Goal: Task Accomplishment & Management: Use online tool/utility

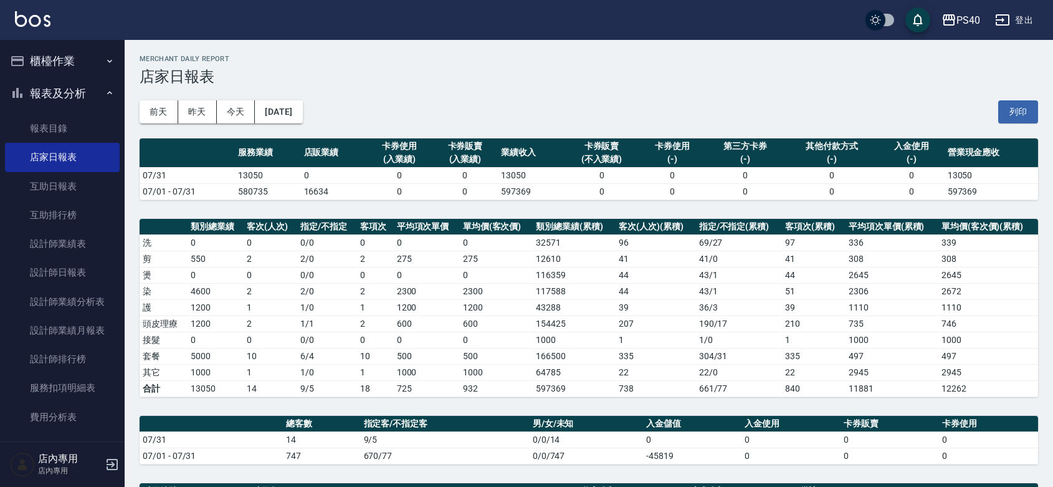
click at [67, 63] on button "櫃檯作業" at bounding box center [62, 61] width 115 height 32
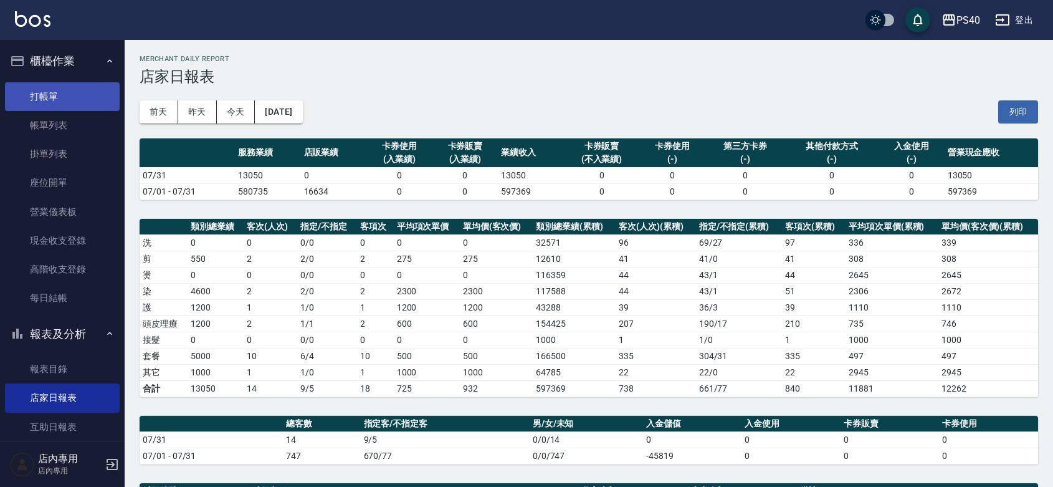
click at [50, 88] on link "打帳單" at bounding box center [62, 96] width 115 height 29
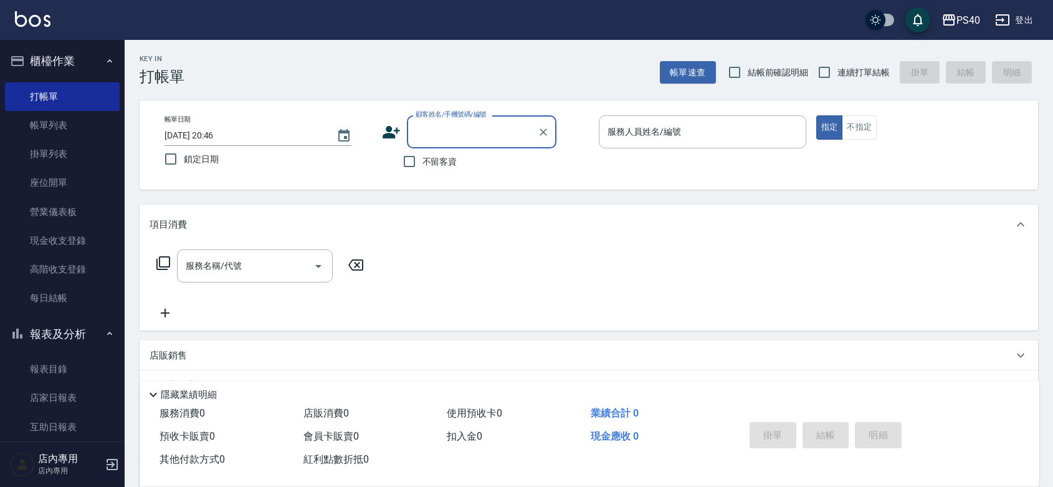
click at [452, 168] on span "不留客資" at bounding box center [440, 161] width 35 height 13
click at [423, 168] on input "不留客資" at bounding box center [409, 161] width 26 height 26
checkbox input "true"
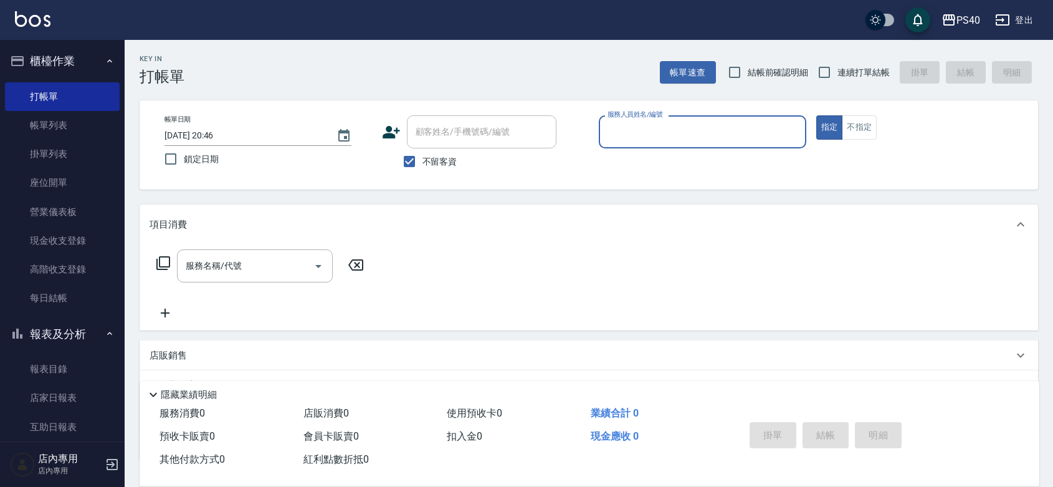
click at [863, 70] on span "連續打單結帳" at bounding box center [864, 72] width 52 height 13
click at [838, 70] on input "連續打單結帳" at bounding box center [824, 72] width 26 height 26
checkbox input "true"
click at [730, 123] on input "服務人員姓名/編號" at bounding box center [702, 132] width 196 height 22
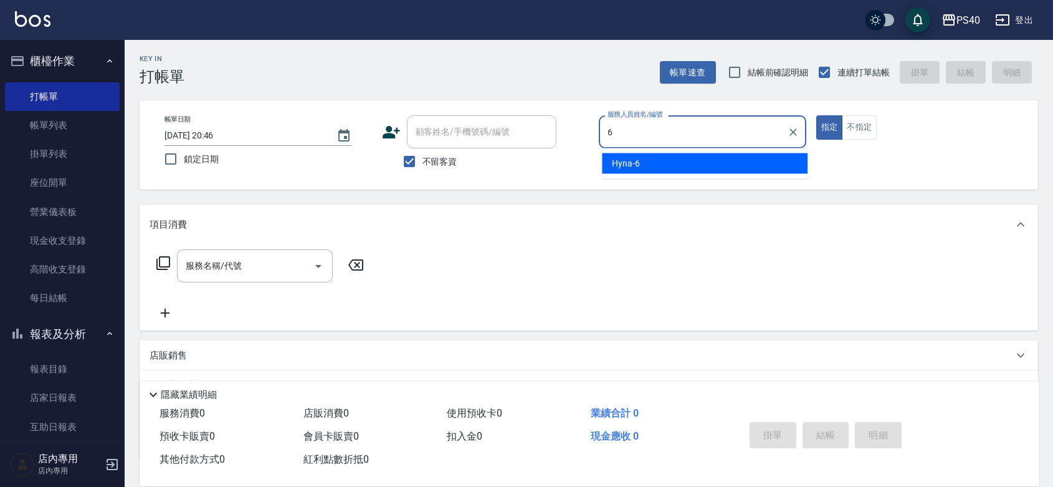
type input "Hyna-6"
type button "true"
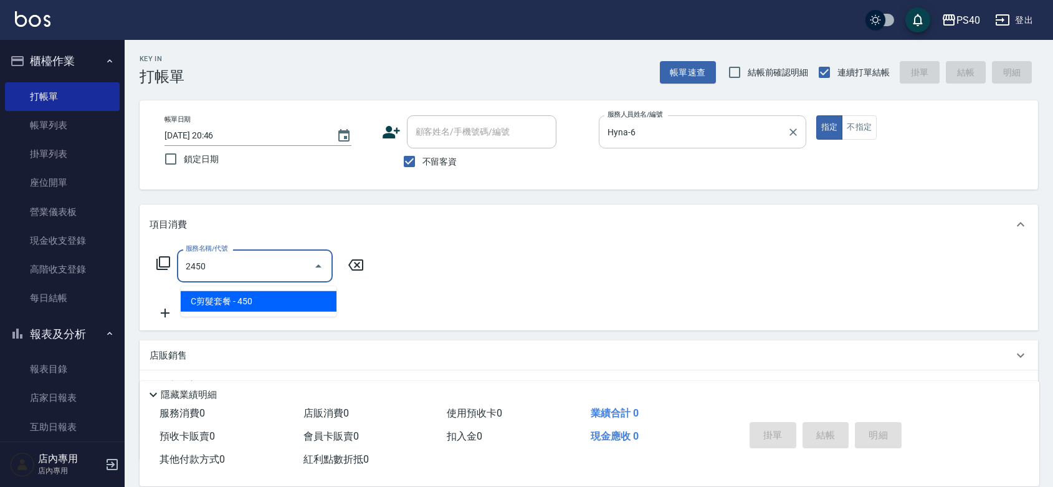
type input "C剪髮套餐(2450)"
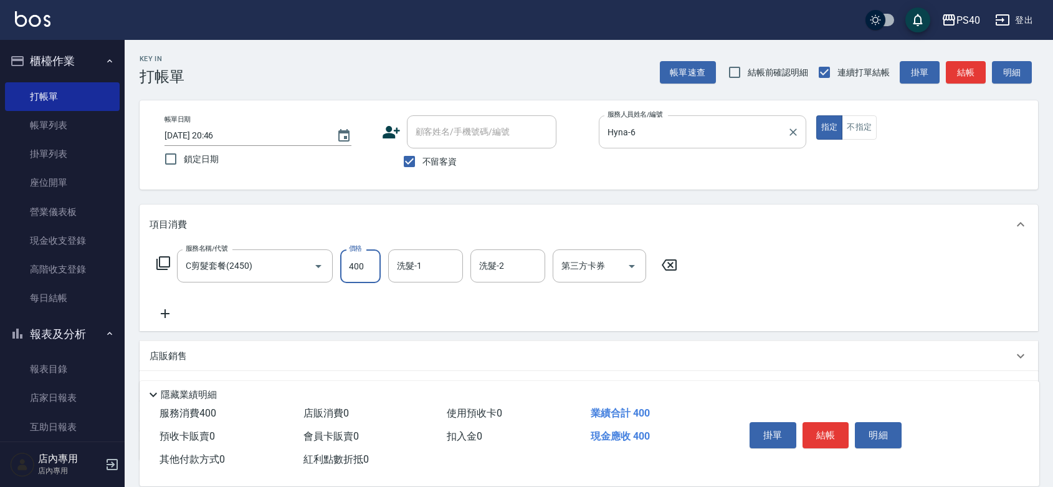
type input "400"
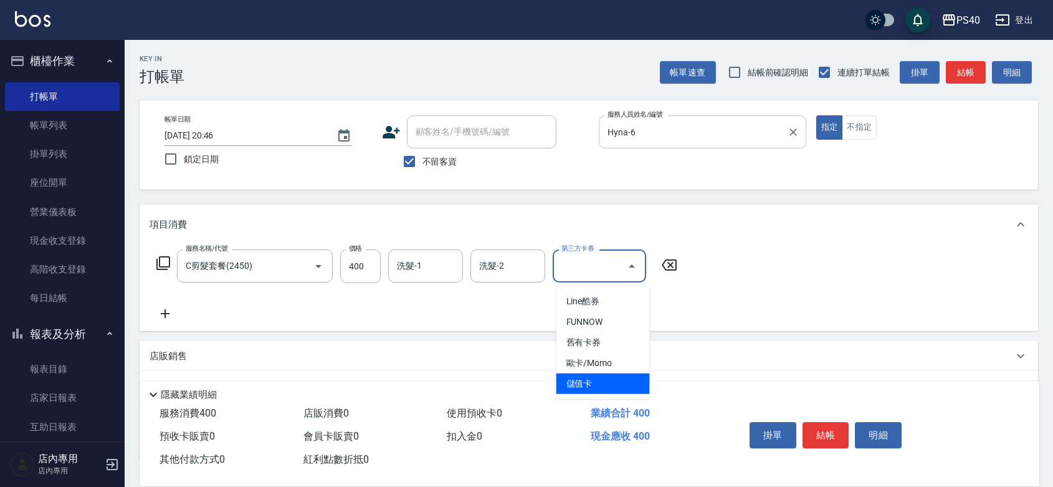
type input "儲值卡"
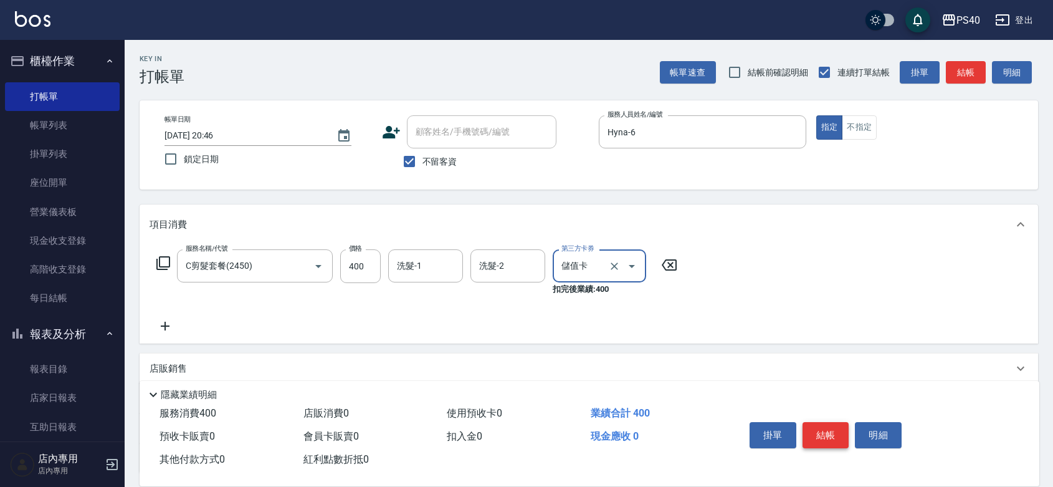
click at [829, 422] on button "結帳" at bounding box center [826, 435] width 47 height 26
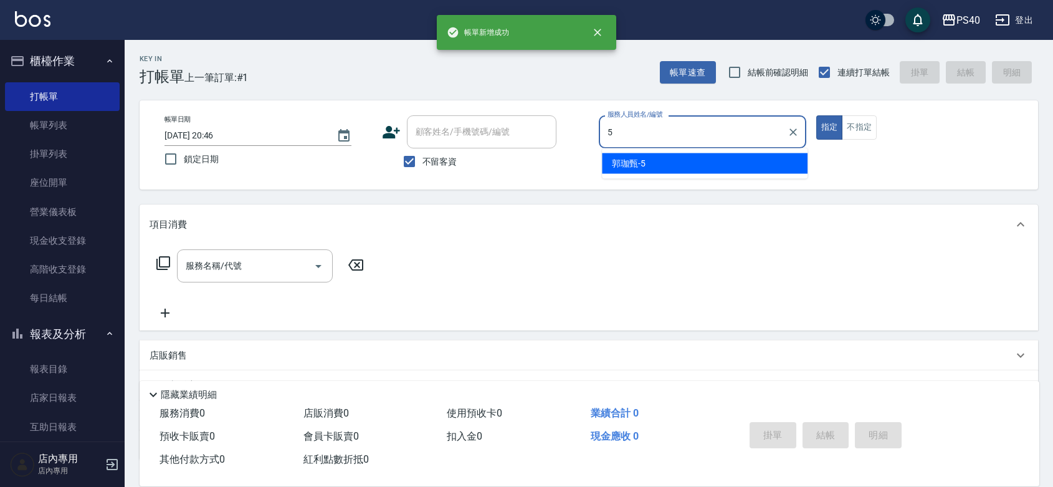
type input "[PERSON_NAME]-5"
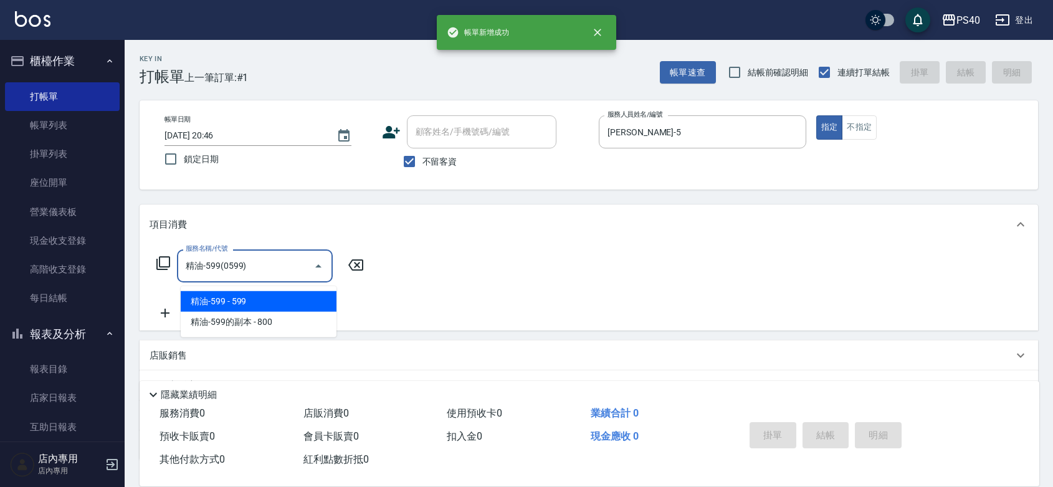
type input "精油-599(0599)"
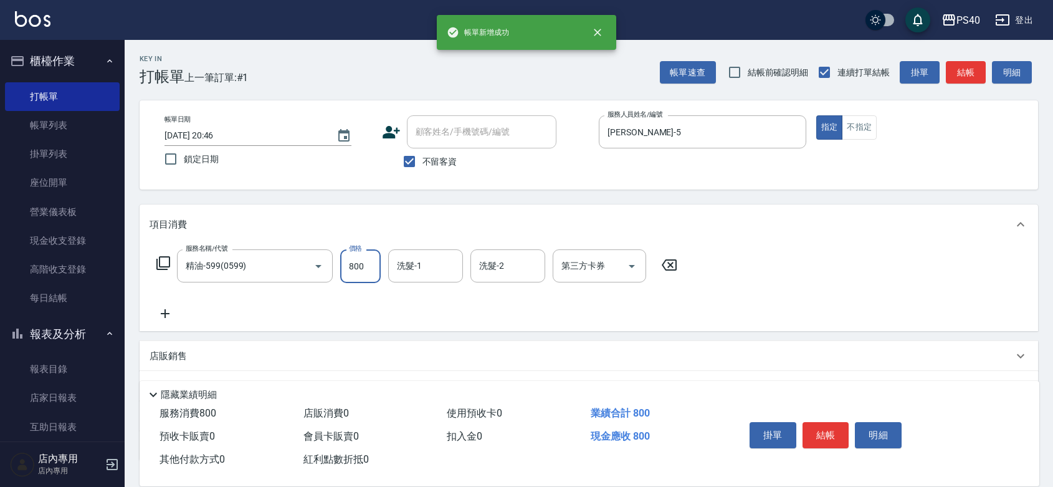
type input "800"
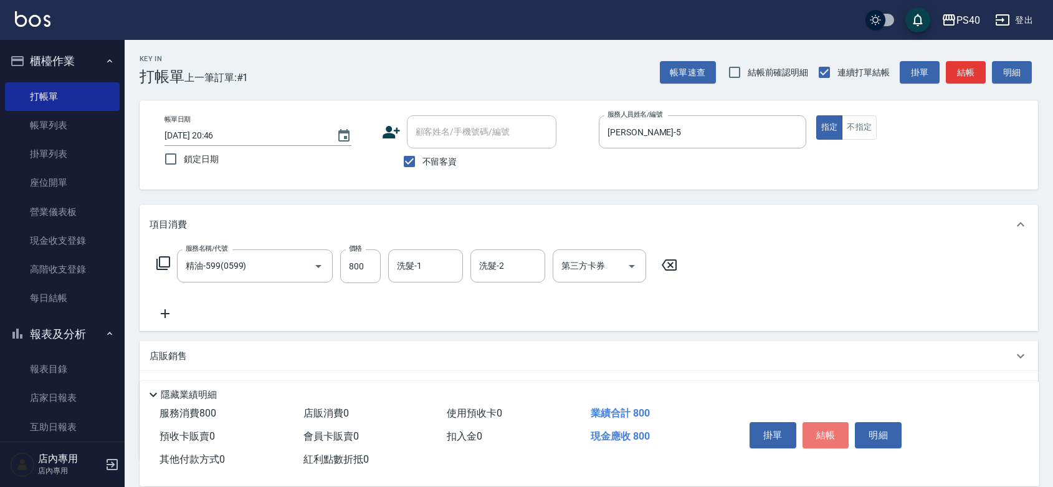
click at [830, 422] on button "結帳" at bounding box center [826, 435] width 47 height 26
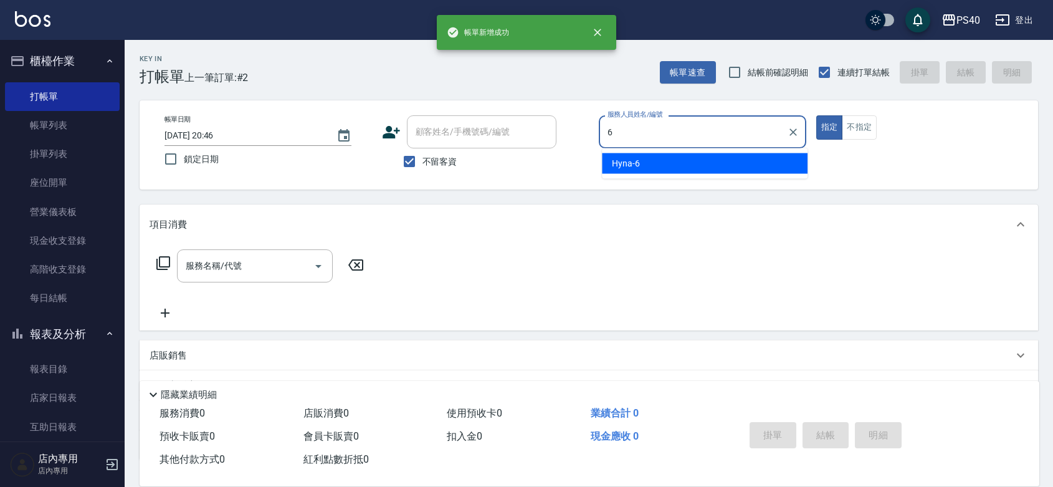
type input "Hyna-6"
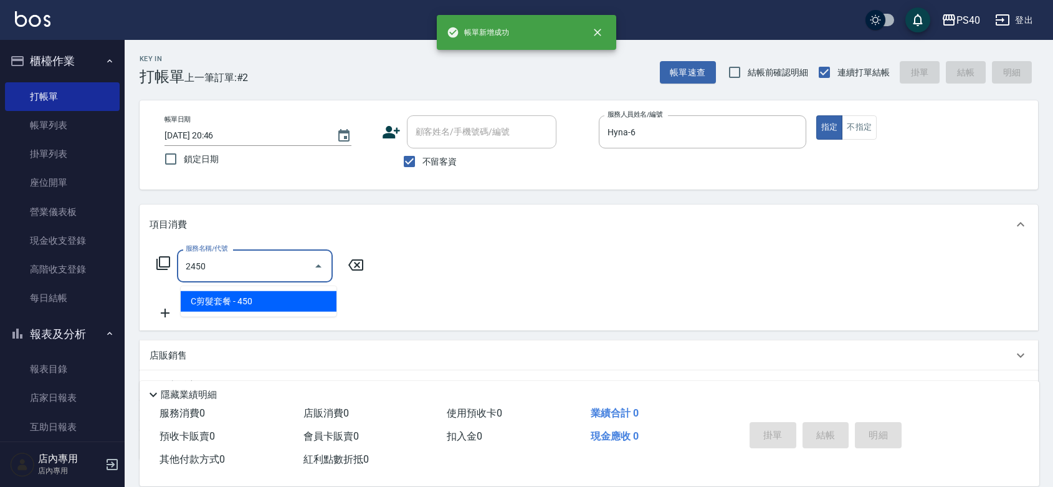
type input "C剪髮套餐(2450)"
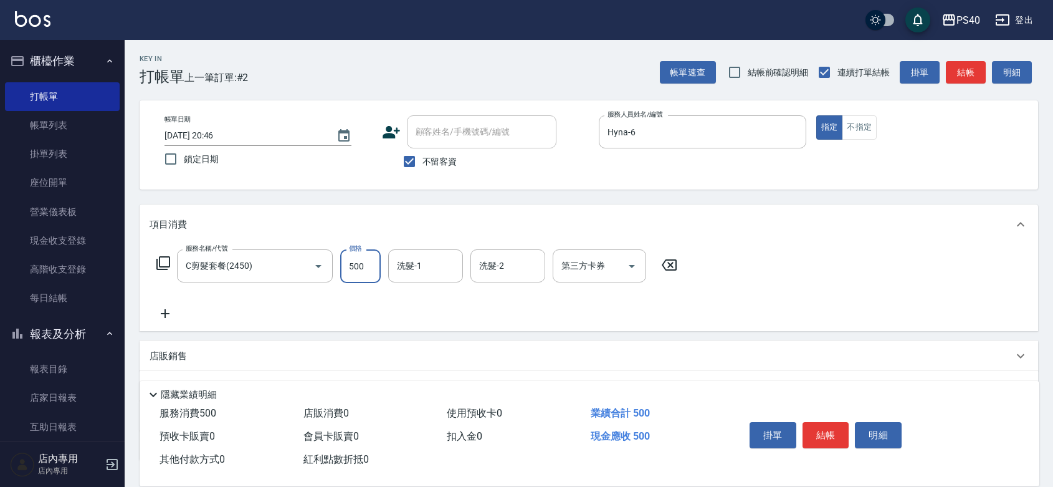
type input "500"
type input "[PERSON_NAME]-27"
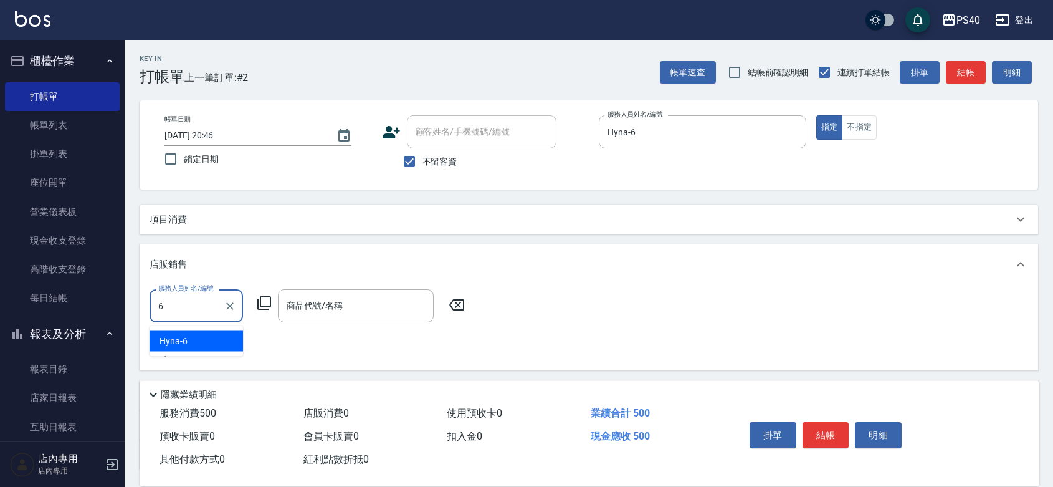
type input "Hyna-6"
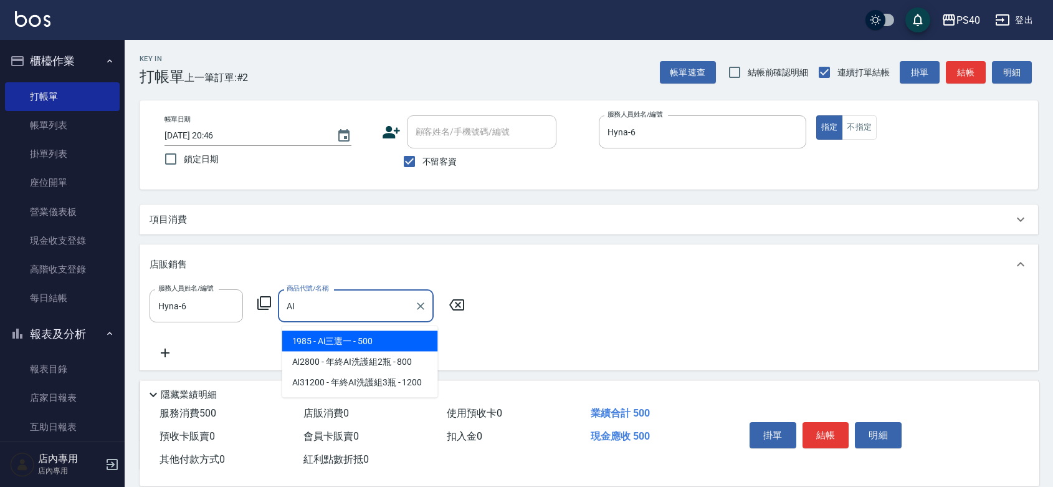
type input "Ai三選一"
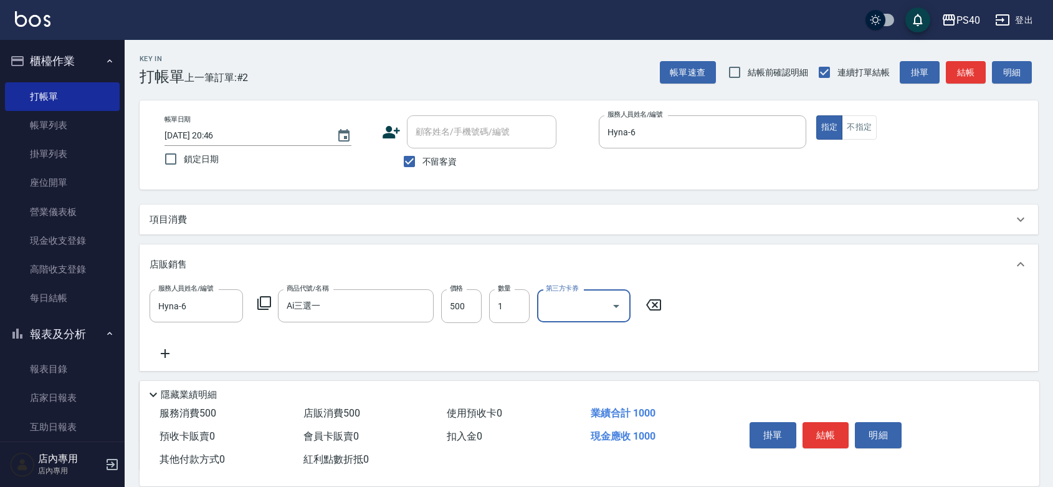
click at [511, 229] on div "項目消費" at bounding box center [589, 219] width 899 height 30
click at [474, 319] on input "500" at bounding box center [461, 306] width 41 height 34
type input "400"
click at [832, 422] on button "結帳" at bounding box center [826, 435] width 47 height 26
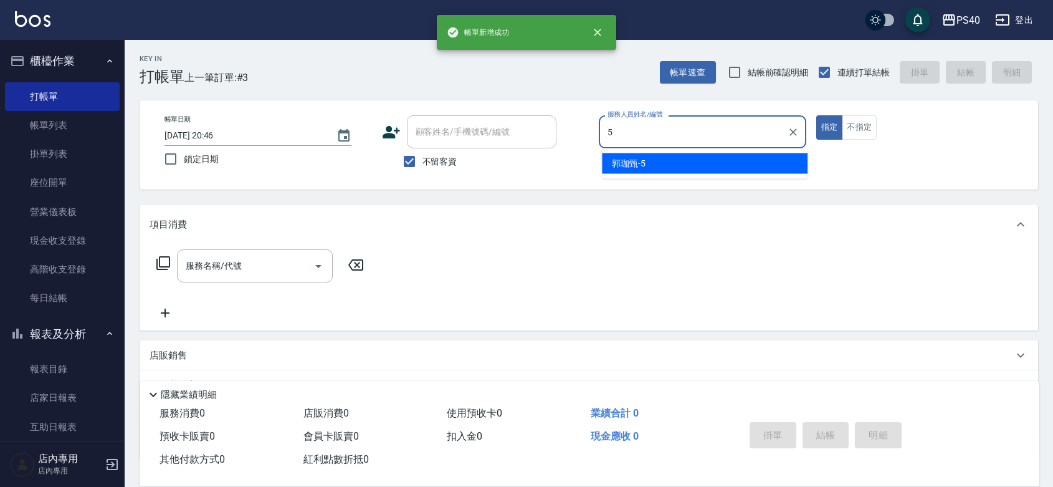
type input "[PERSON_NAME]-5"
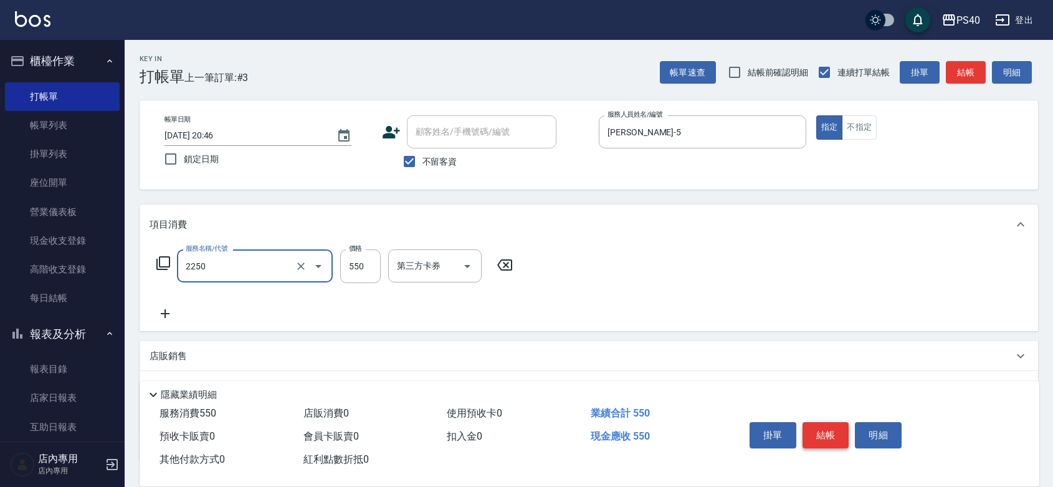
type input "B剪髮套餐(2250)"
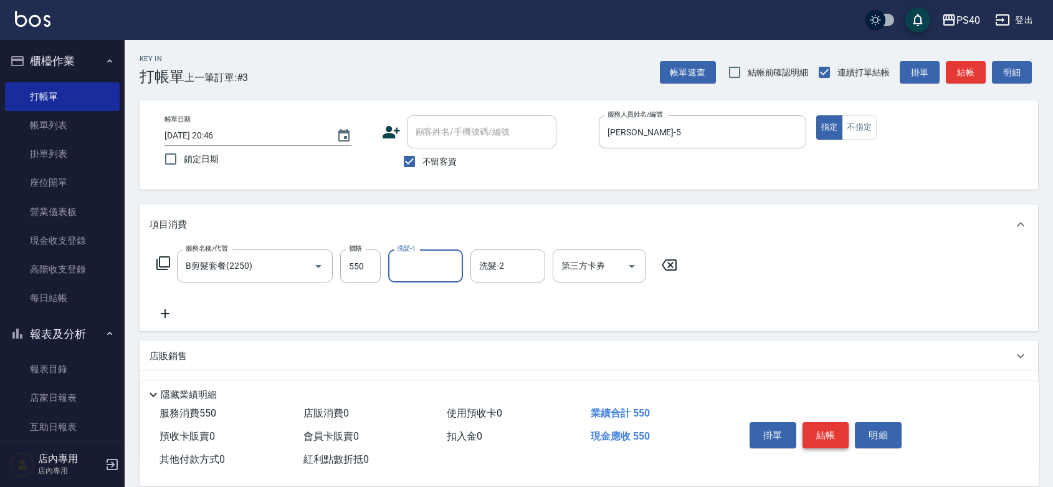
click at [832, 422] on button "結帳" at bounding box center [826, 435] width 47 height 26
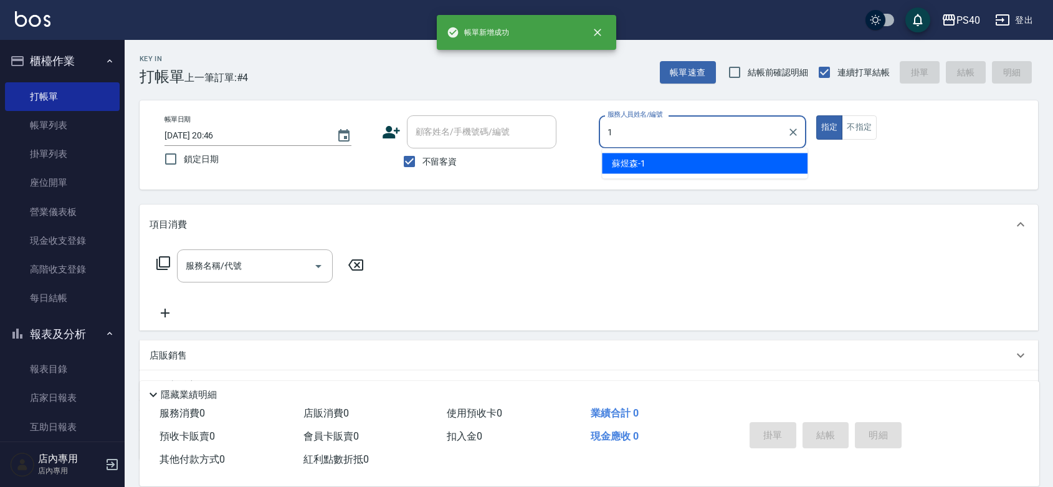
type input "[PERSON_NAME]-1"
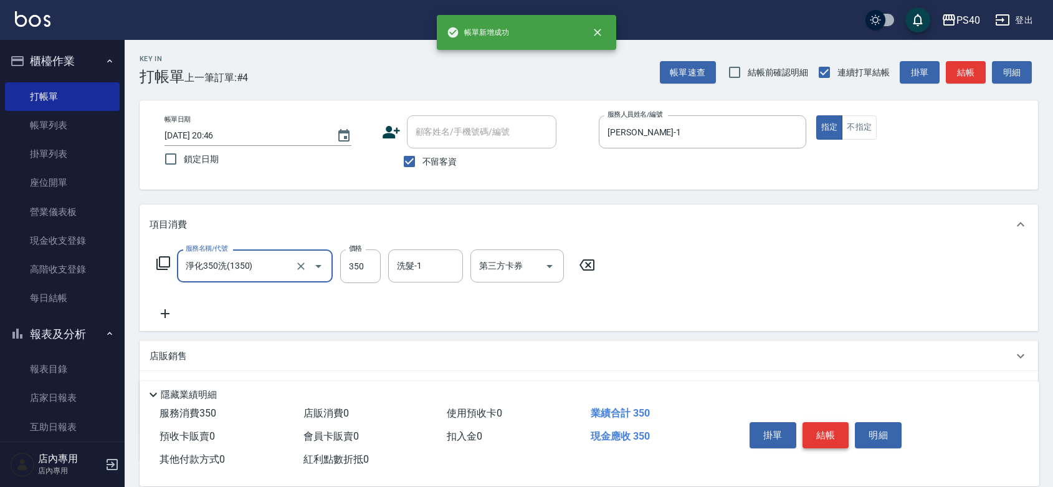
type input "淨化350洗(1350)"
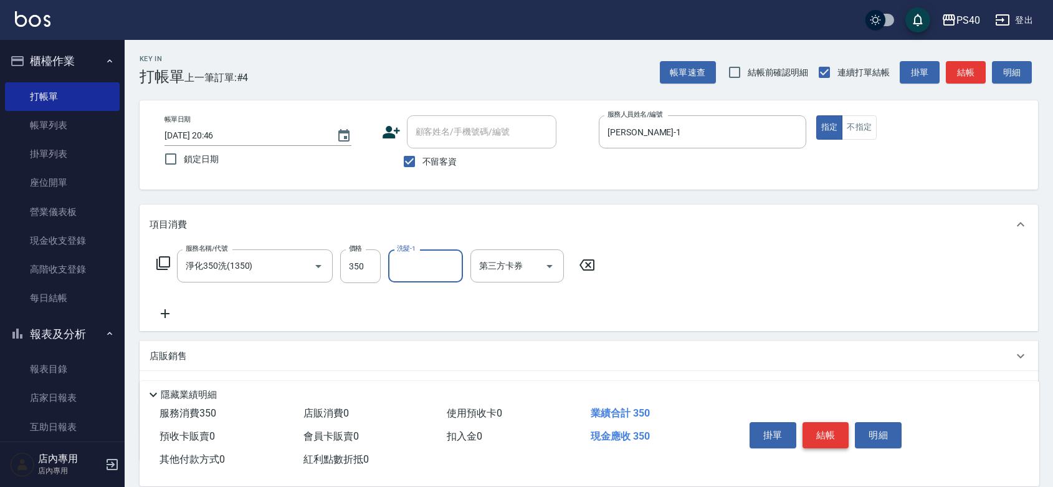
click at [832, 422] on button "結帳" at bounding box center [826, 435] width 47 height 26
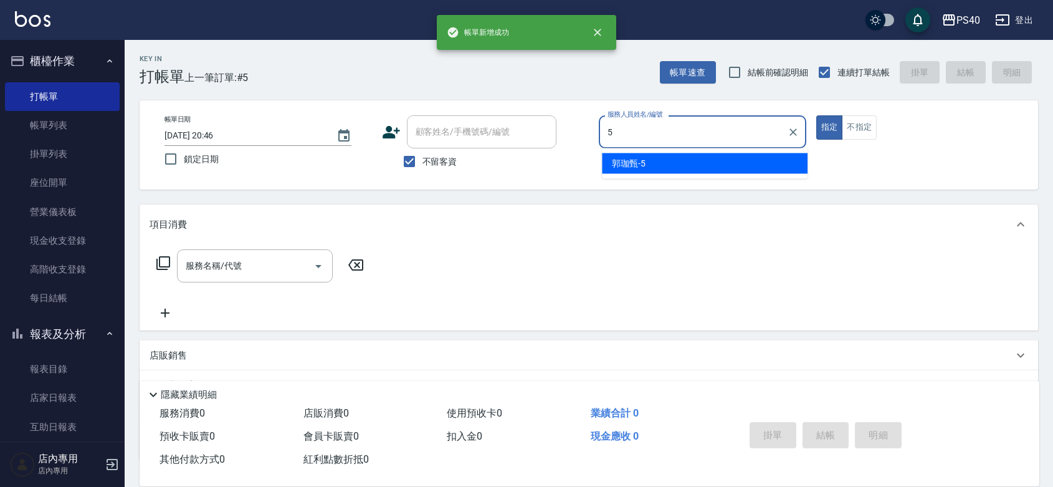
type input "[PERSON_NAME]-5"
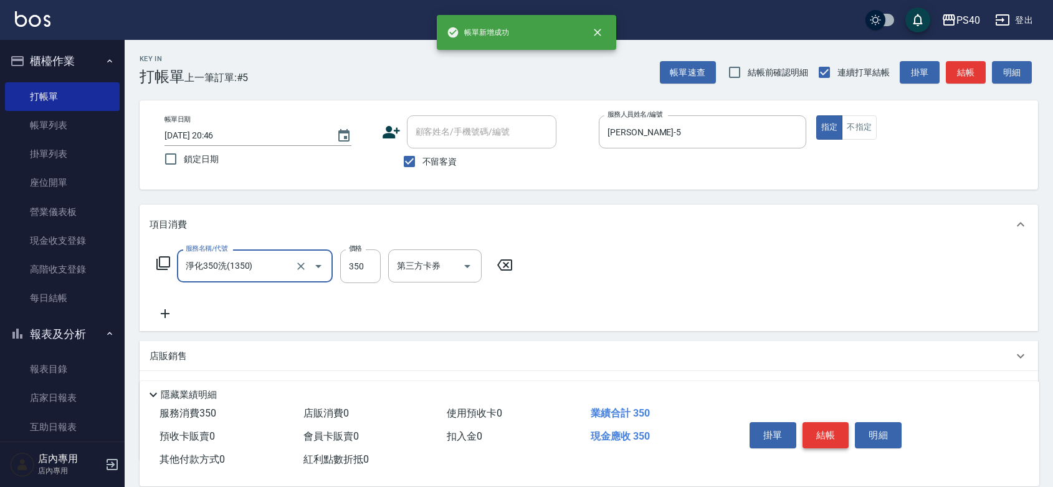
type input "淨化350洗(1350)"
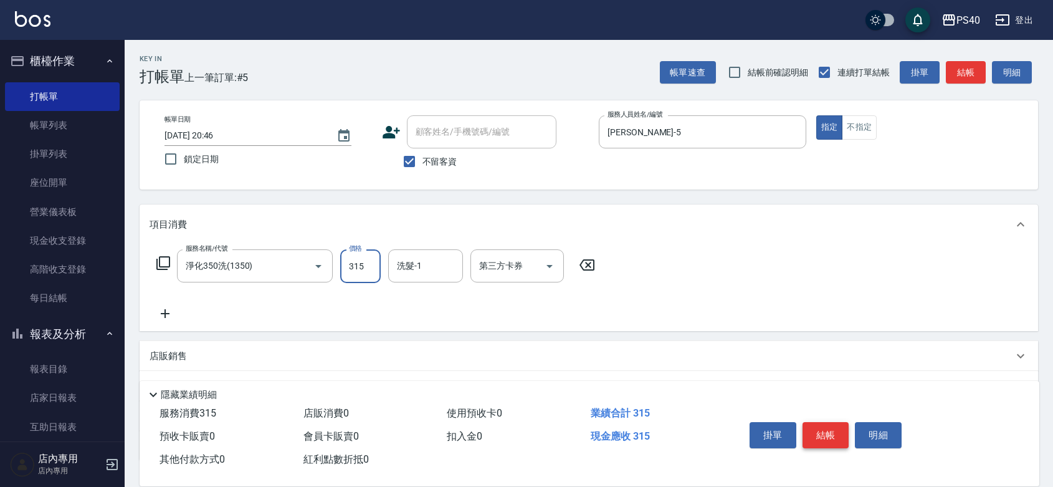
type input "315"
type input "[PERSON_NAME]-27"
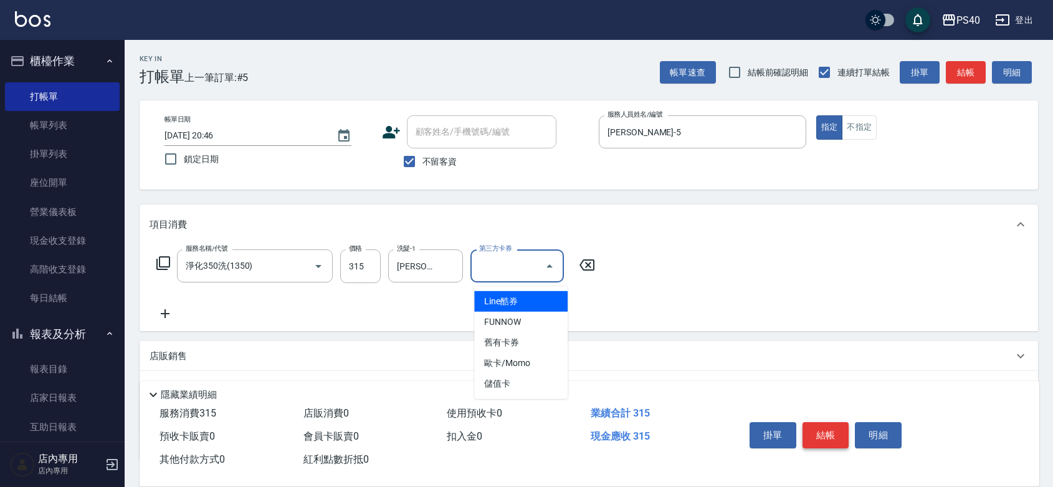
type input "儲值卡"
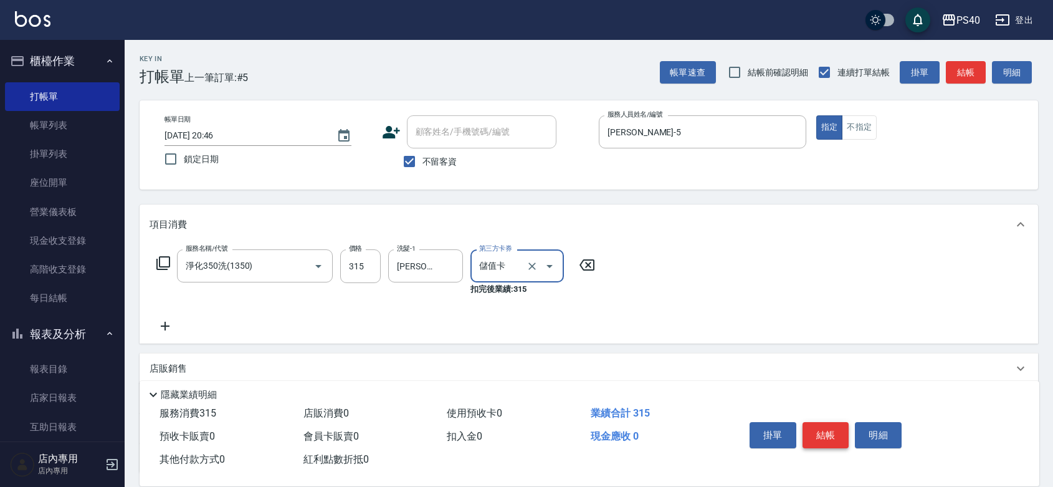
click at [832, 422] on button "結帳" at bounding box center [826, 435] width 47 height 26
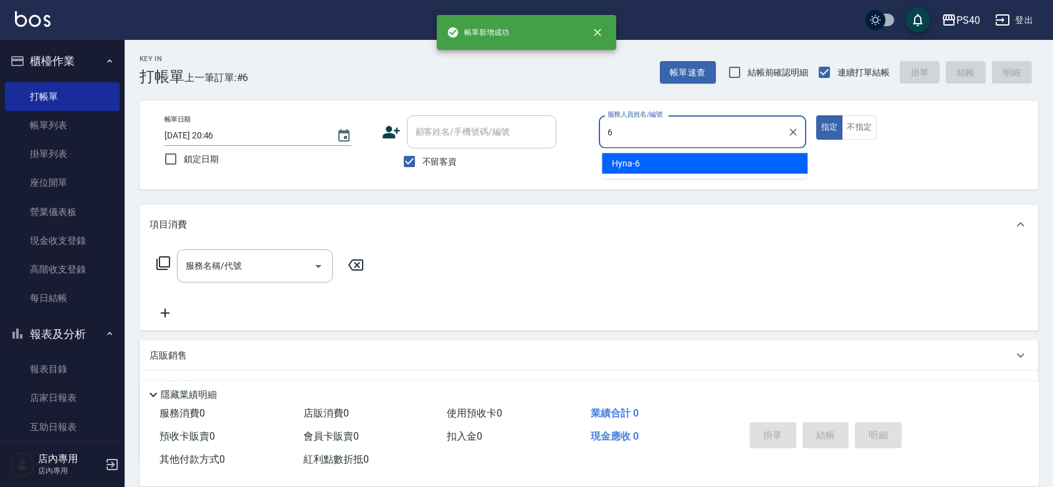
type input "Hyna-6"
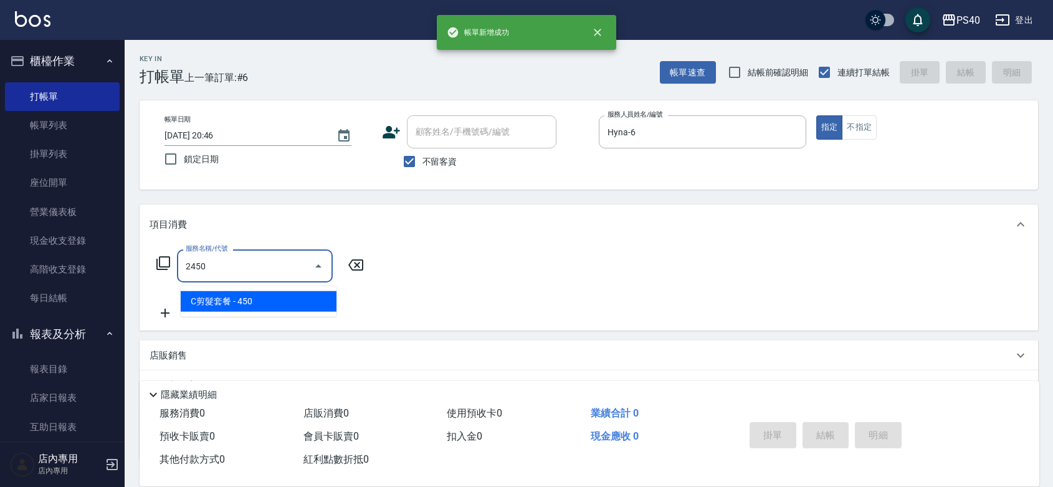
type input "C剪髮套餐(2450)"
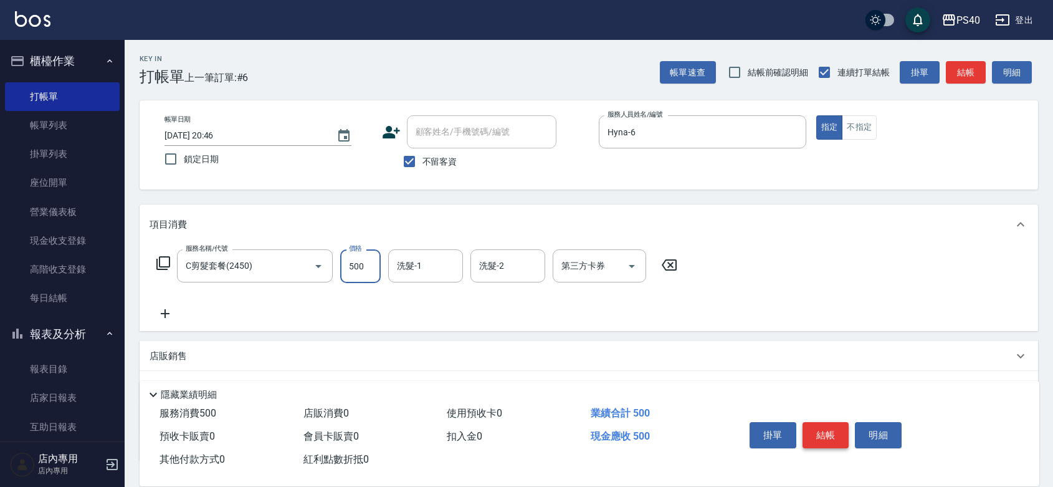
type input "500"
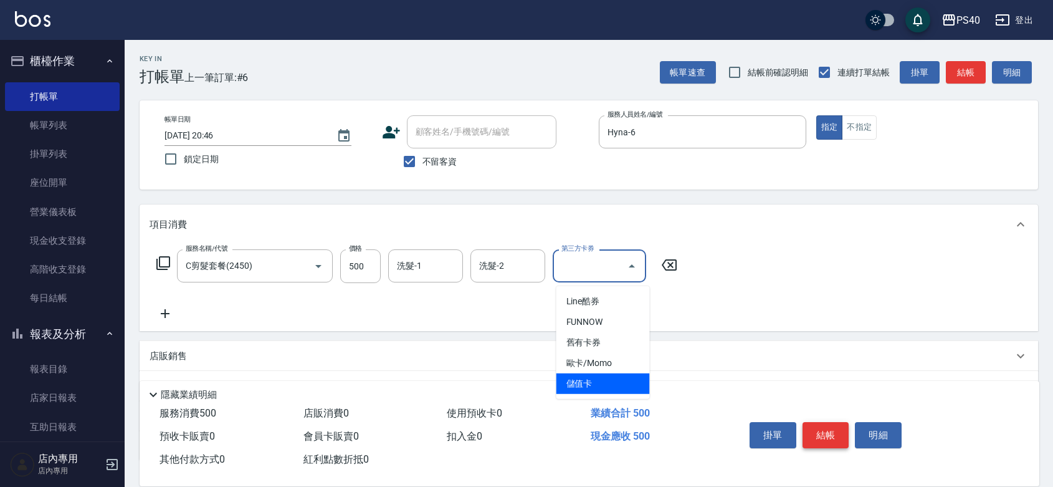
type input "儲值卡"
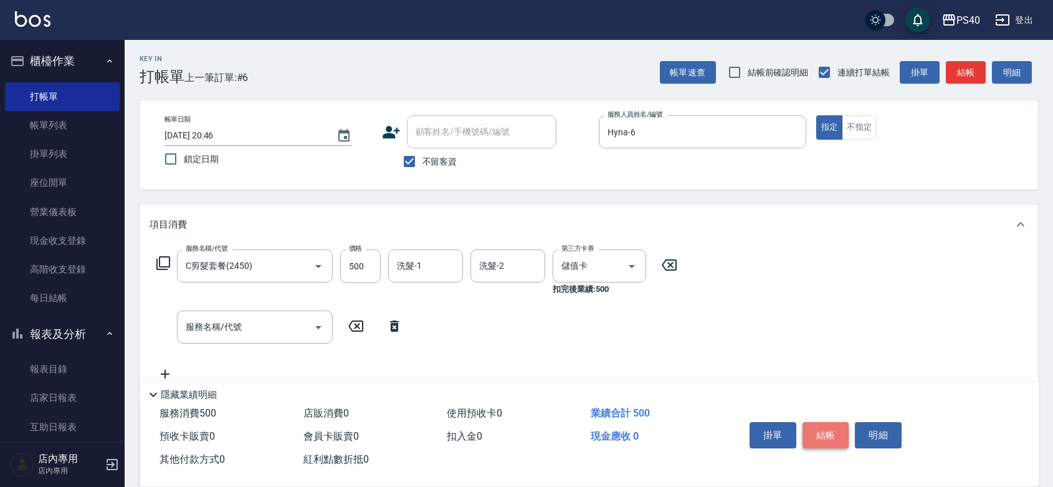
click at [832, 422] on button "結帳" at bounding box center [826, 435] width 47 height 26
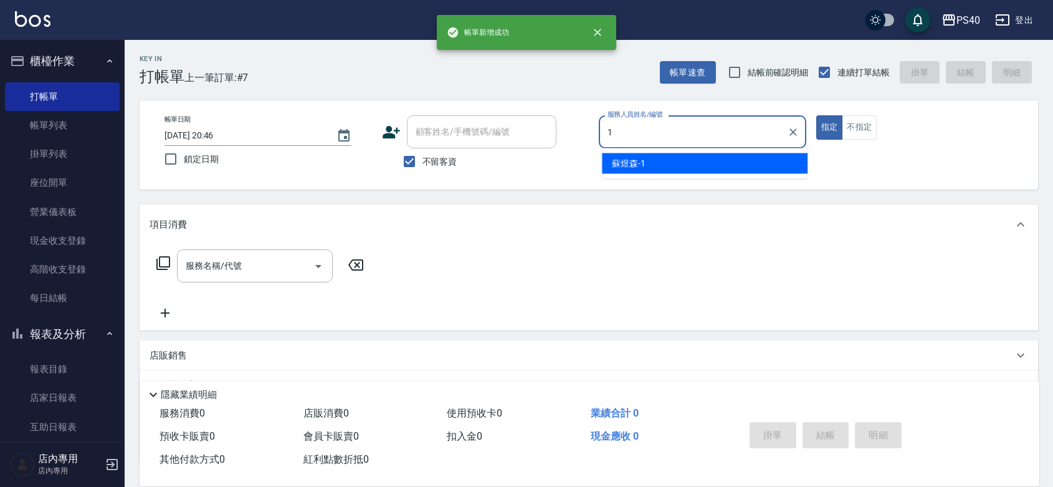
type input "[PERSON_NAME]-1"
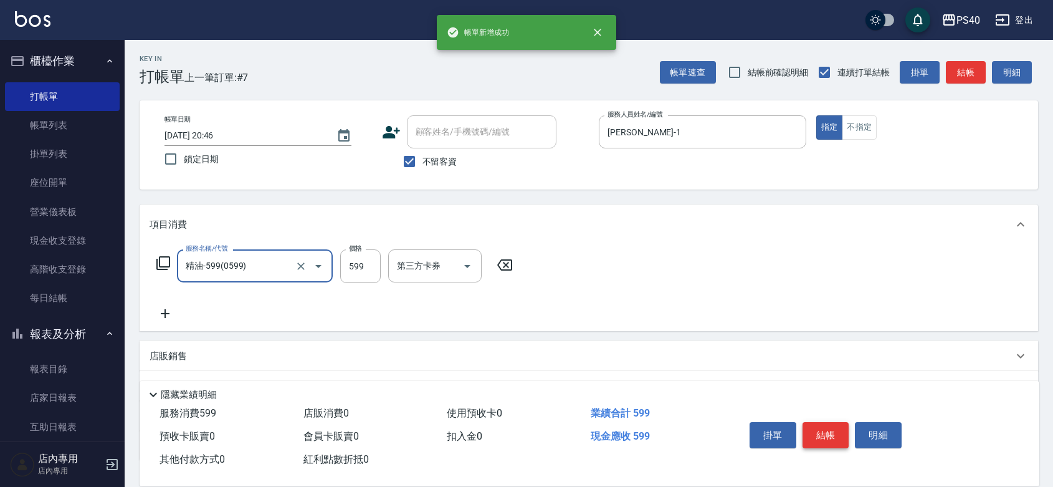
type input "精油-599(0599)"
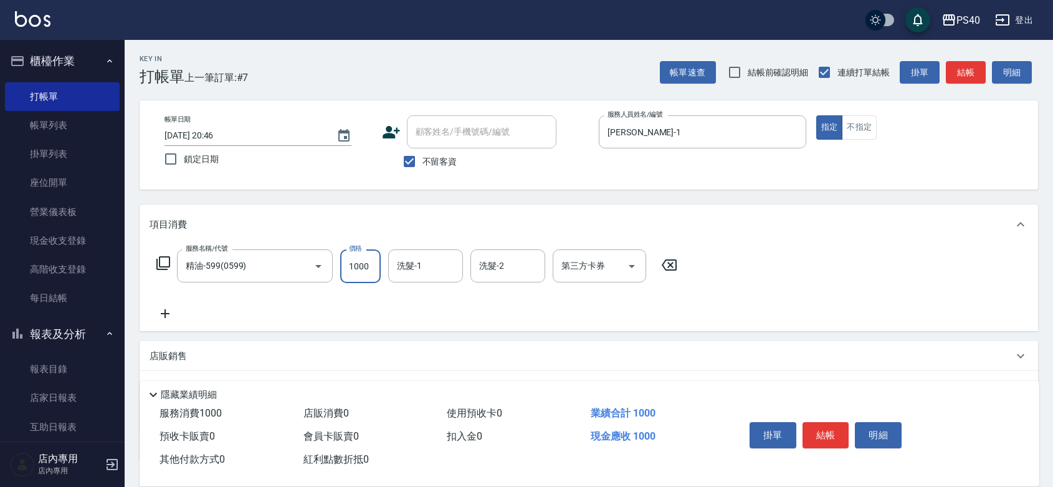
click at [365, 273] on input "1000" at bounding box center [360, 266] width 41 height 34
type input "1200"
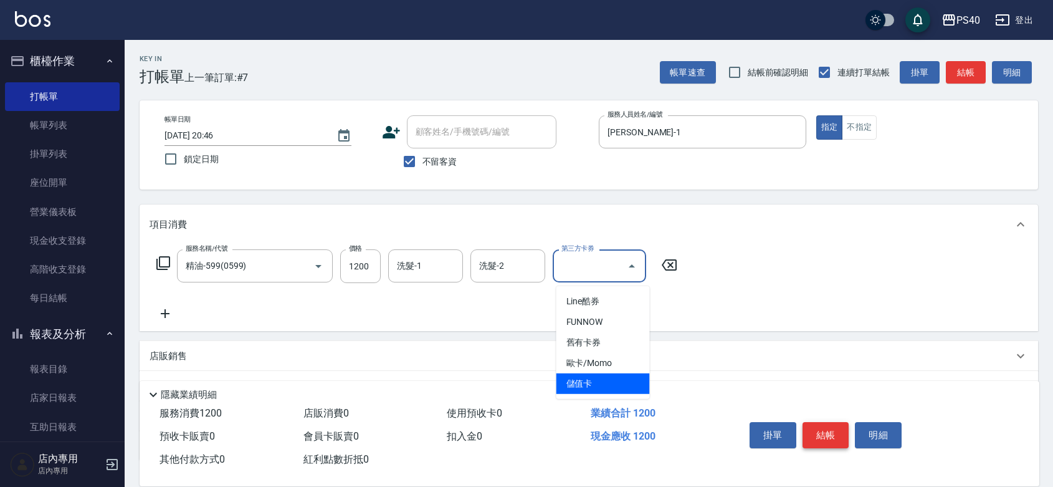
type input "儲值卡"
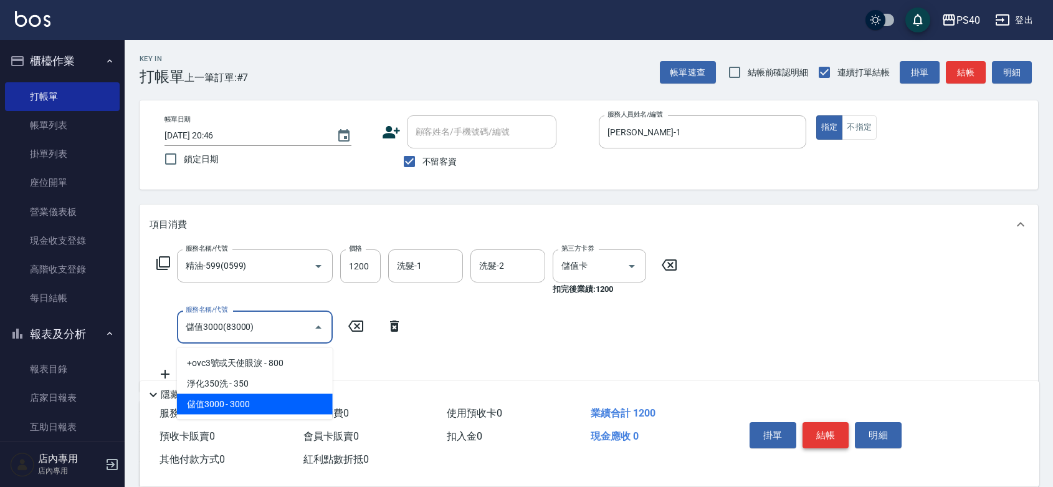
type input "儲值3000(83000)"
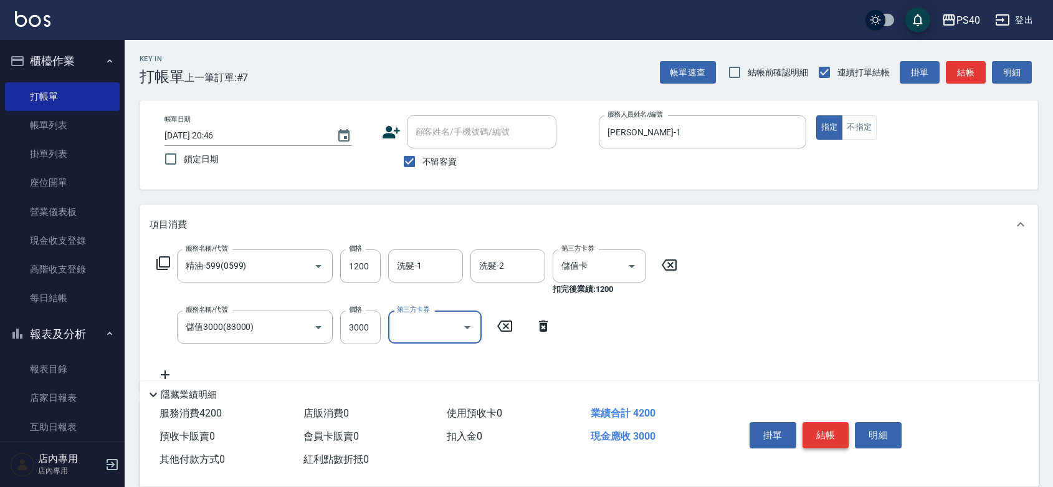
click at [823, 422] on button "結帳" at bounding box center [826, 435] width 47 height 26
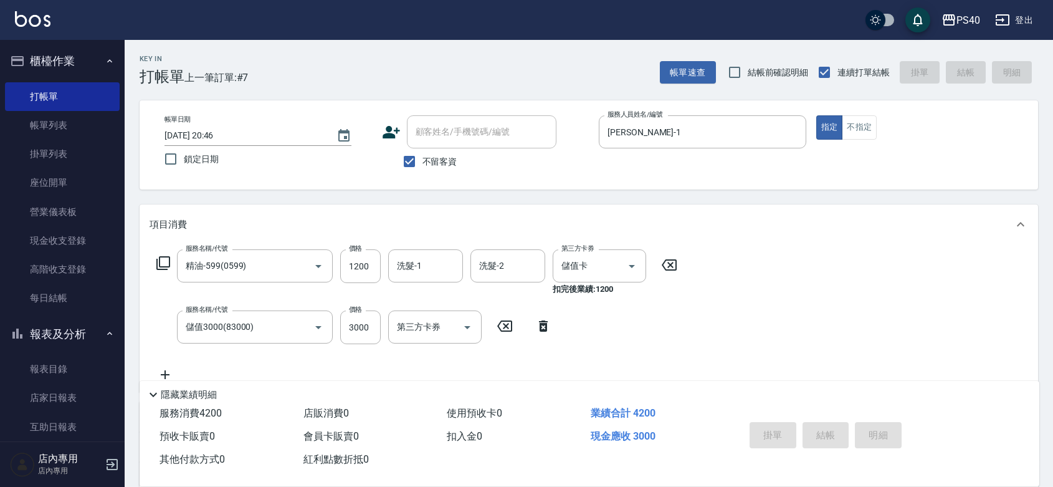
type input "[DATE] 20:47"
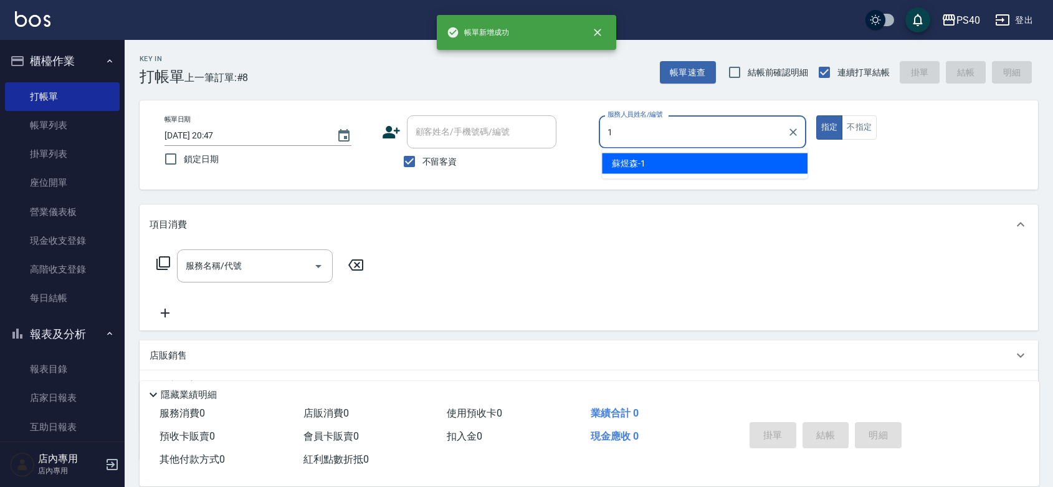
type input "[PERSON_NAME]-1"
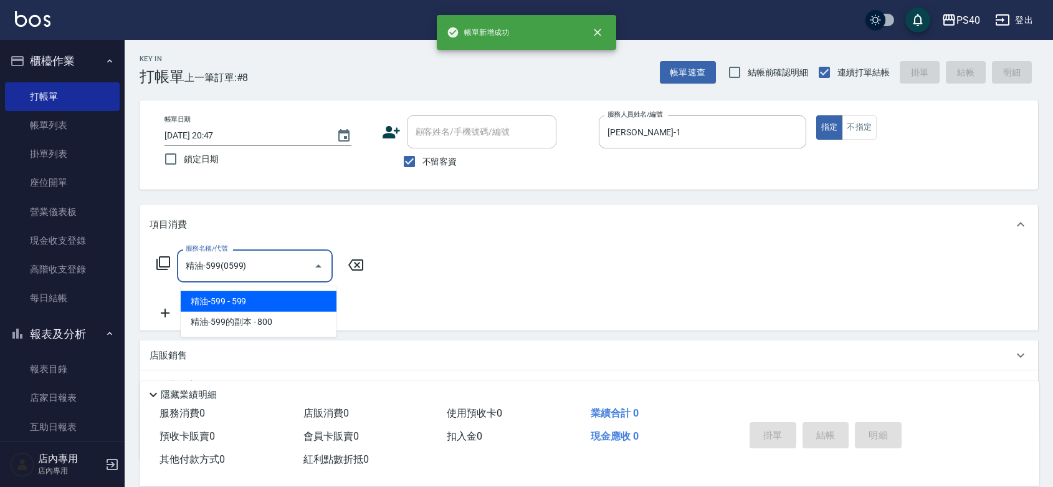
type input "精油-599(0599)"
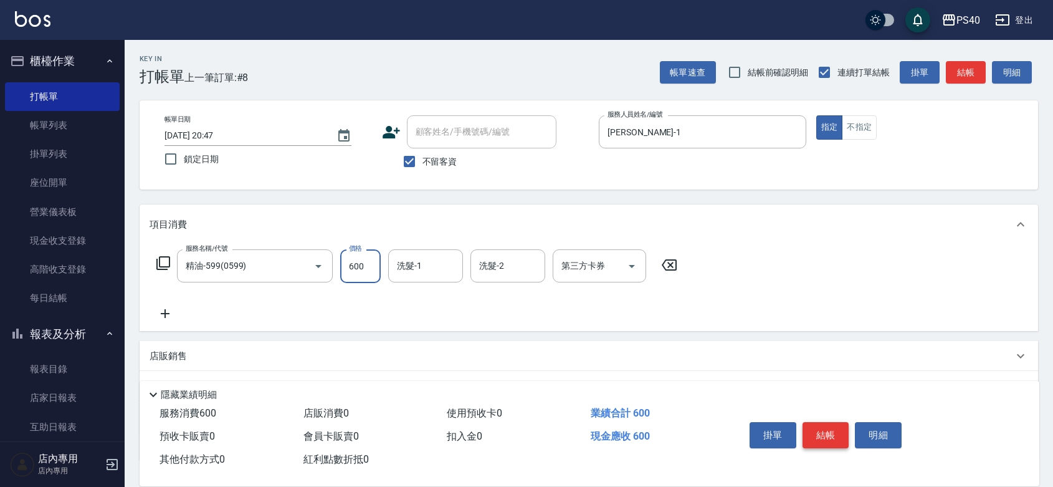
type input "600"
type input "[PERSON_NAME]-27"
click at [823, 422] on button "結帳" at bounding box center [826, 435] width 47 height 26
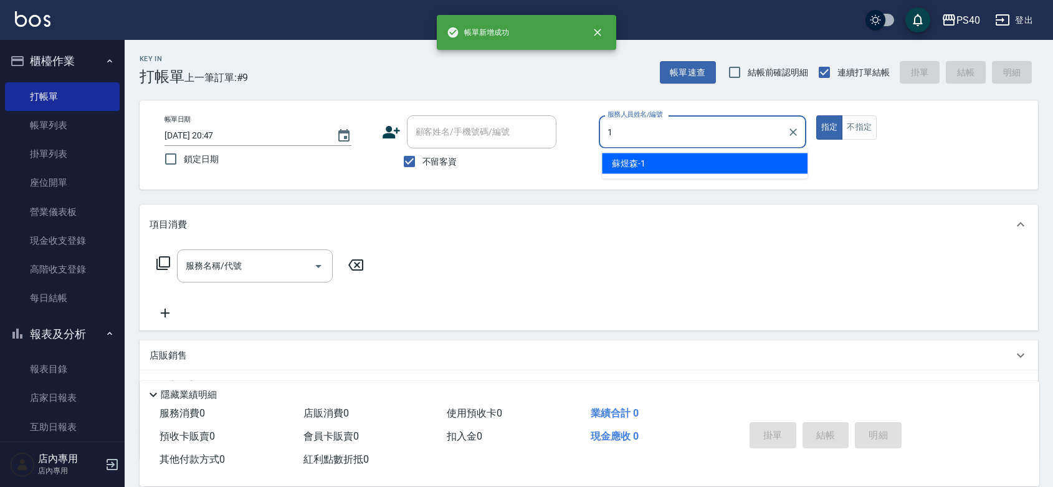
type input "[PERSON_NAME]-1"
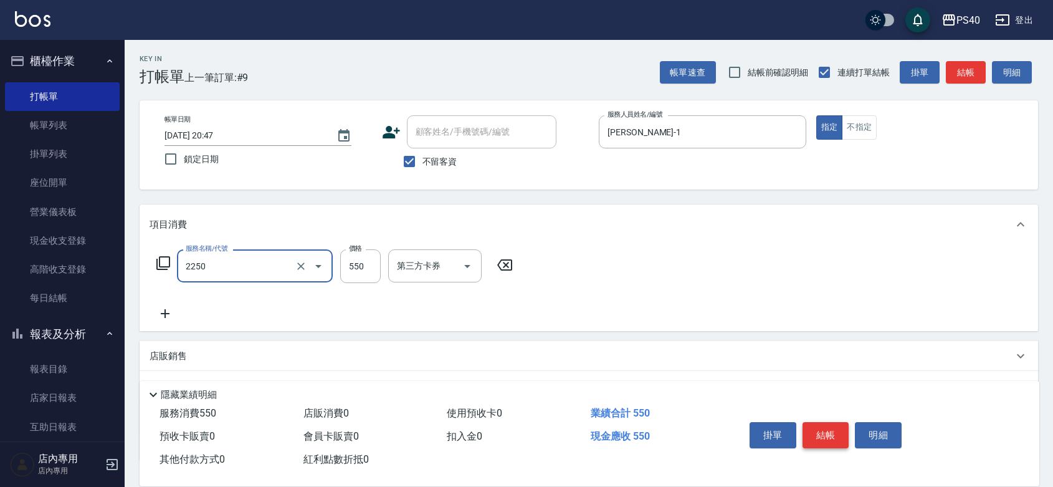
type input "B剪髮套餐(2250)"
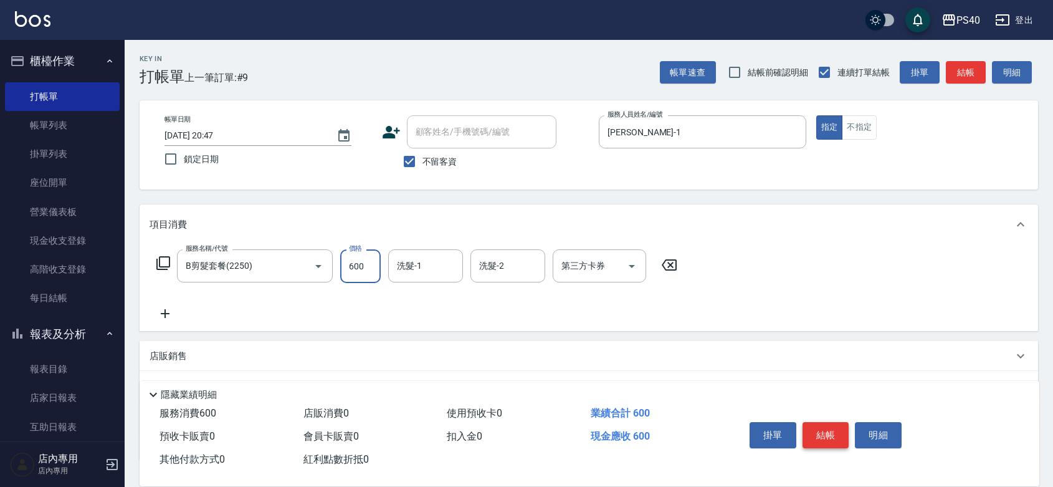
type input "600"
click at [823, 422] on button "結帳" at bounding box center [826, 435] width 47 height 26
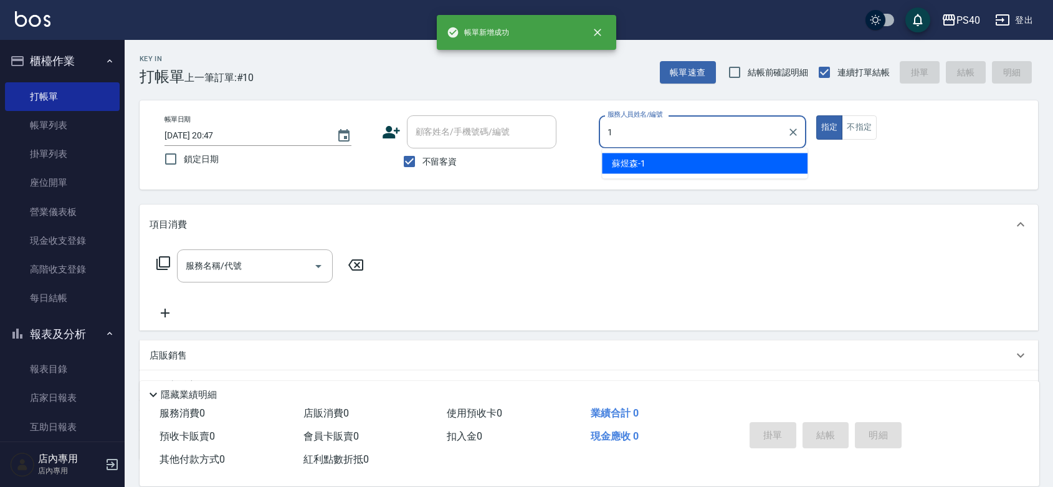
type input "[PERSON_NAME]-1"
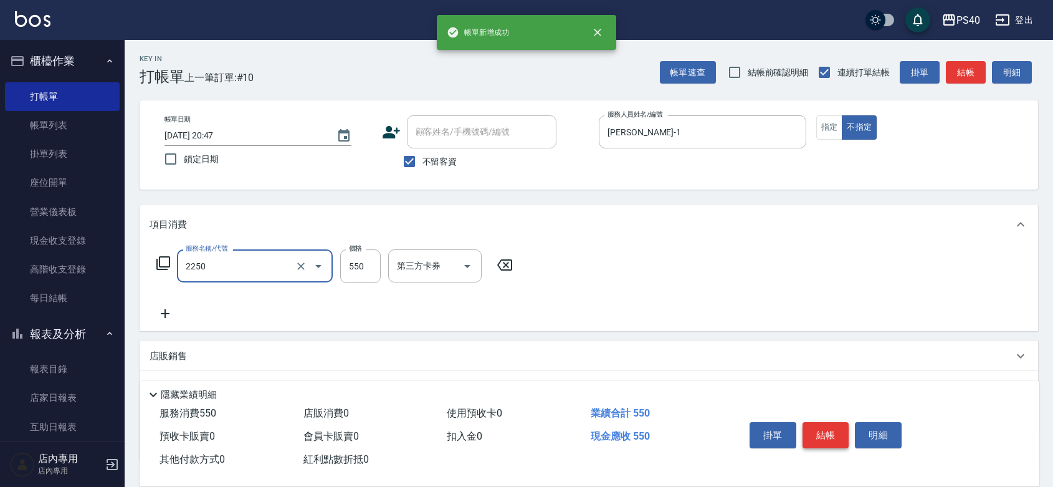
type input "B剪髮套餐(2250)"
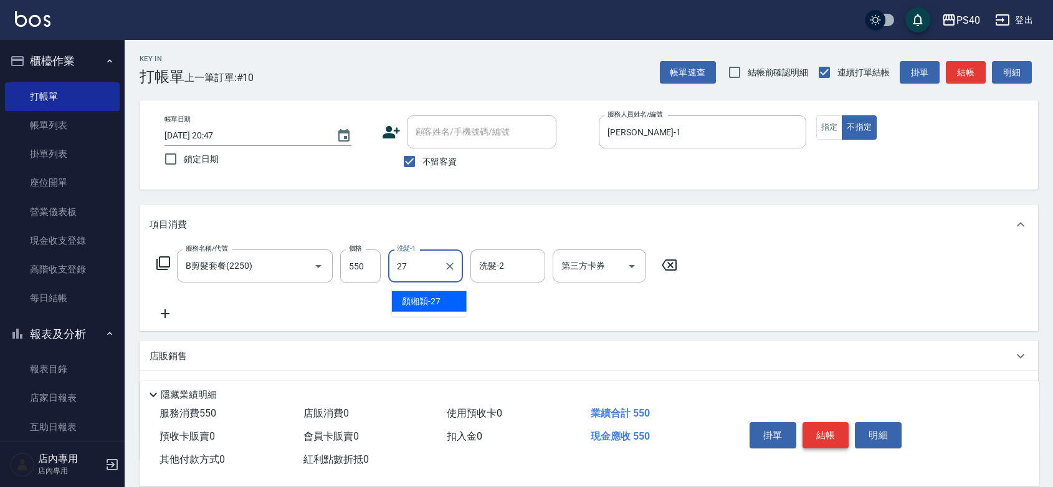
type input "[PERSON_NAME]-27"
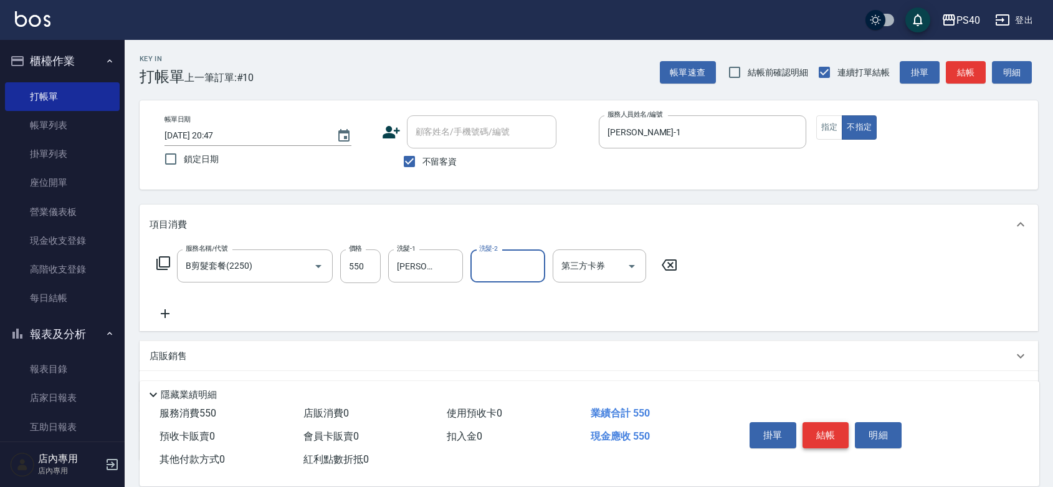
click at [823, 422] on button "結帳" at bounding box center [826, 435] width 47 height 26
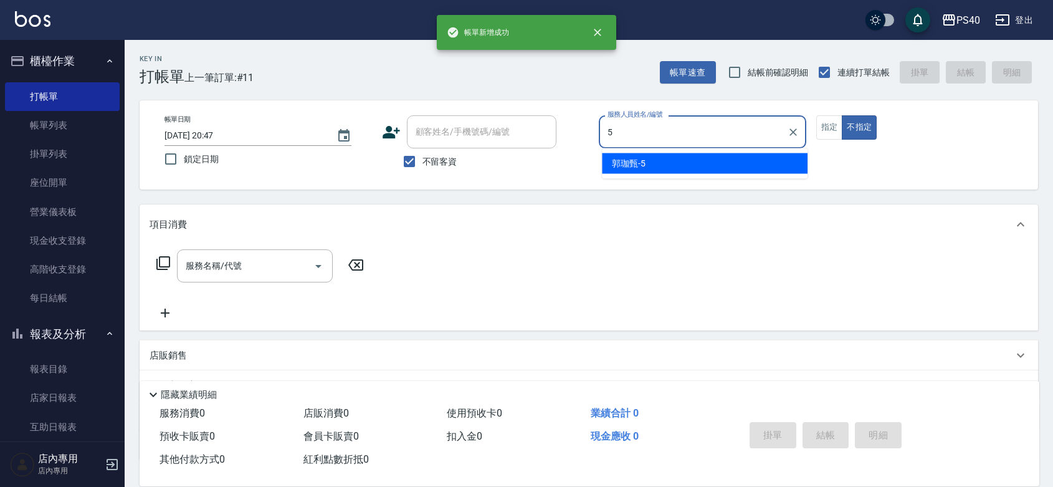
type input "[PERSON_NAME]-5"
type button "false"
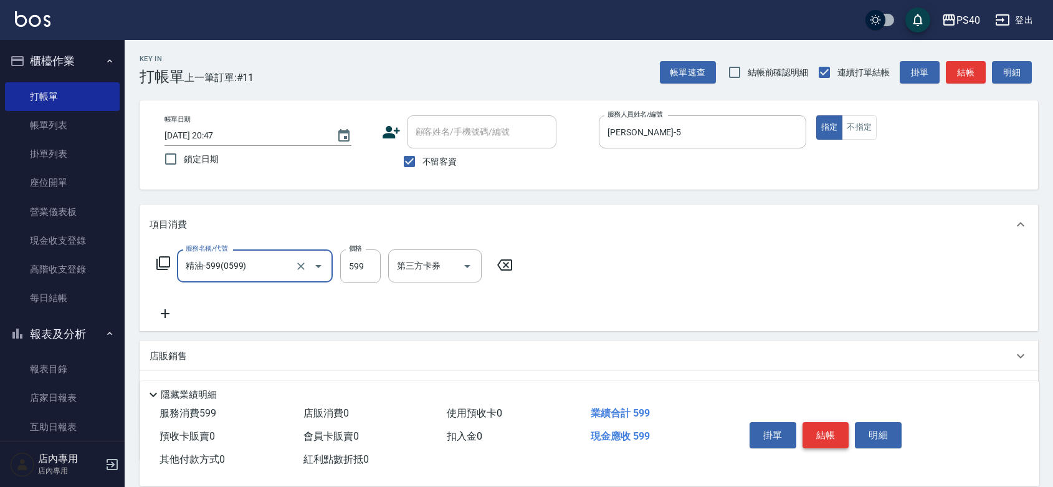
type input "精油-599(0599)"
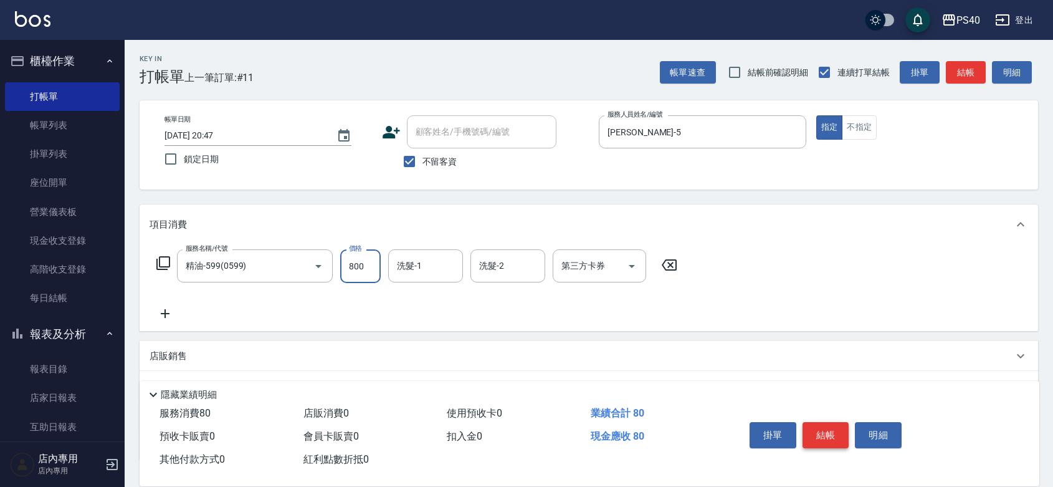
type input "800"
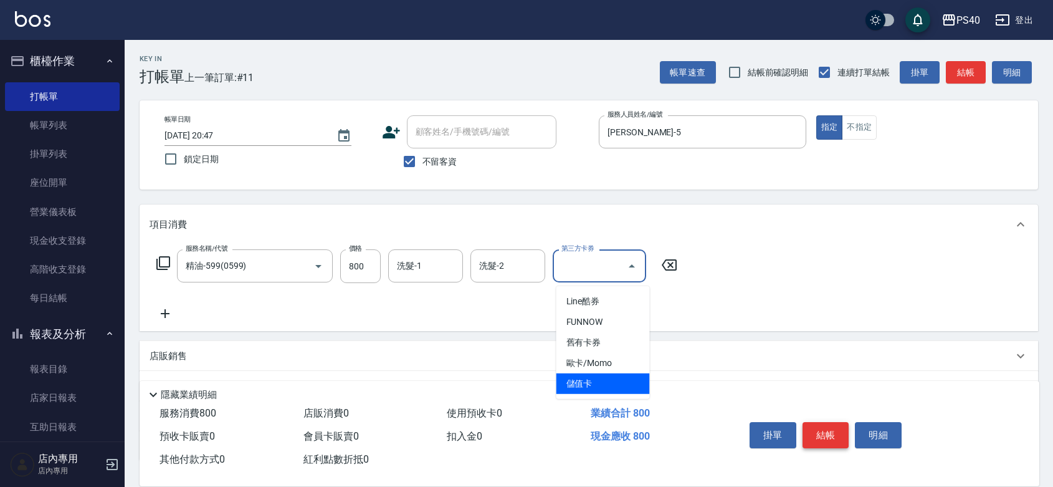
type input "儲值卡"
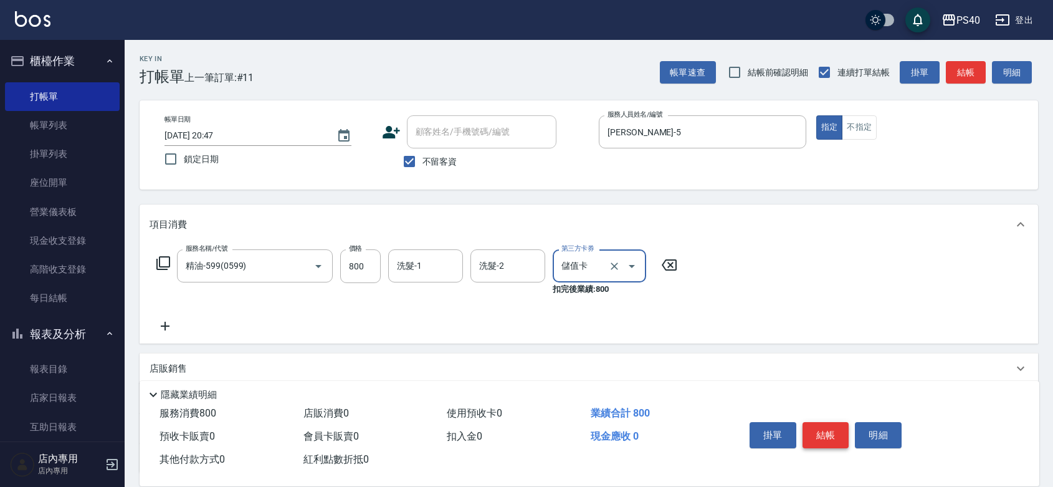
click at [823, 422] on button "結帳" at bounding box center [826, 435] width 47 height 26
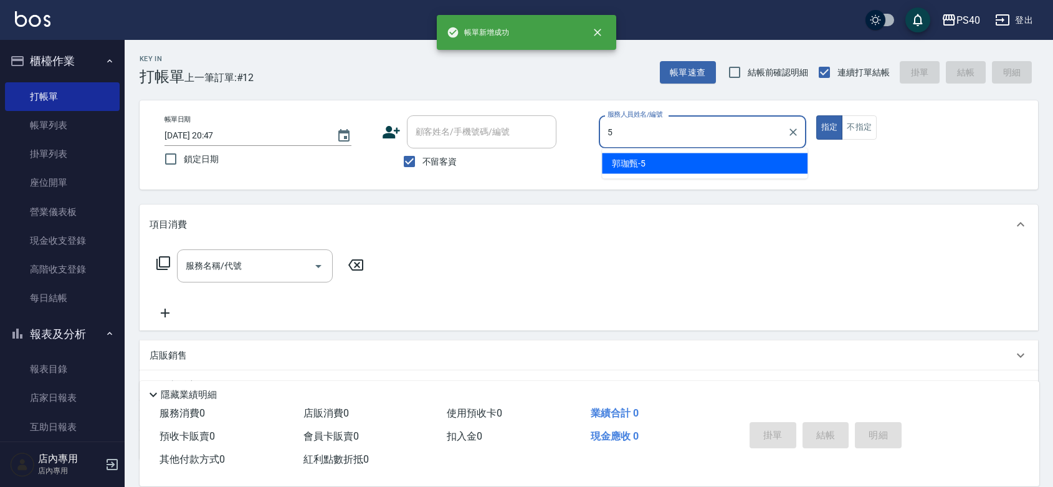
type input "[PERSON_NAME]-5"
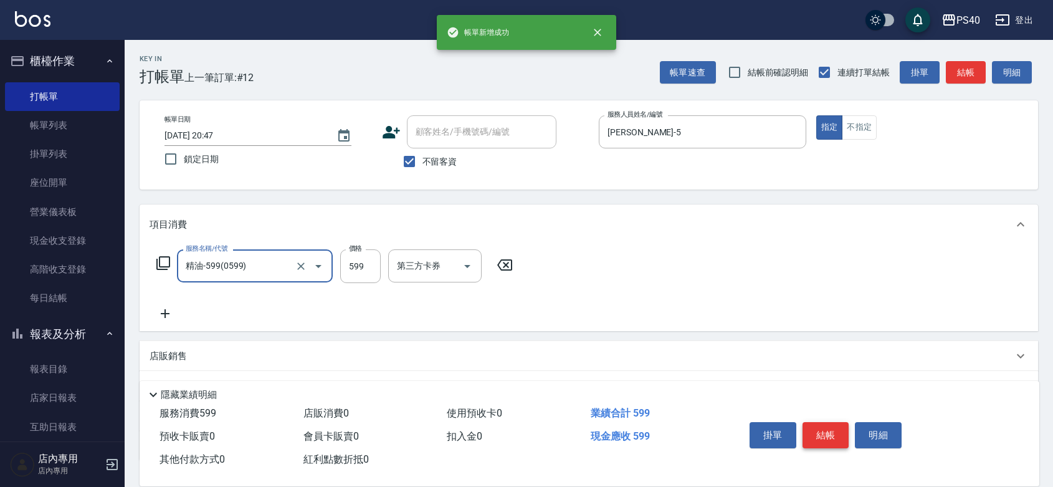
type input "精油-599(0599)"
type input "600"
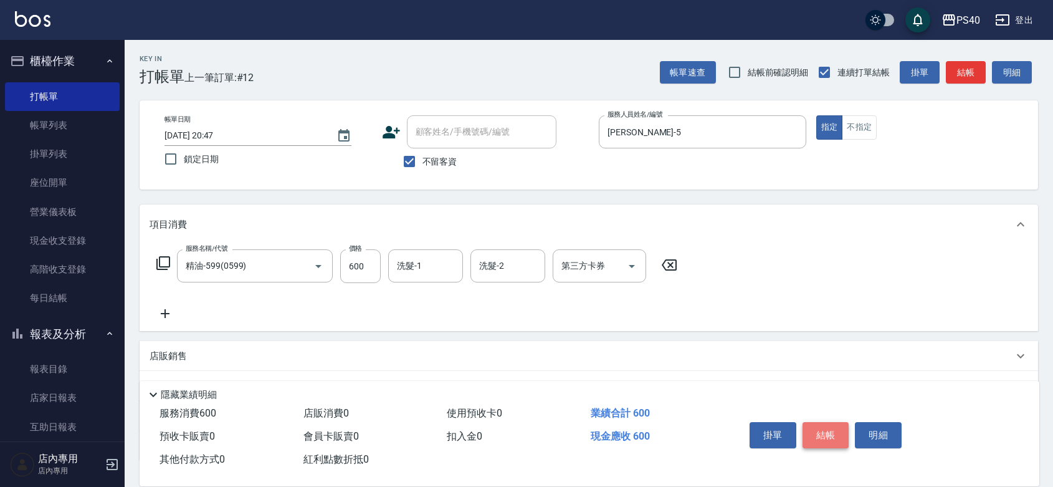
click at [823, 422] on button "結帳" at bounding box center [826, 435] width 47 height 26
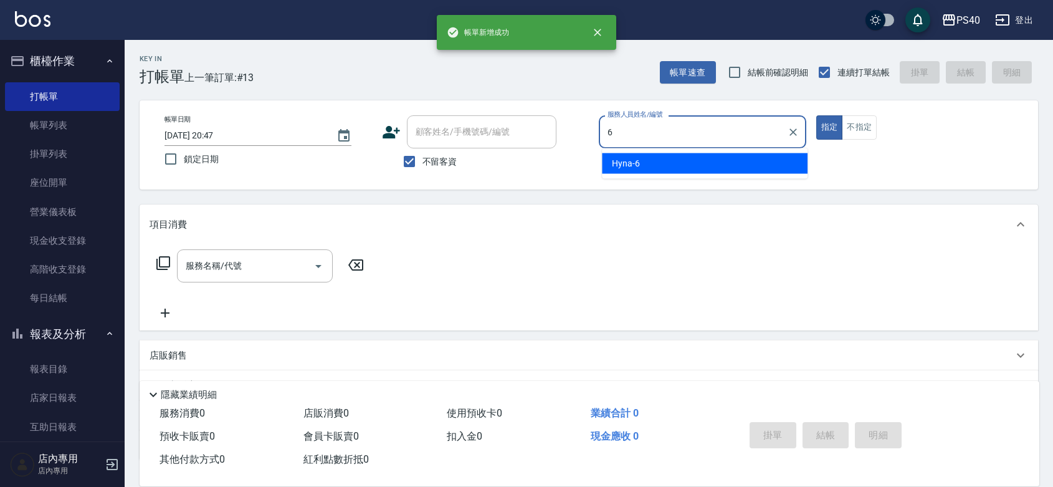
type input "Hyna-6"
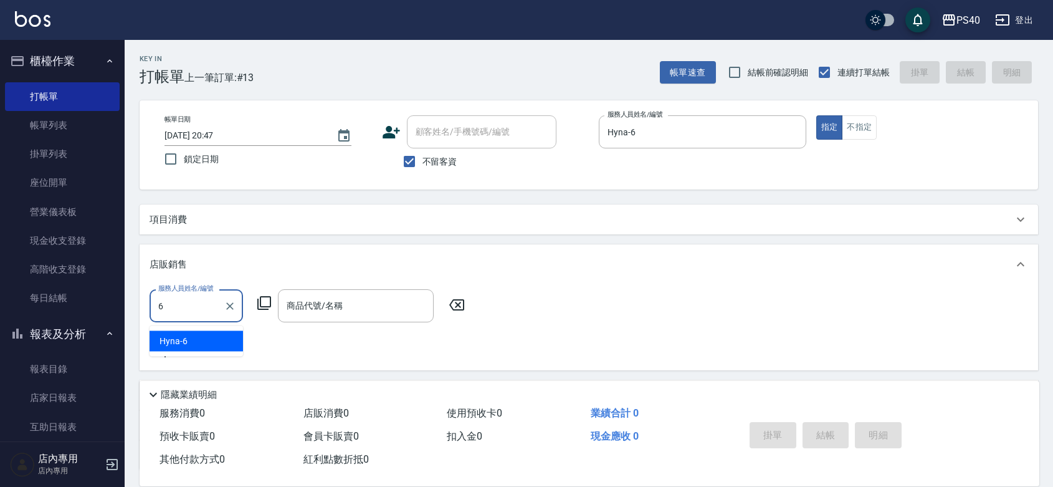
type input "Hyna-6"
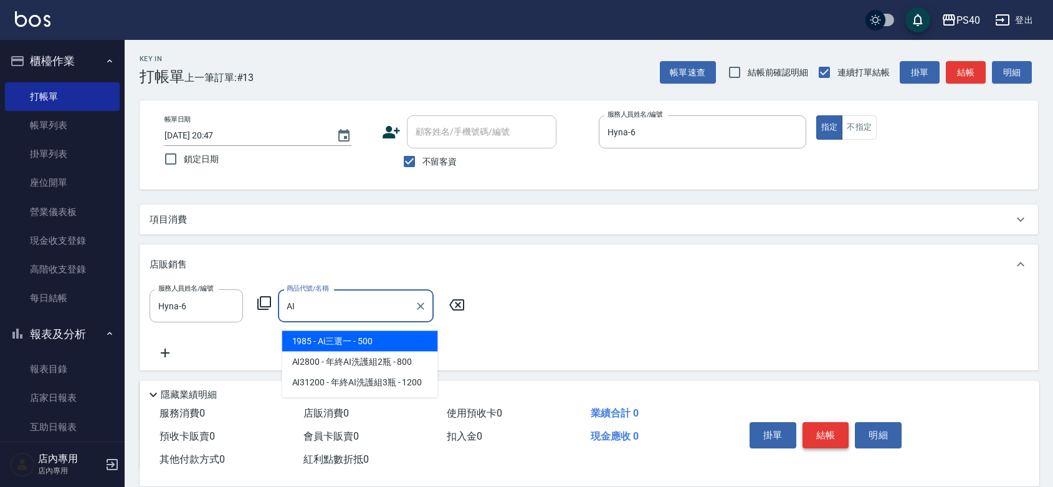
type input "Ai三選一"
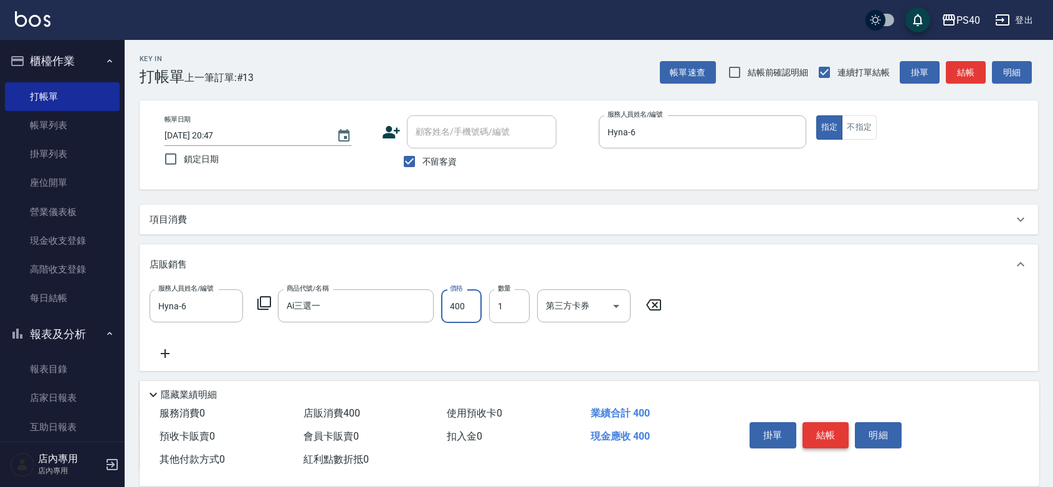
type input "400"
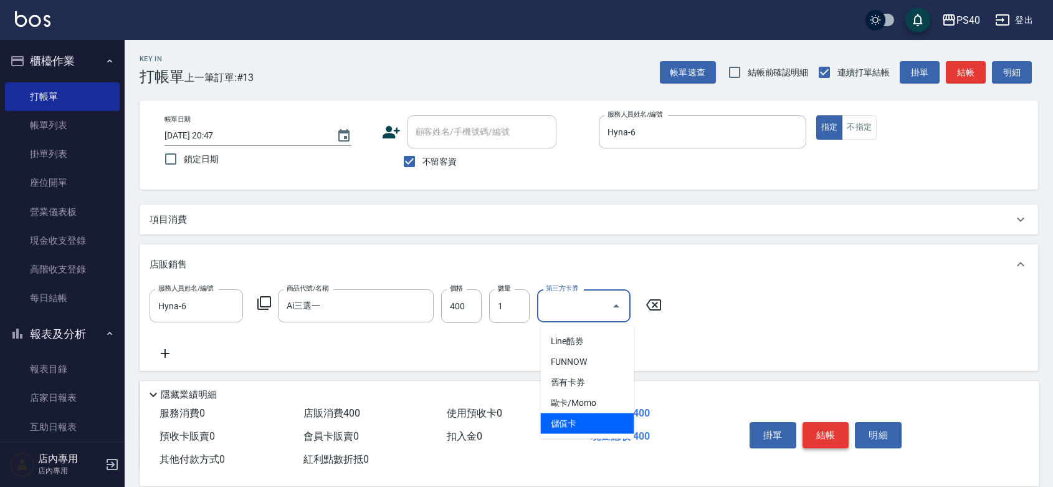
type input "儲值卡"
click at [823, 422] on button "結帳" at bounding box center [826, 435] width 47 height 26
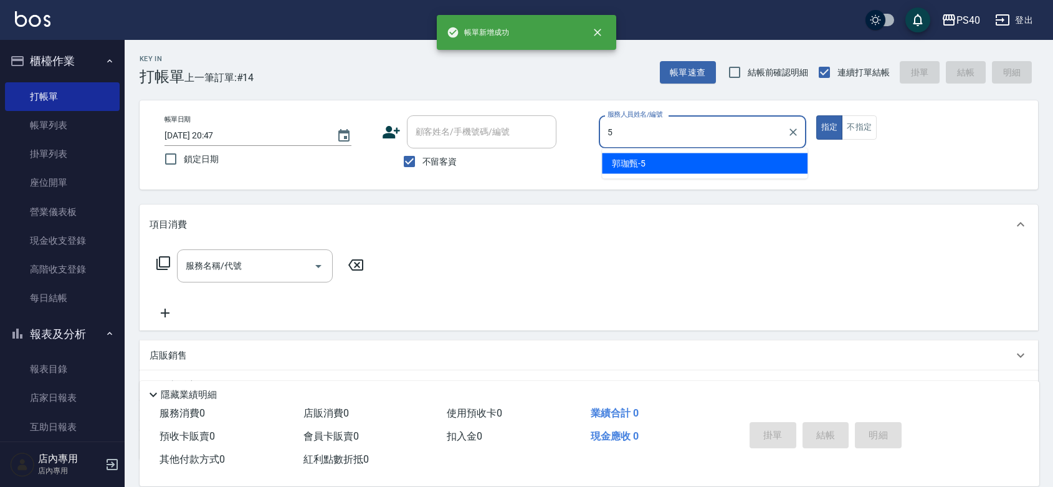
type input "[PERSON_NAME]-5"
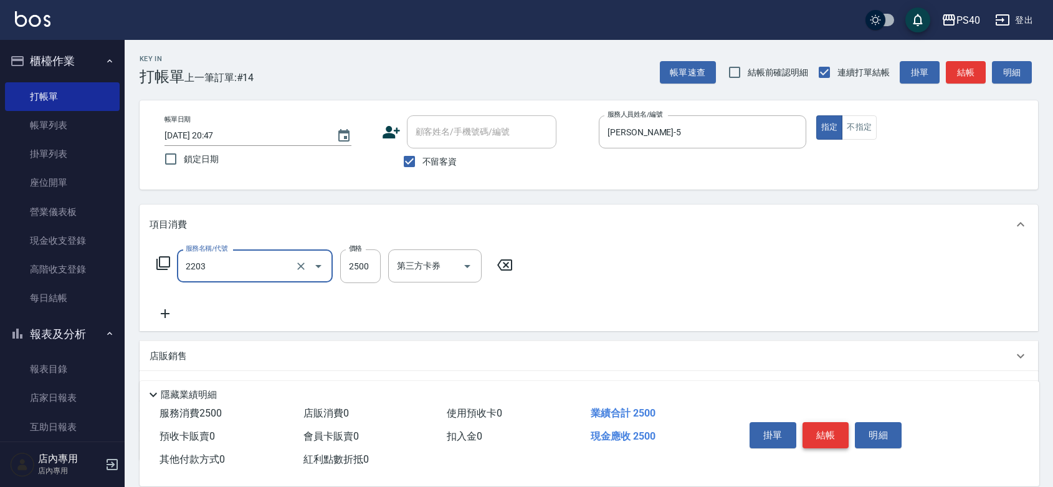
type input "燙髮C餐(短髮)(2203)"
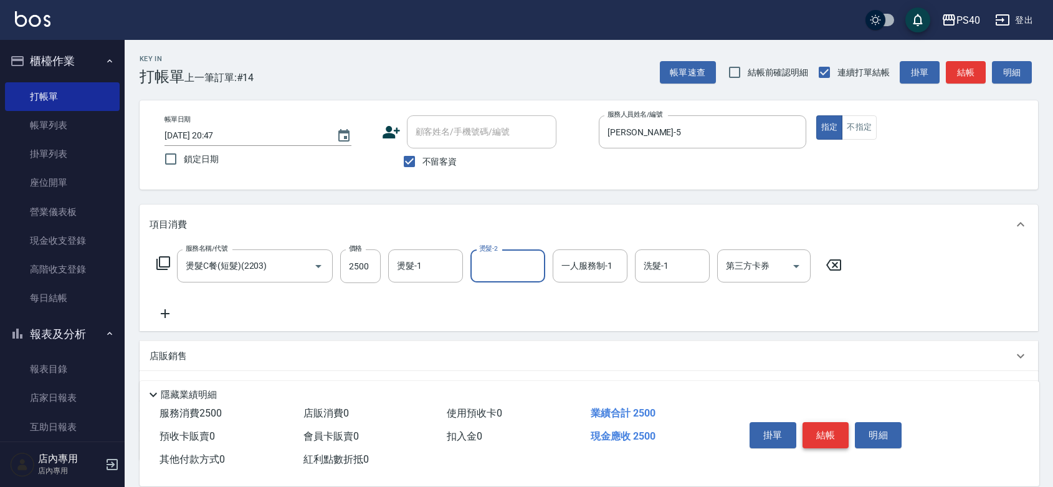
click at [823, 422] on button "結帳" at bounding box center [826, 435] width 47 height 26
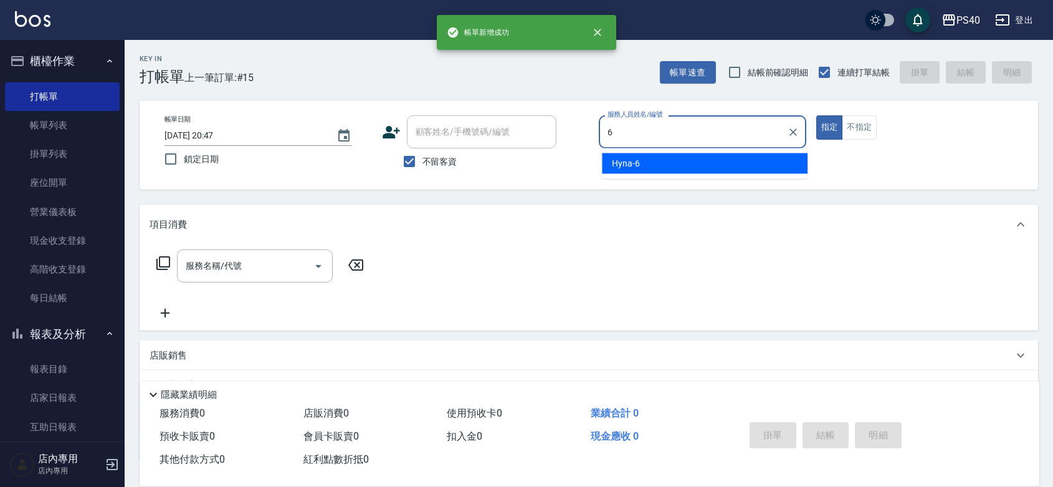
type input "Hyna-6"
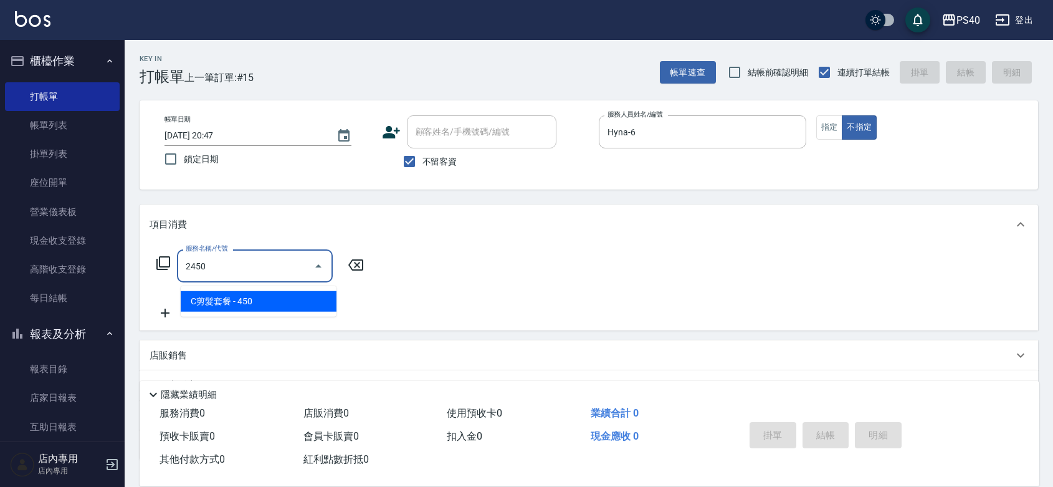
type input "C剪髮套餐(2450)"
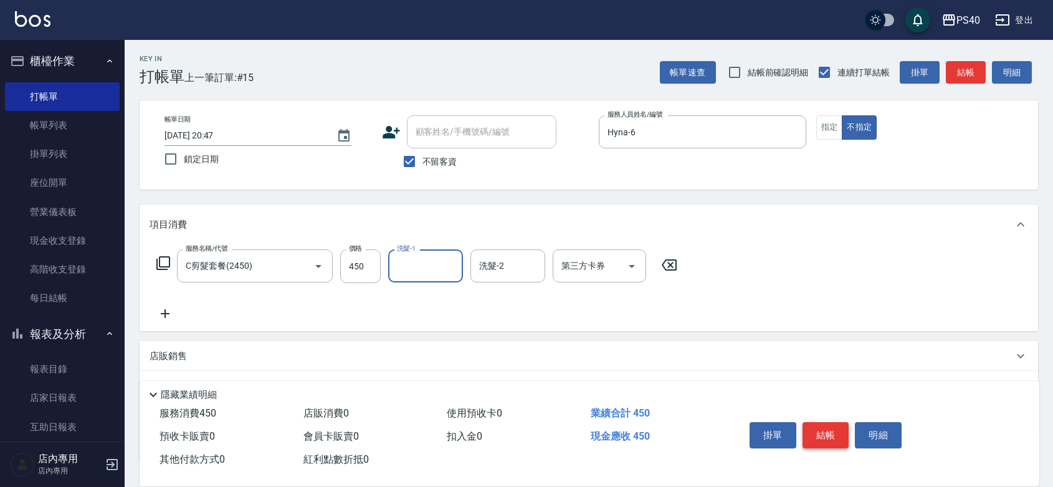
click at [823, 422] on button "結帳" at bounding box center [826, 435] width 47 height 26
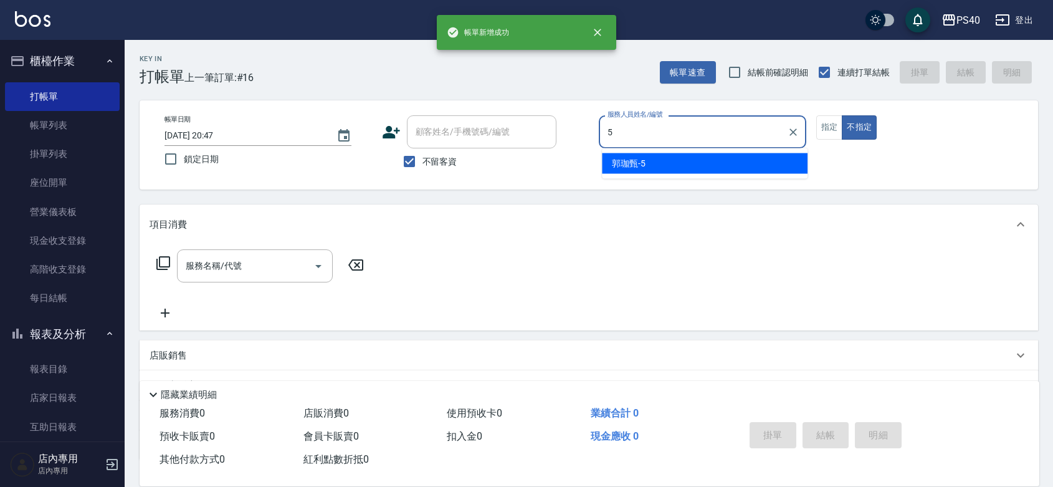
type input "[PERSON_NAME]-5"
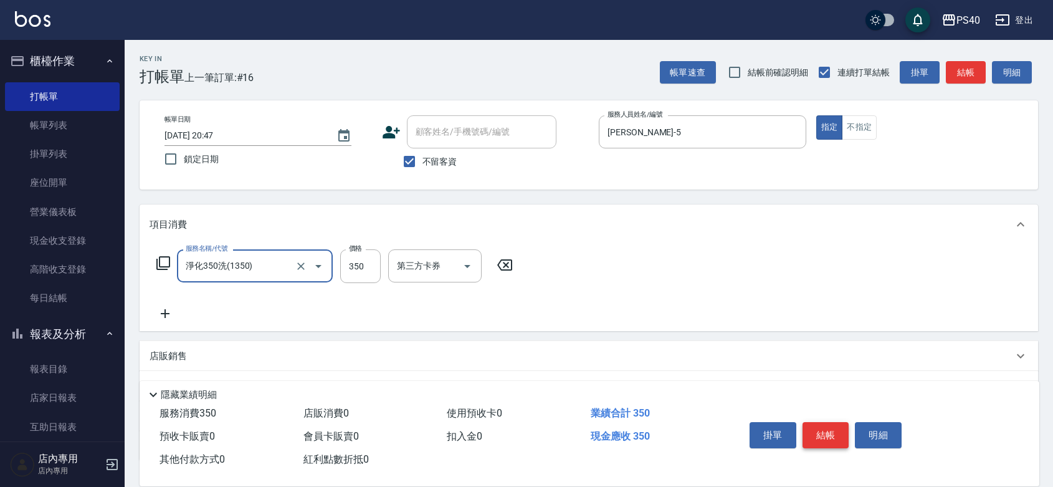
type input "淨化350洗(1350)"
type input "400"
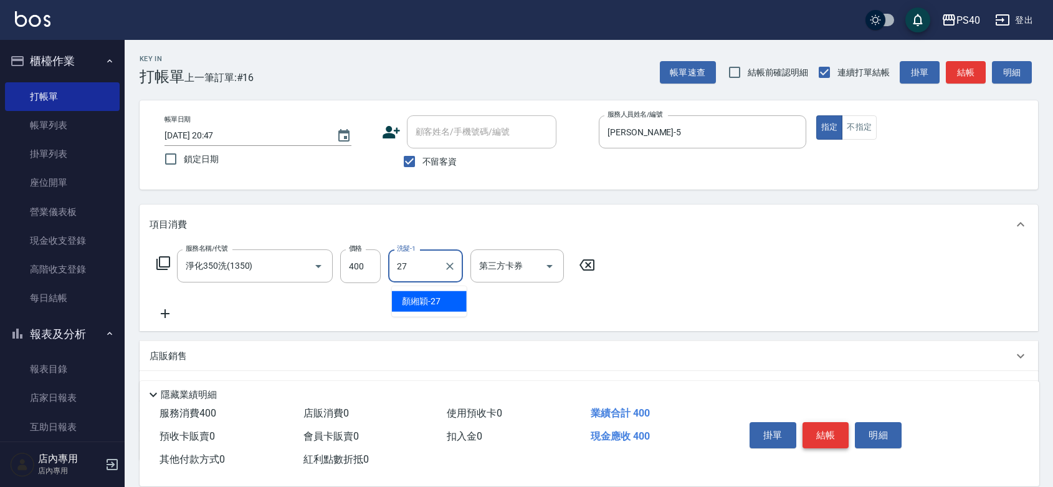
type input "[PERSON_NAME]-27"
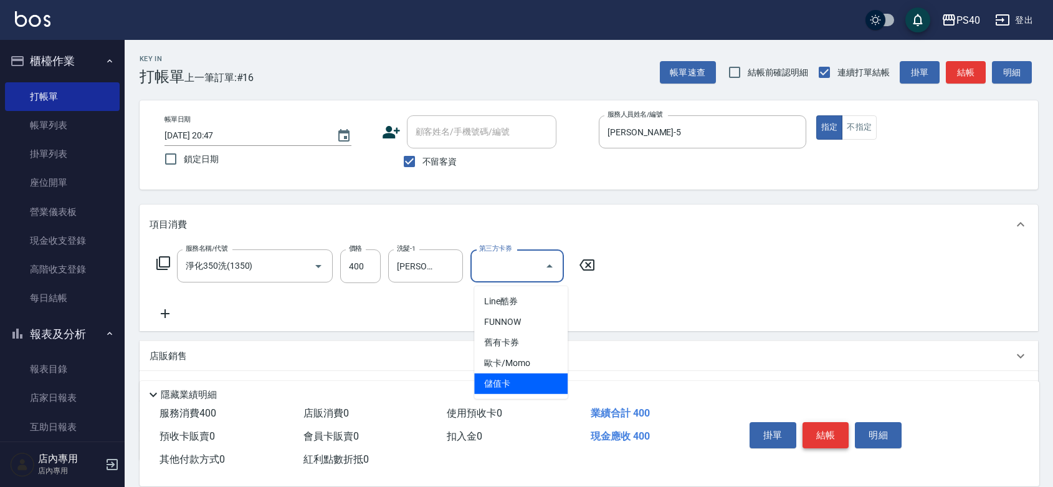
type input "儲值卡"
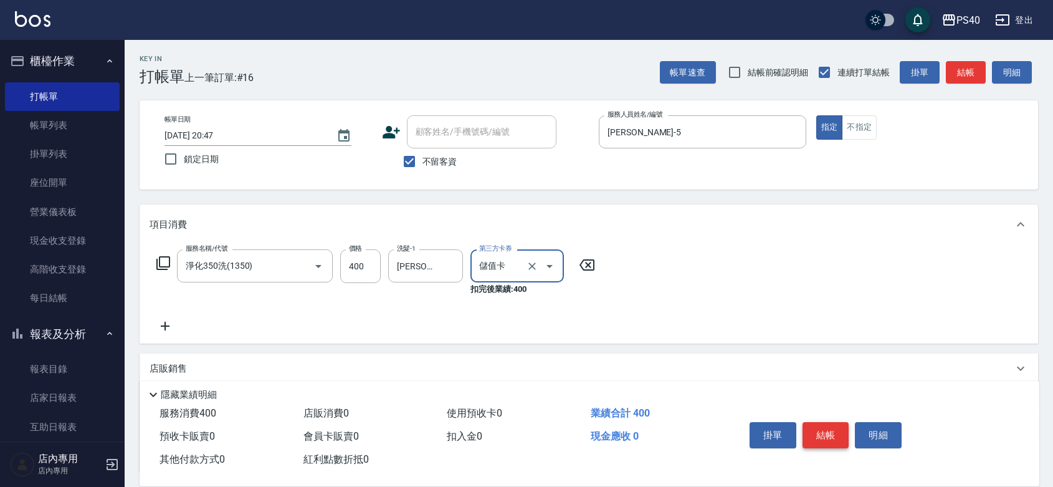
click at [823, 422] on button "結帳" at bounding box center [826, 435] width 47 height 26
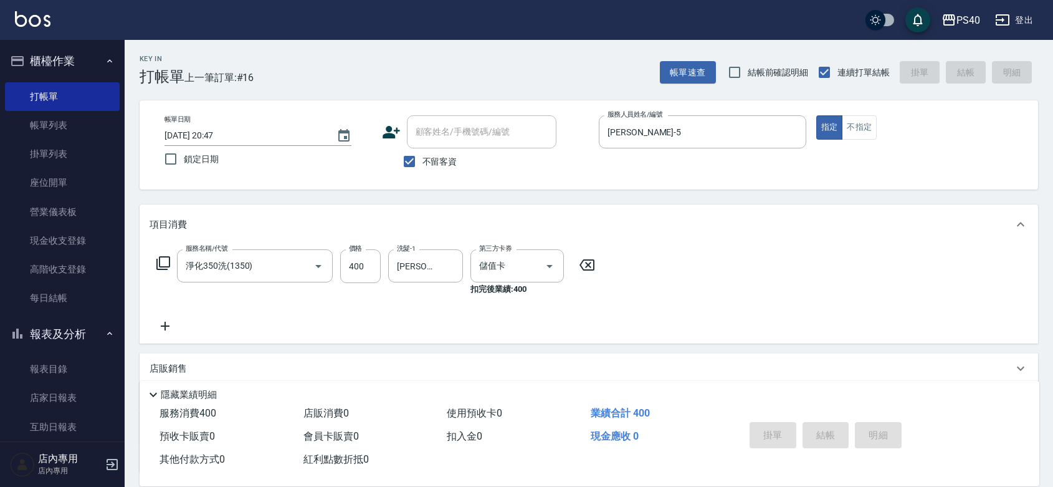
type input "[DATE] 20:48"
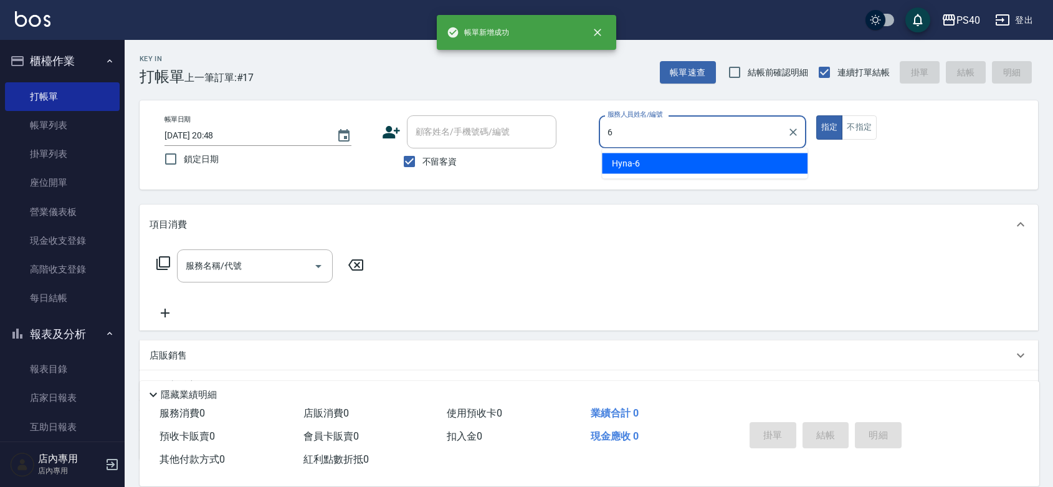
type input "Hyna-6"
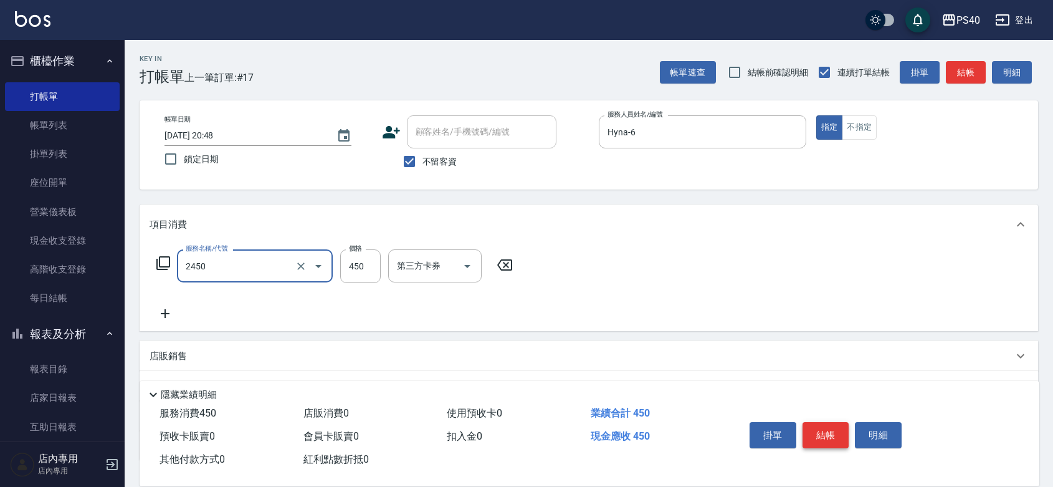
type input "C剪髮套餐(2450)"
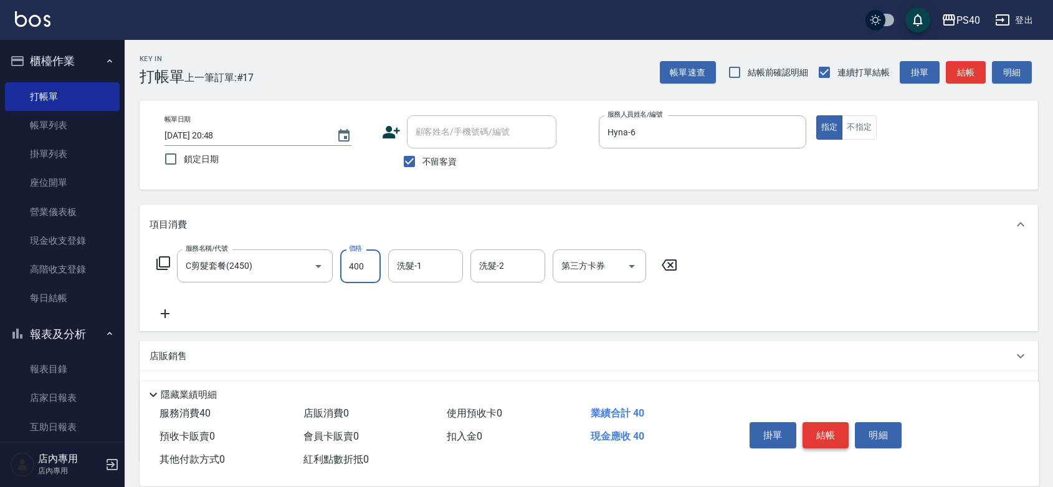
type input "400"
click at [823, 422] on button "結帳" at bounding box center [826, 435] width 47 height 26
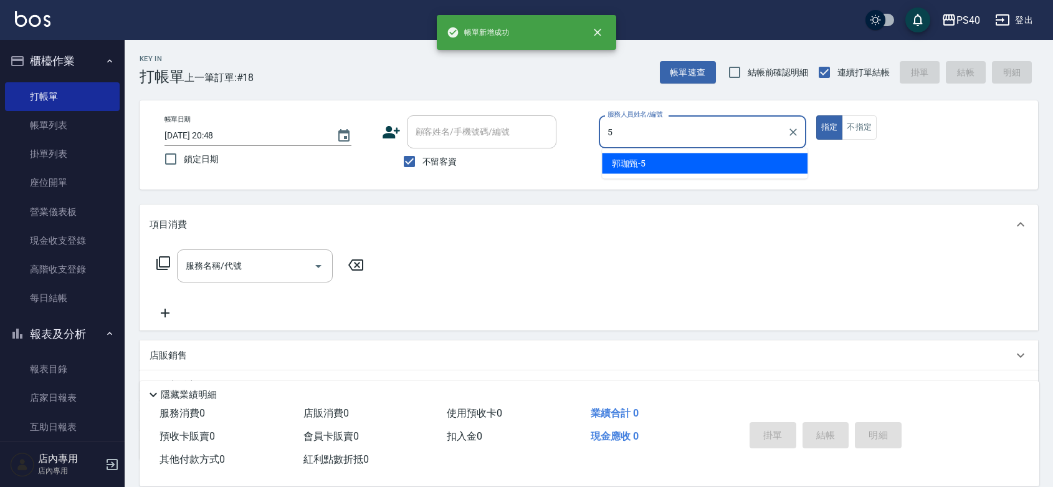
type input "[PERSON_NAME]-5"
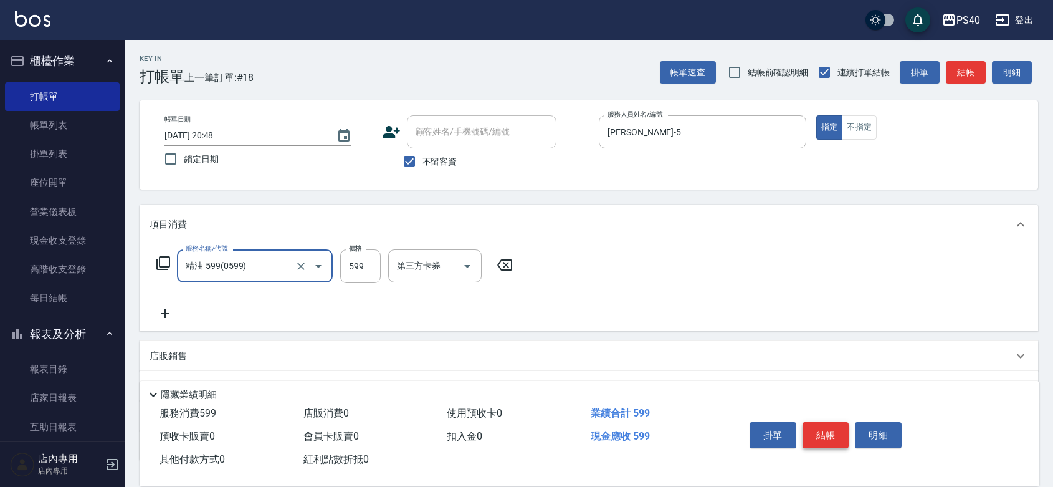
type input "精油-599(0599)"
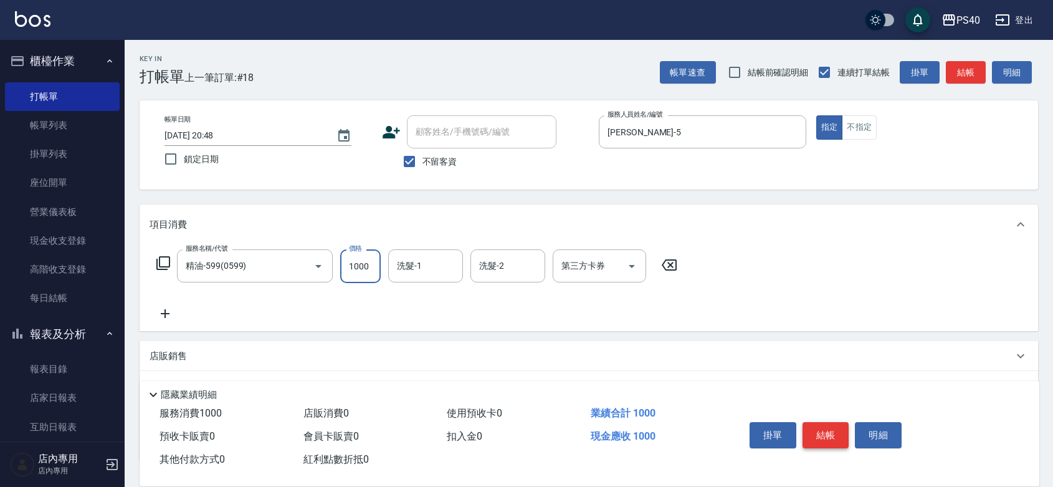
type input "1000"
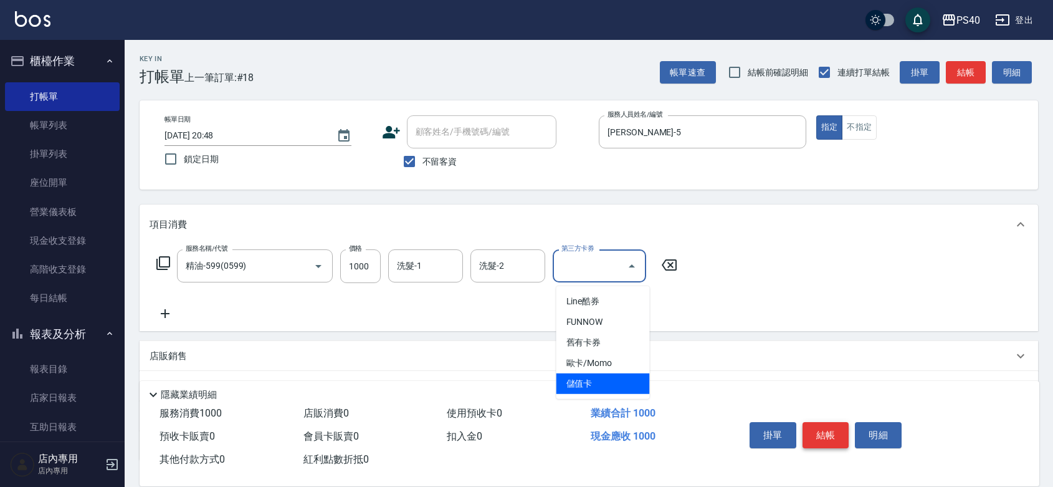
type input "儲值卡"
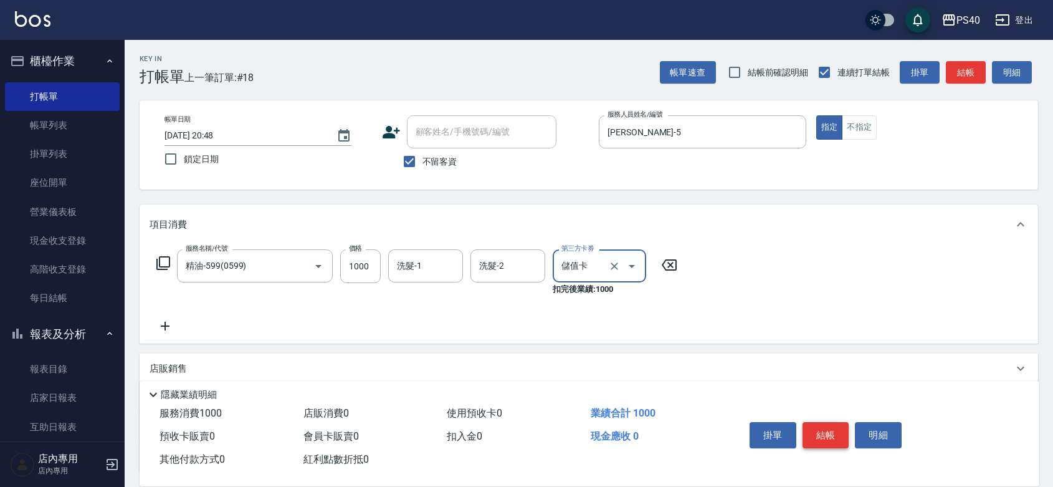
click at [823, 422] on button "結帳" at bounding box center [826, 435] width 47 height 26
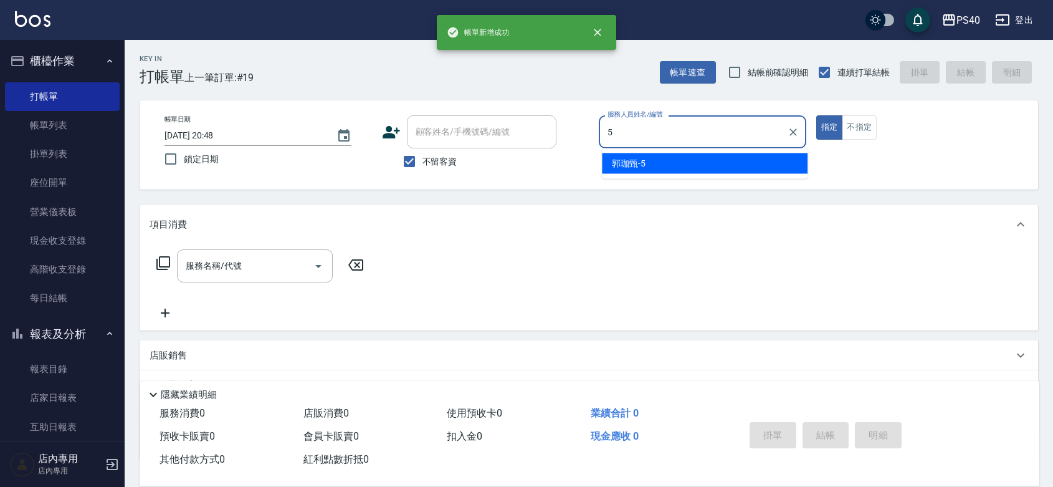
type input "[PERSON_NAME]-5"
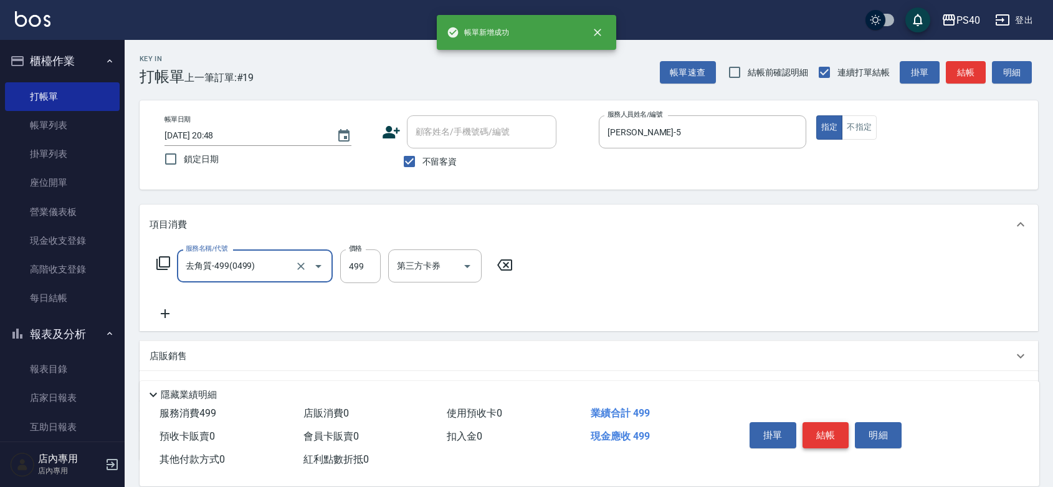
type input "去角質-499(0499)"
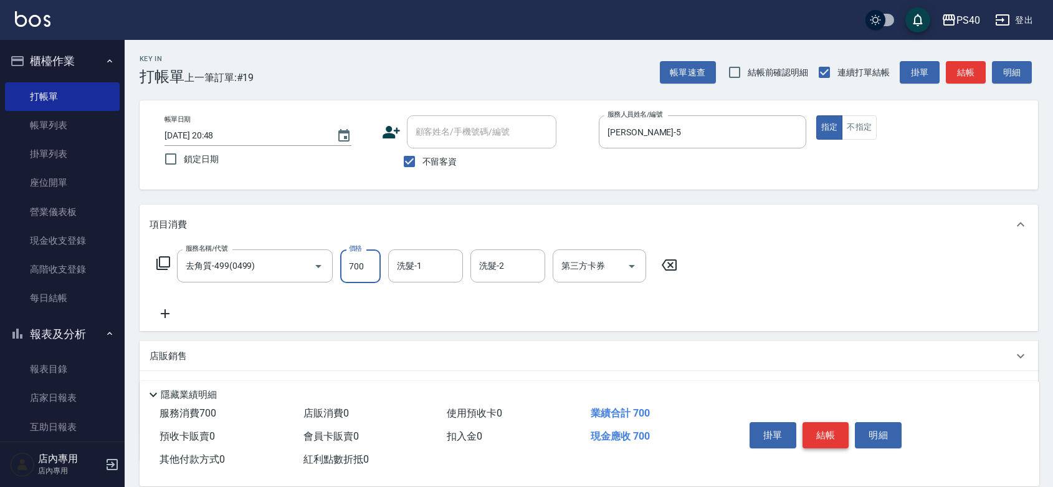
type input "700"
type input "[PERSON_NAME]-27"
click at [823, 422] on button "結帳" at bounding box center [826, 435] width 47 height 26
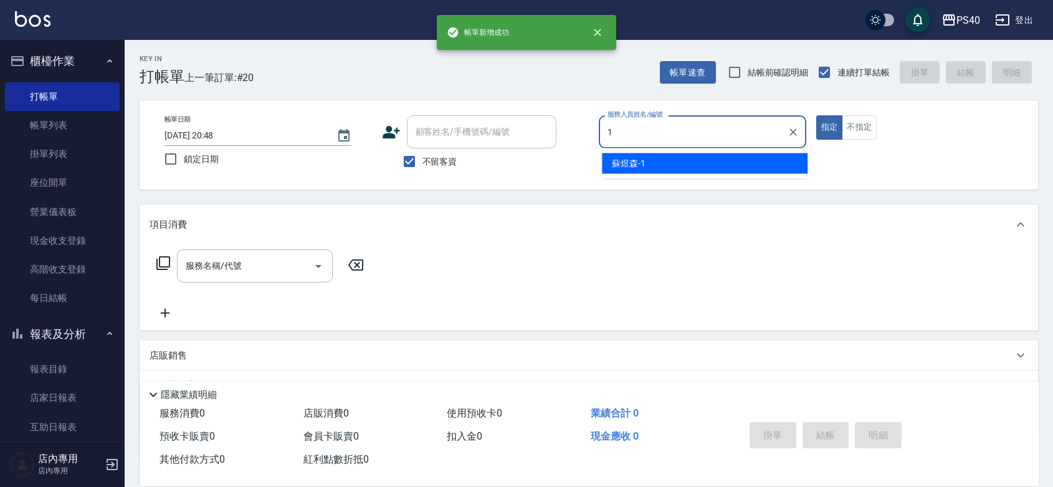
type input "[PERSON_NAME]-1"
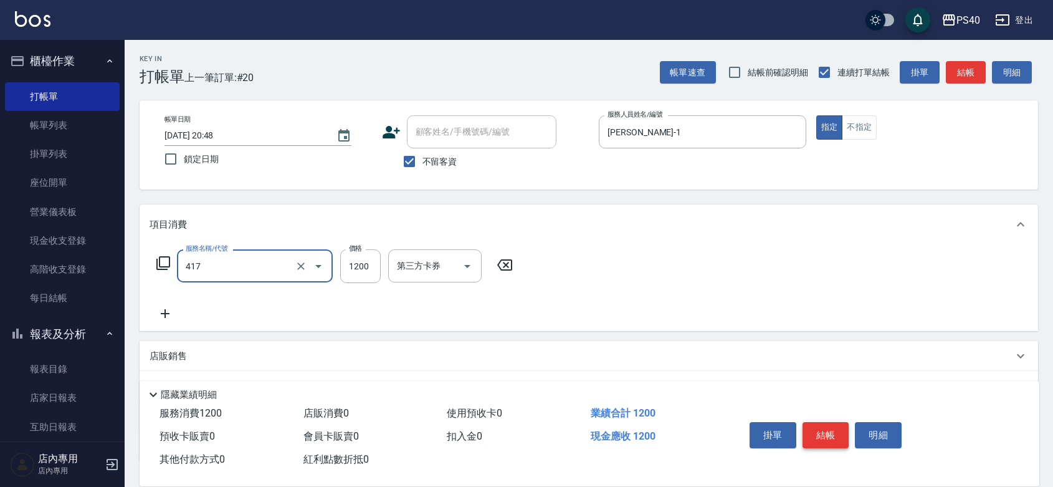
type input "哥德式(417)"
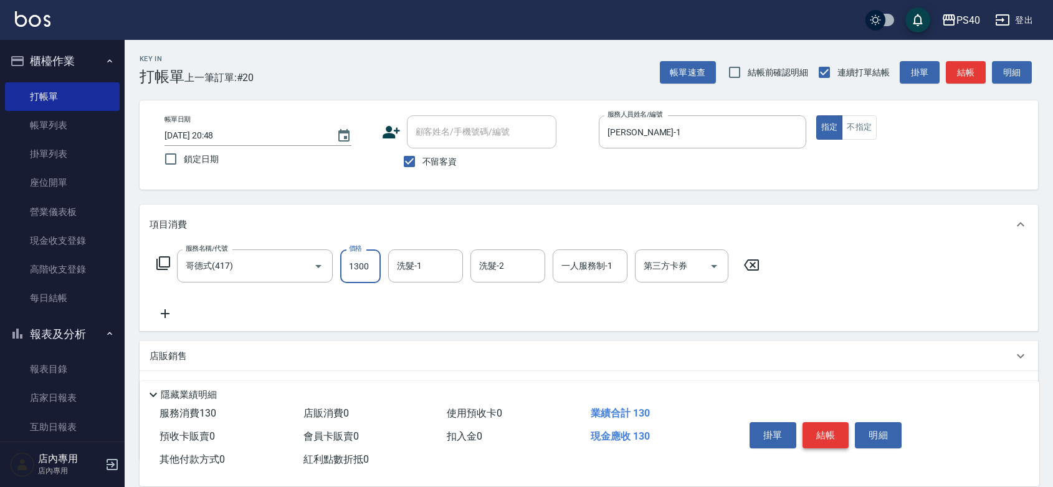
type input "1300"
click at [823, 422] on button "結帳" at bounding box center [826, 435] width 47 height 26
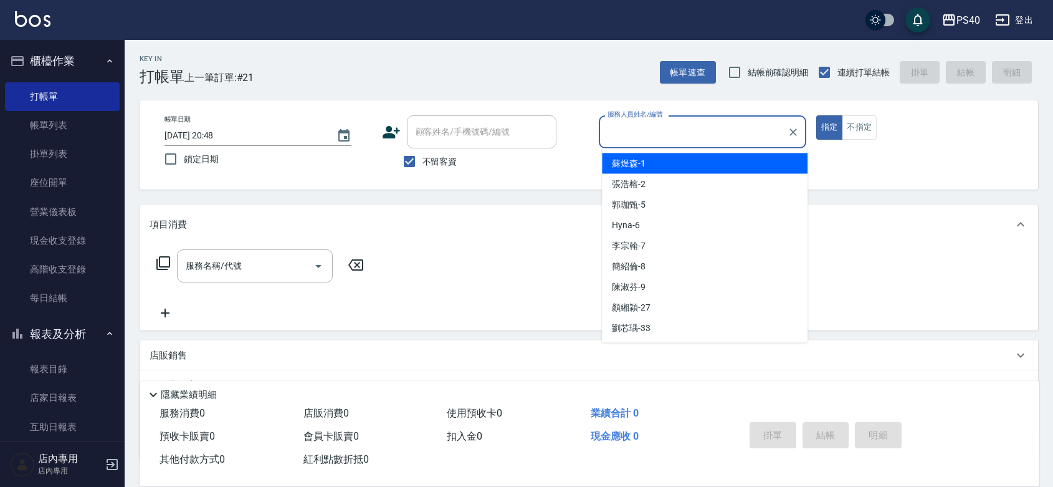
click at [699, 127] on input "服務人員姓名/編號" at bounding box center [693, 132] width 178 height 22
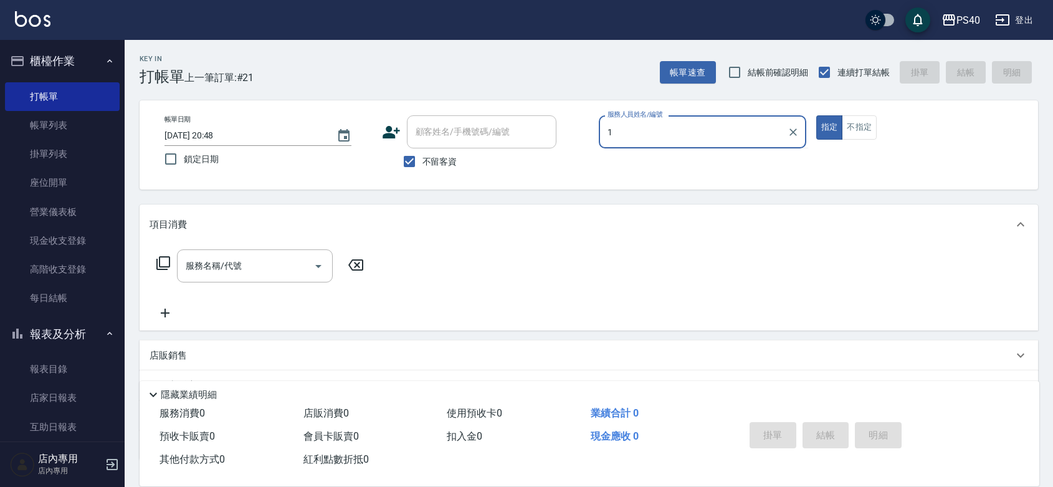
type input "1"
click at [816, 115] on button "指定" at bounding box center [829, 127] width 27 height 24
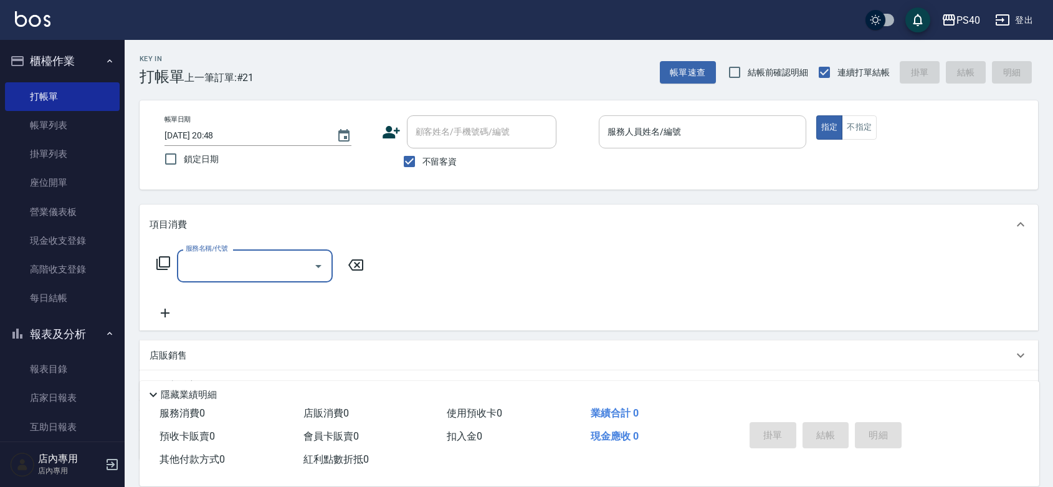
click at [699, 133] on input "服務人員姓名/編號" at bounding box center [702, 132] width 196 height 22
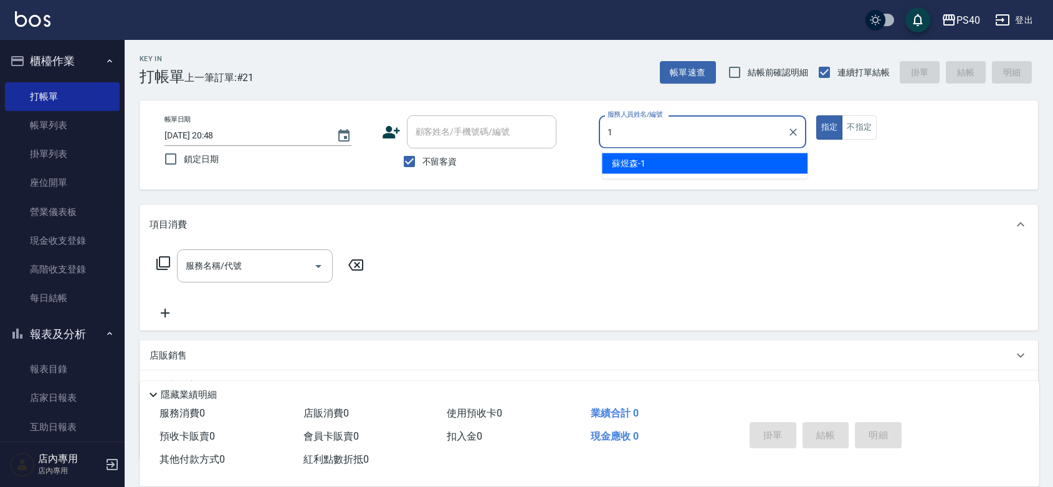
type input "[PERSON_NAME]-1"
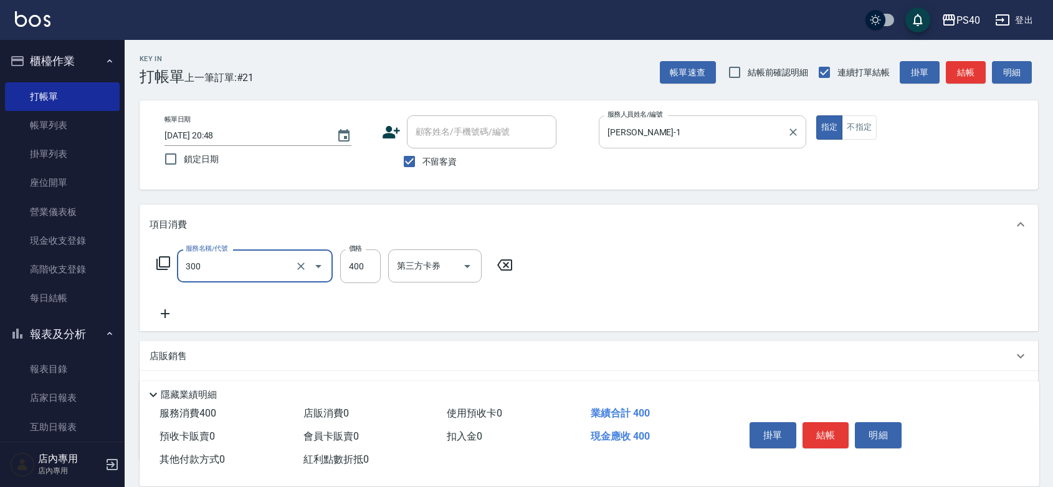
type input "特A剪髮(300)"
type input "350"
click at [830, 422] on button "結帳" at bounding box center [826, 435] width 47 height 26
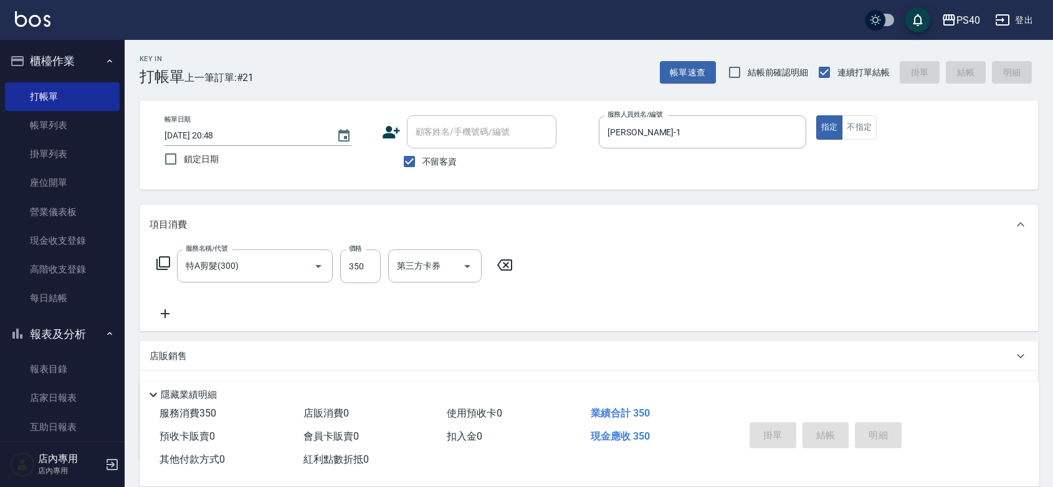
type input "[DATE] 21:15"
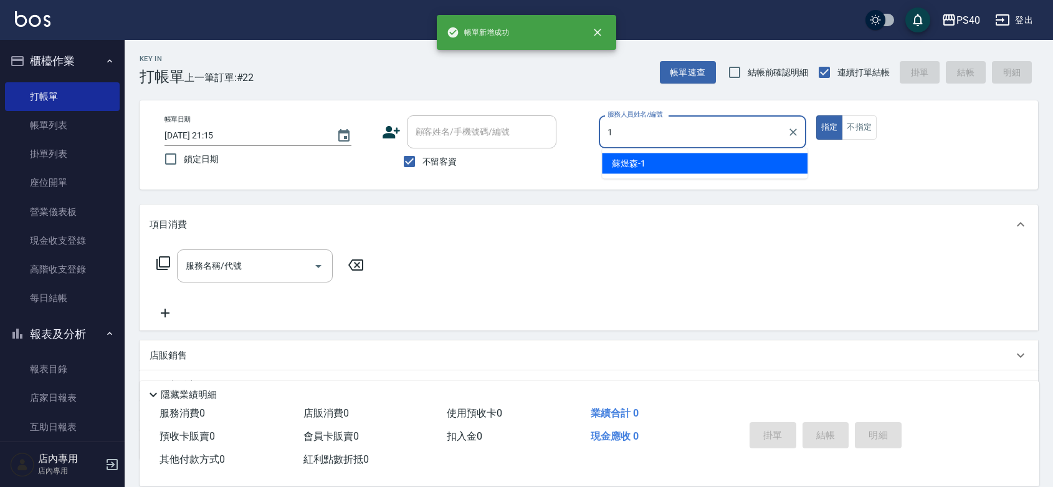
type input "[PERSON_NAME]-1"
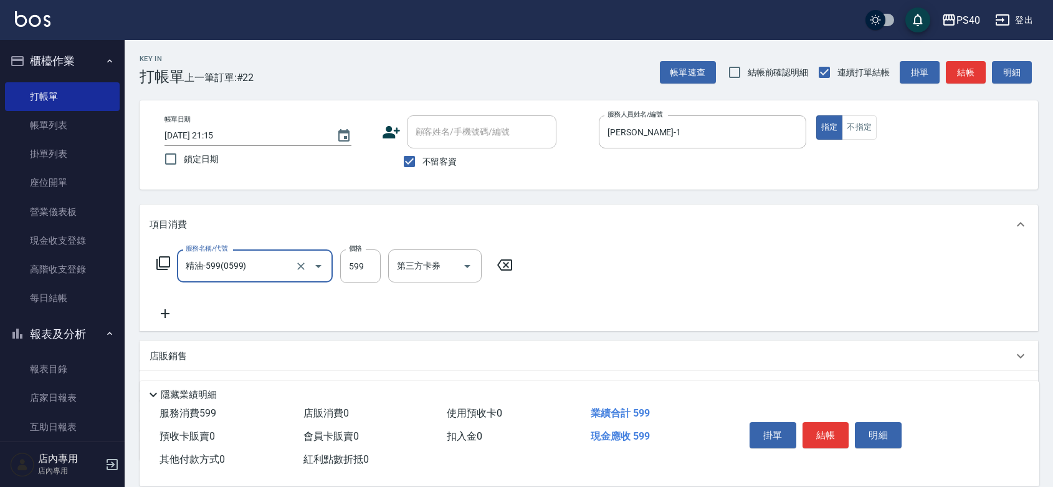
type input "精油-599(0599)"
type input "600"
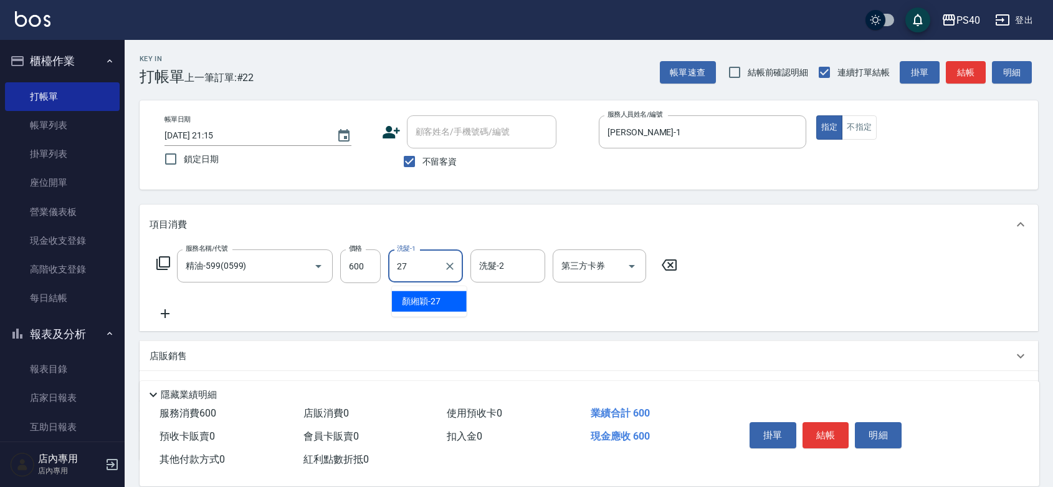
type input "[PERSON_NAME]-27"
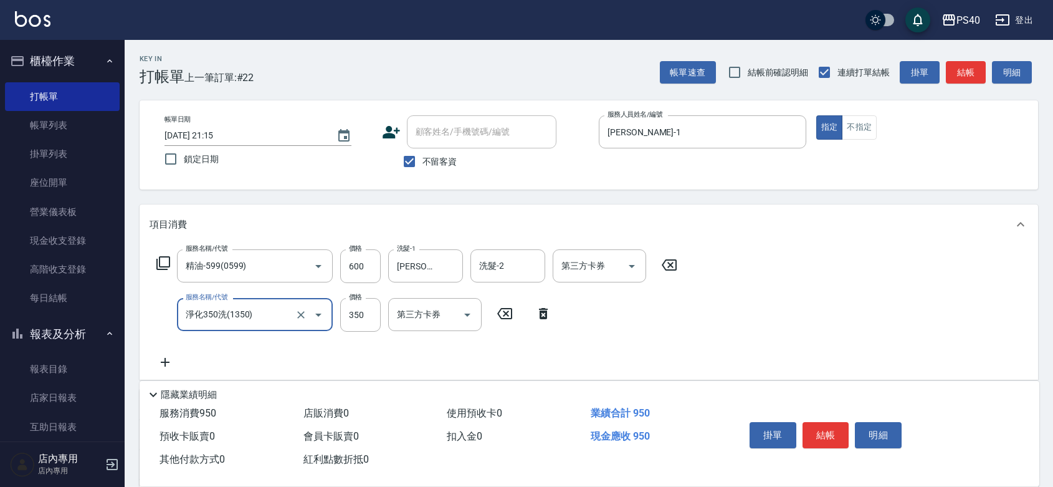
type input "淨化350洗(1350)"
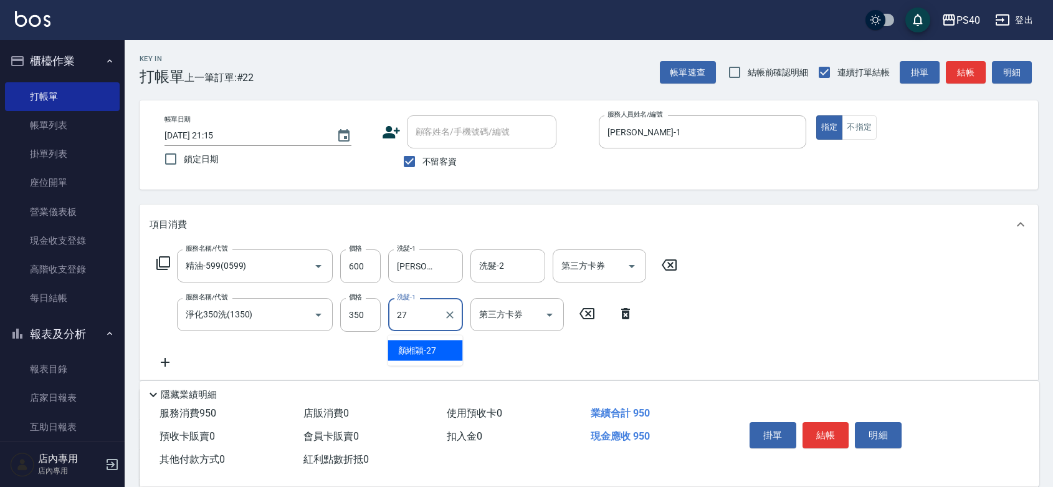
type input "[PERSON_NAME]-27"
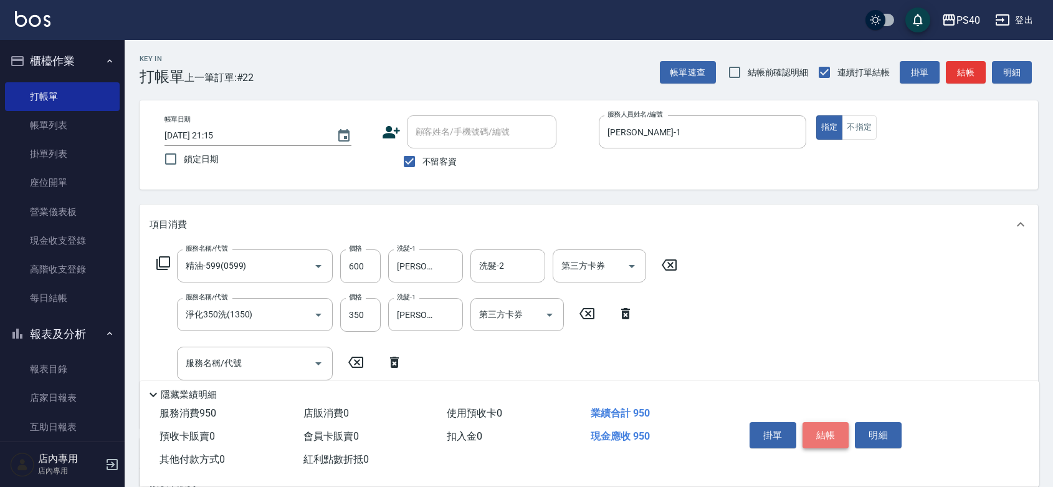
click at [828, 422] on button "結帳" at bounding box center [826, 435] width 47 height 26
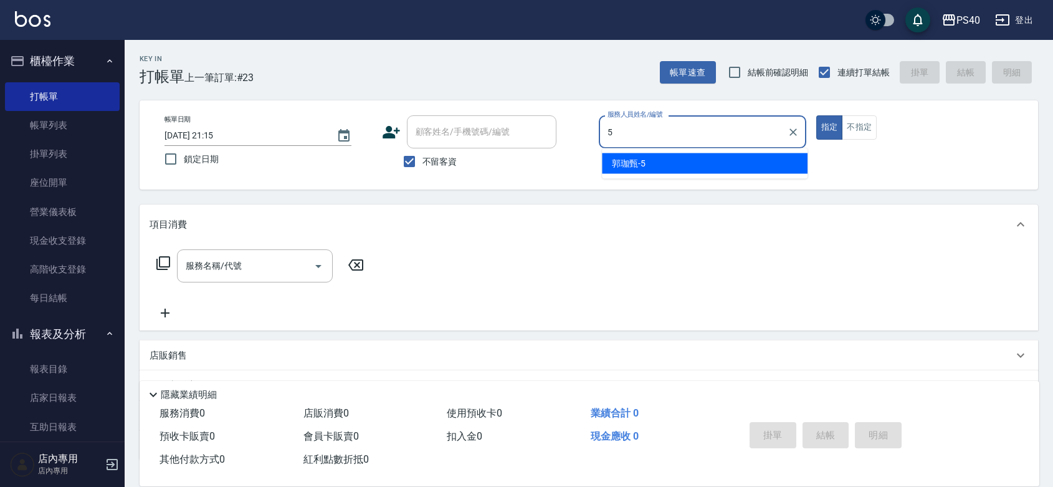
type input "[PERSON_NAME]-5"
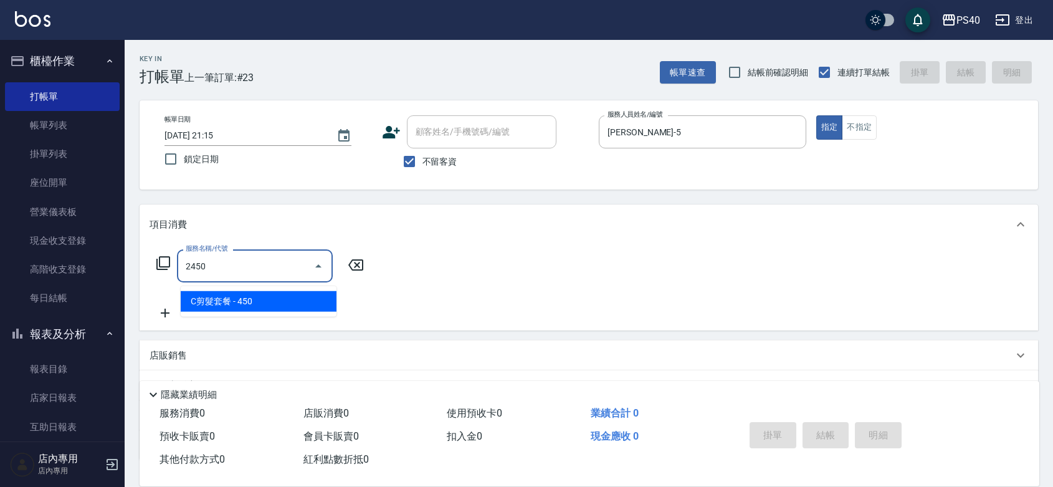
type input "C剪髮套餐(2450)"
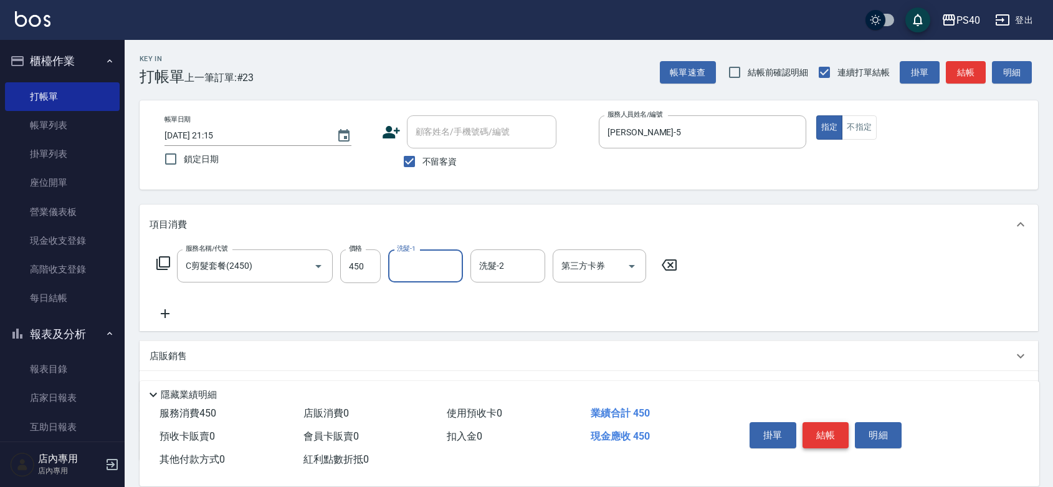
click at [828, 422] on button "結帳" at bounding box center [826, 435] width 47 height 26
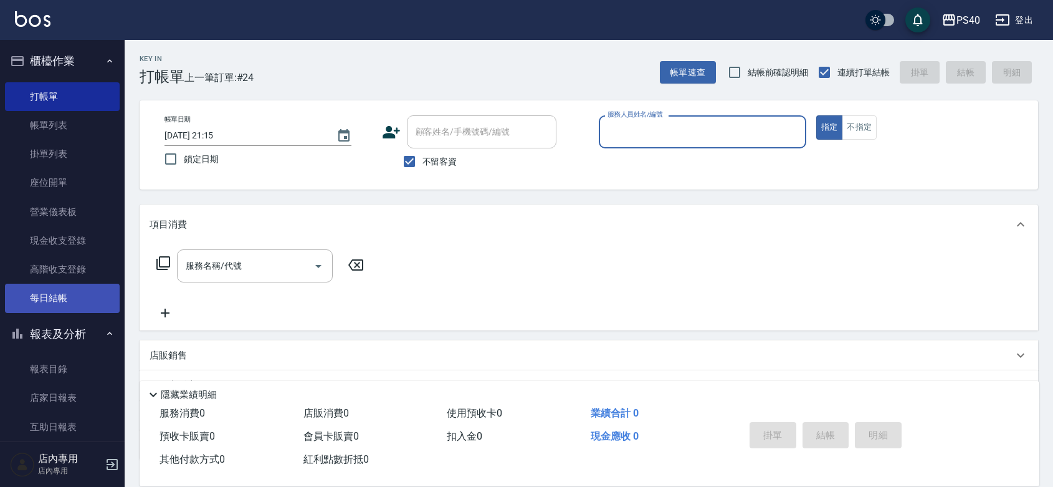
scroll to position [181, 0]
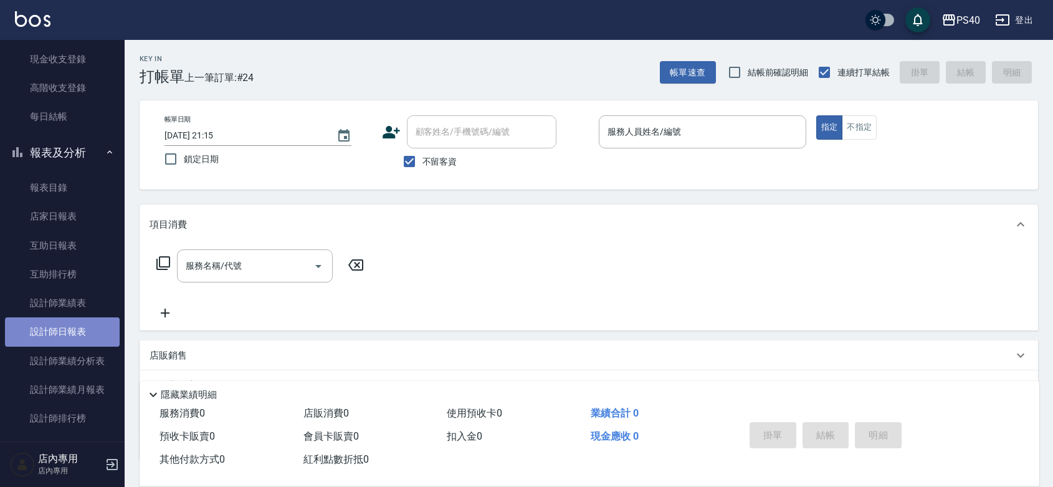
click at [78, 325] on link "設計師日報表" at bounding box center [62, 331] width 115 height 29
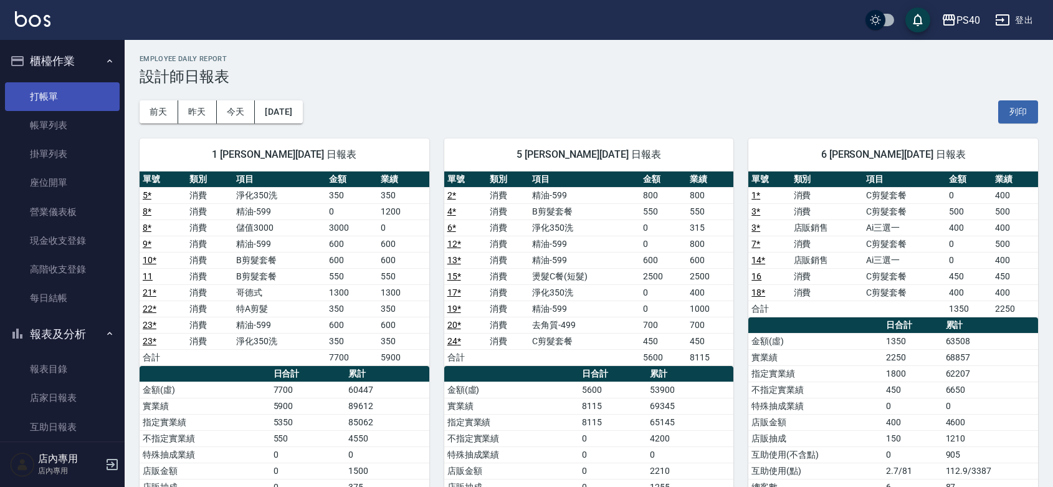
click at [52, 98] on link "打帳單" at bounding box center [62, 96] width 115 height 29
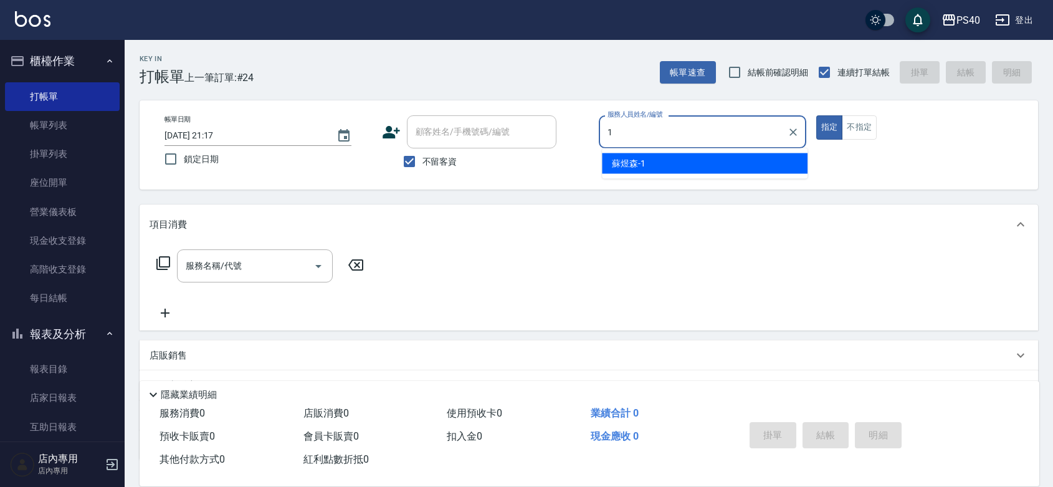
type input "[PERSON_NAME]-1"
type button "true"
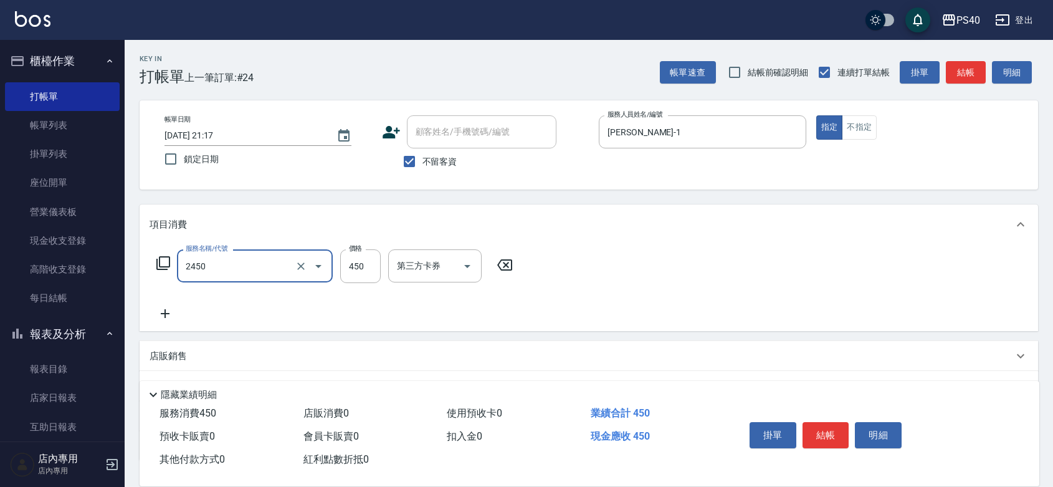
type input "C剪髮套餐(2450)"
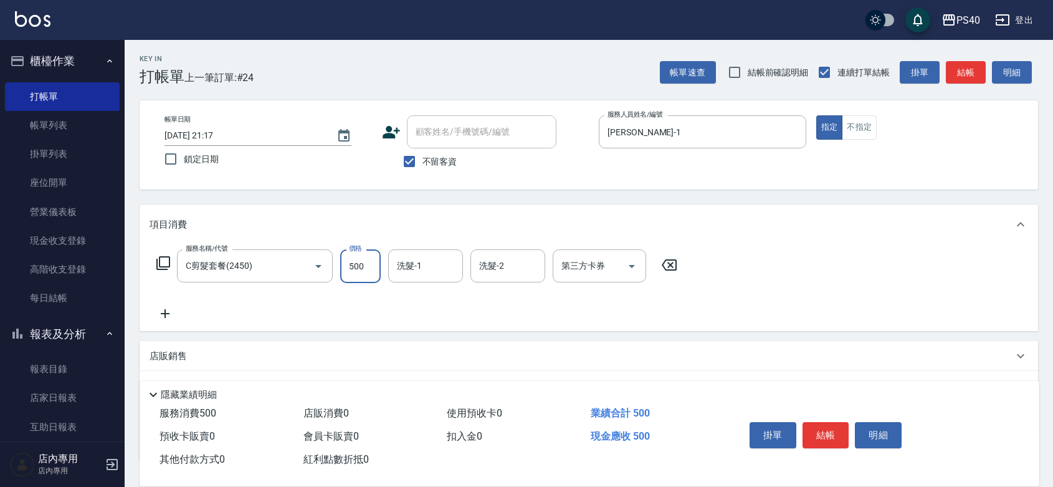
type input "500"
click at [830, 422] on button "結帳" at bounding box center [826, 435] width 47 height 26
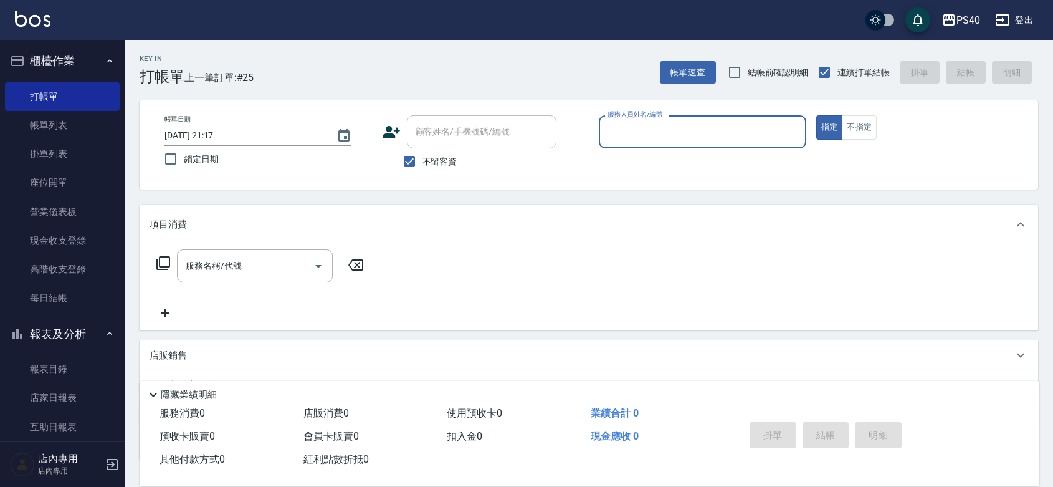
scroll to position [181, 0]
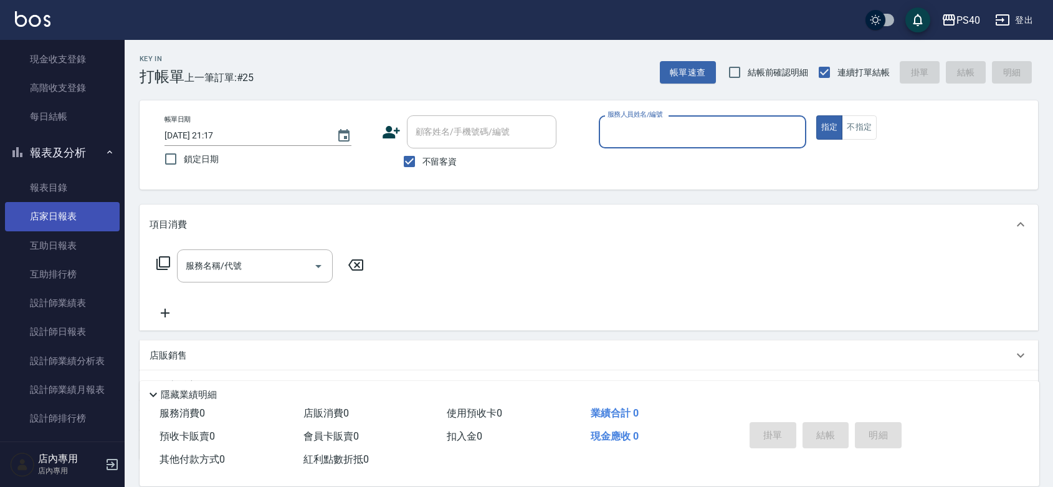
click at [77, 220] on link "店家日報表" at bounding box center [62, 216] width 115 height 29
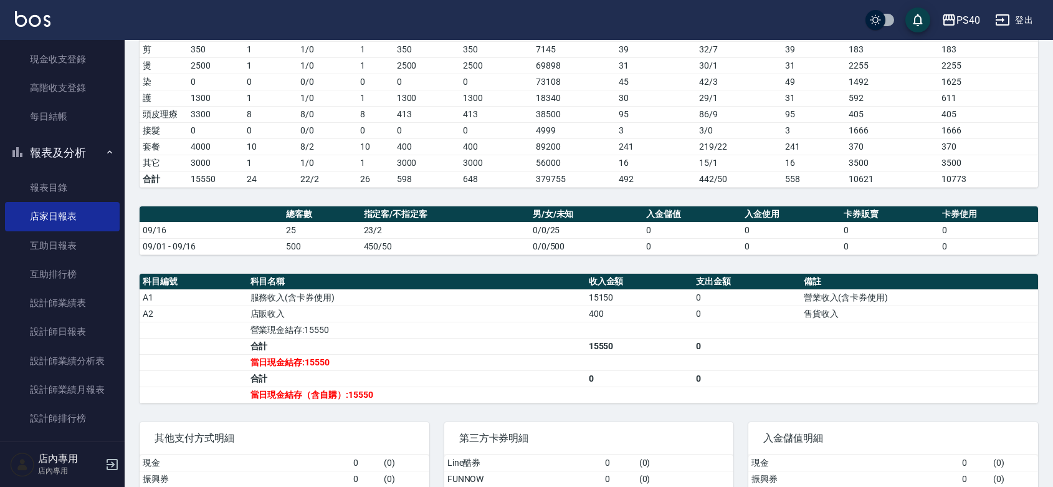
scroll to position [325, 0]
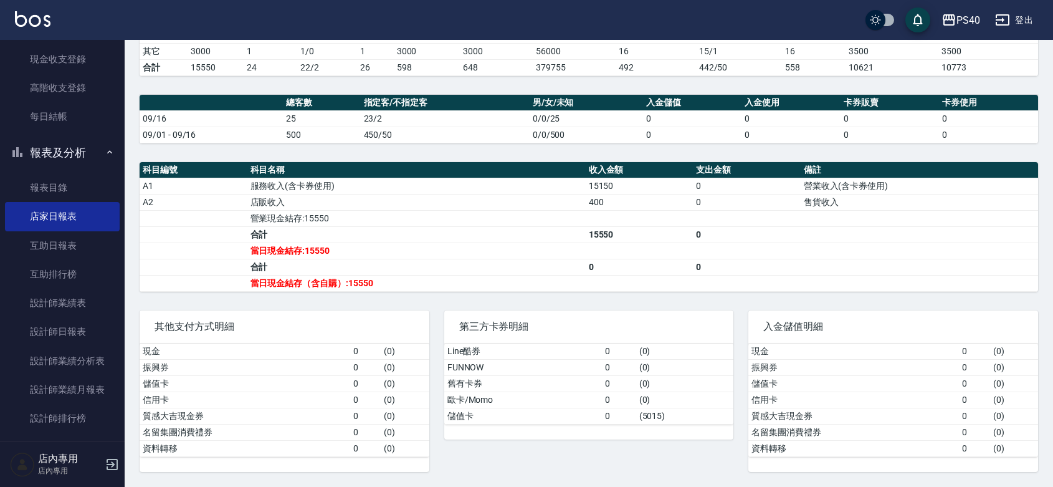
click at [387, 288] on td "當日現金結存（含自購）:15550" at bounding box center [416, 283] width 338 height 16
click at [74, 332] on link "設計師日報表" at bounding box center [62, 331] width 115 height 29
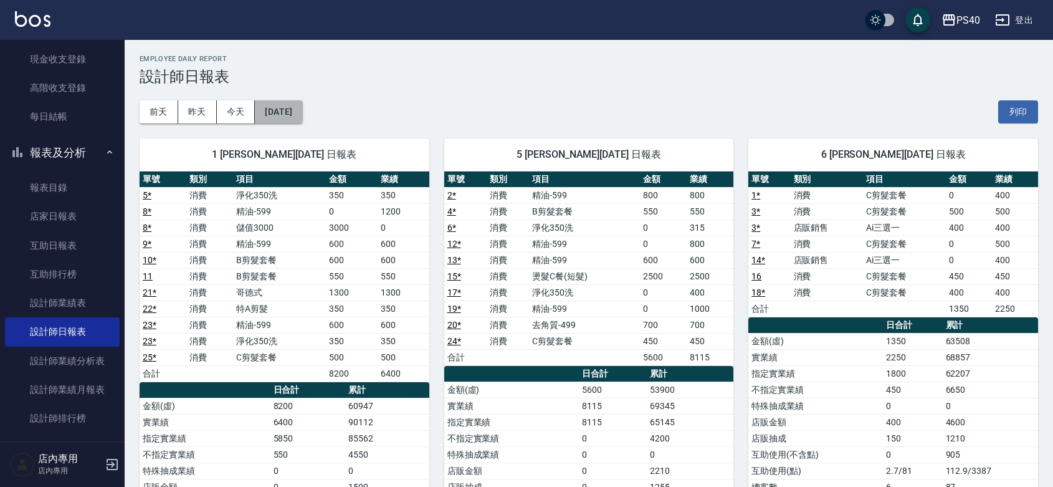
click at [300, 105] on button "[DATE]" at bounding box center [278, 111] width 47 height 23
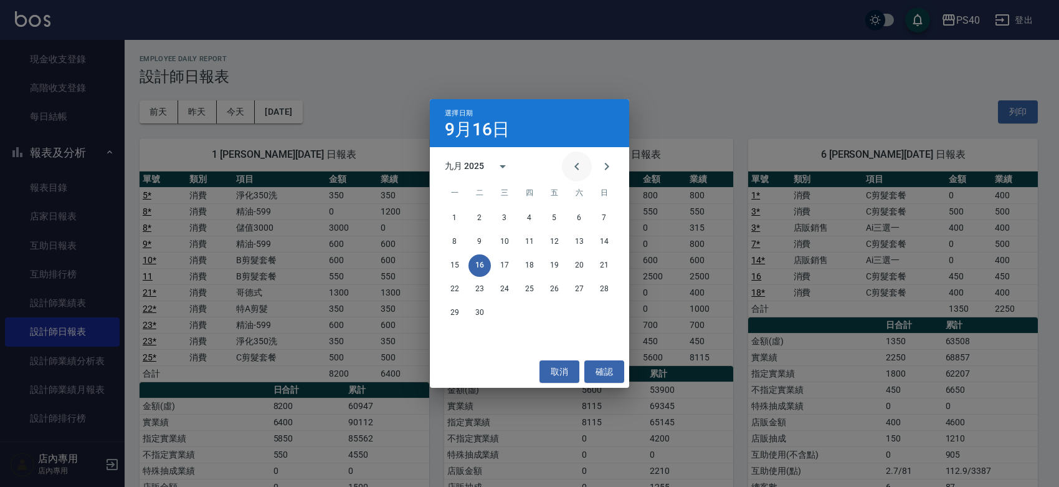
click at [583, 167] on button "Previous month" at bounding box center [577, 166] width 30 height 30
click at [581, 265] on button "16" at bounding box center [579, 265] width 22 height 22
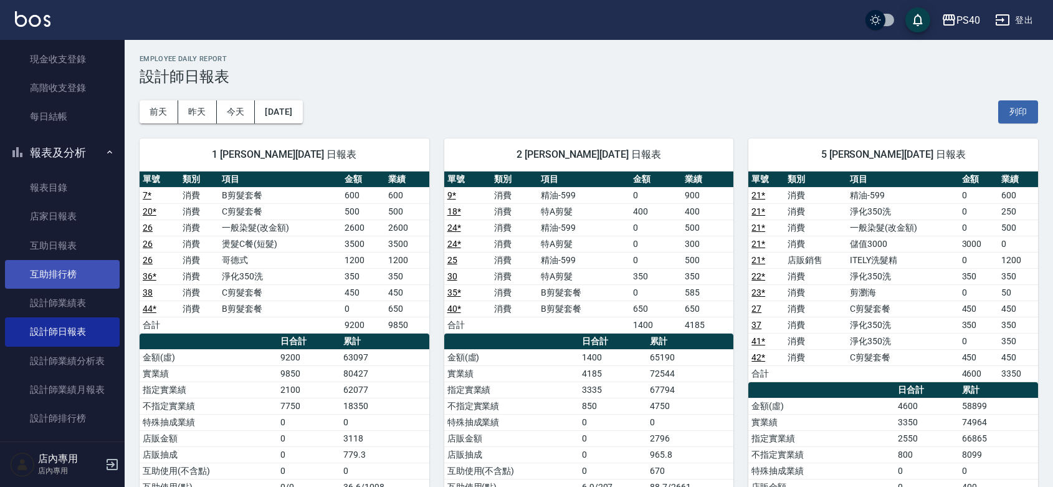
click at [70, 266] on link "互助排行榜" at bounding box center [62, 274] width 115 height 29
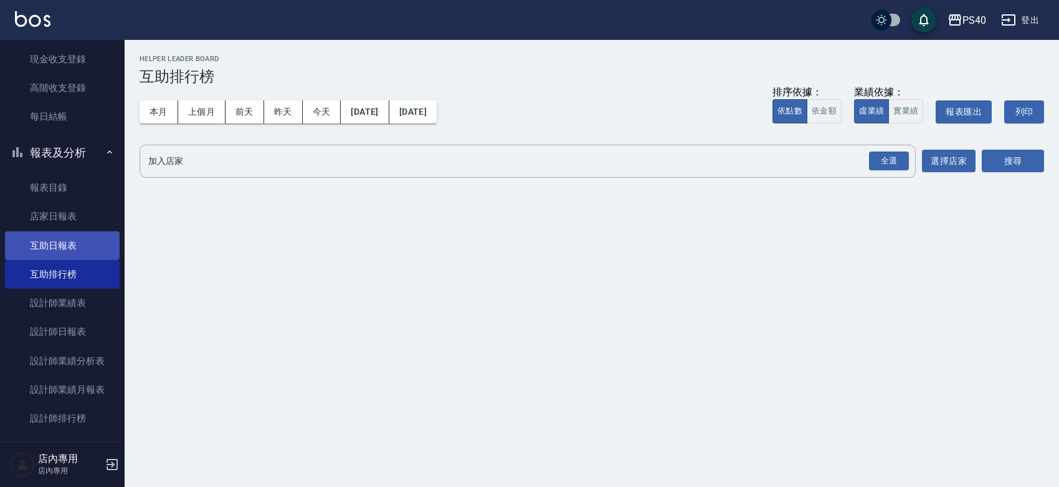
click at [70, 251] on link "互助日報表" at bounding box center [62, 245] width 115 height 29
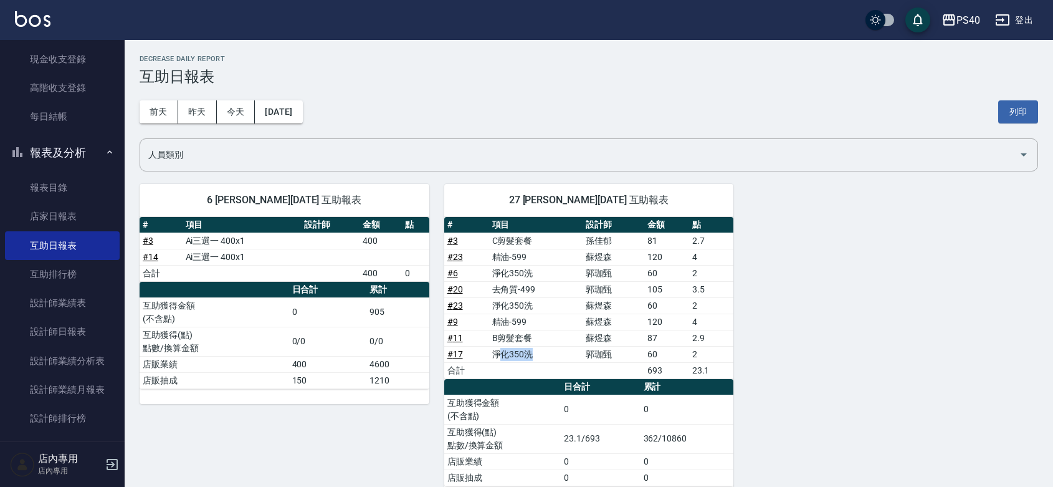
drag, startPoint x: 547, startPoint y: 360, endPoint x: 519, endPoint y: 341, distance: 34.1
click at [502, 356] on td "淨化350洗" at bounding box center [536, 354] width 94 height 16
drag, startPoint x: 522, startPoint y: 340, endPoint x: 494, endPoint y: 335, distance: 28.5
click at [486, 342] on tr "# 11 B剪髮套餐 [PERSON_NAME] 87 2.9" at bounding box center [589, 338] width 290 height 16
drag, startPoint x: 528, startPoint y: 323, endPoint x: 490, endPoint y: 323, distance: 38.0
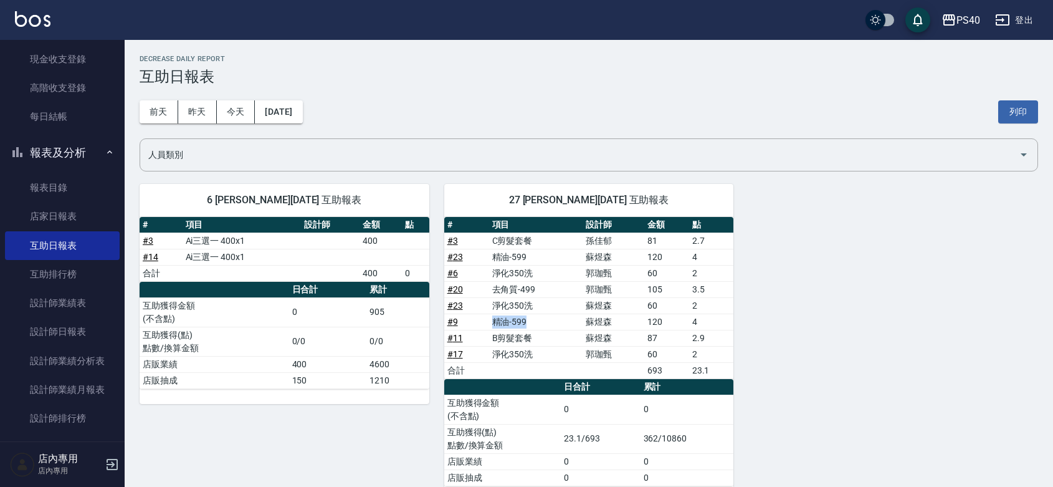
click at [490, 323] on td "精油-599" at bounding box center [536, 321] width 94 height 16
drag, startPoint x: 527, startPoint y: 307, endPoint x: 494, endPoint y: 305, distance: 33.1
click at [494, 306] on td "淨化350洗" at bounding box center [536, 305] width 94 height 16
drag, startPoint x: 523, startPoint y: 285, endPoint x: 507, endPoint y: 285, distance: 16.8
click at [507, 285] on td "去角質-499" at bounding box center [536, 289] width 94 height 16
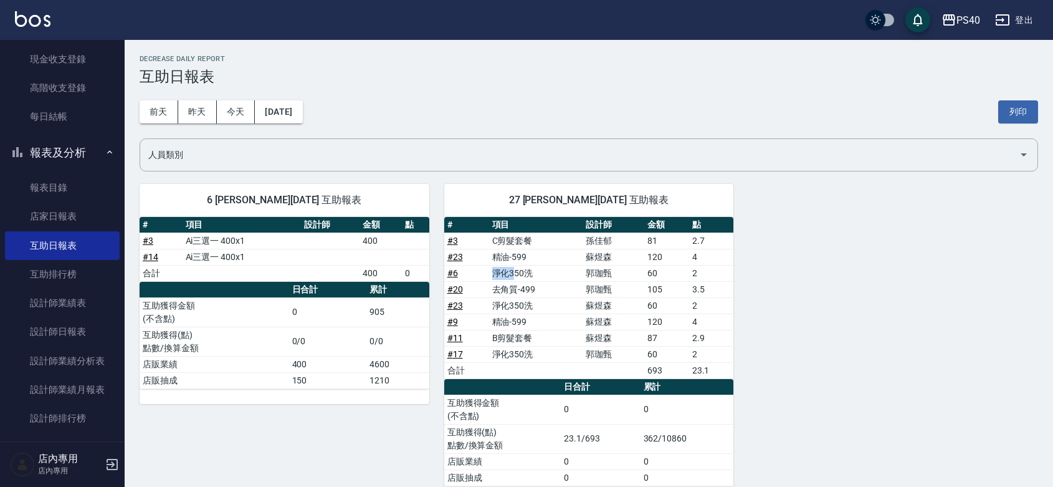
drag, startPoint x: 515, startPoint y: 270, endPoint x: 492, endPoint y: 270, distance: 23.1
click at [492, 270] on td "淨化350洗" at bounding box center [536, 273] width 94 height 16
drag, startPoint x: 518, startPoint y: 254, endPoint x: 505, endPoint y: 254, distance: 12.5
click at [505, 254] on td "精油-599" at bounding box center [536, 257] width 94 height 16
click at [514, 240] on td "C剪髮套餐" at bounding box center [536, 240] width 94 height 16
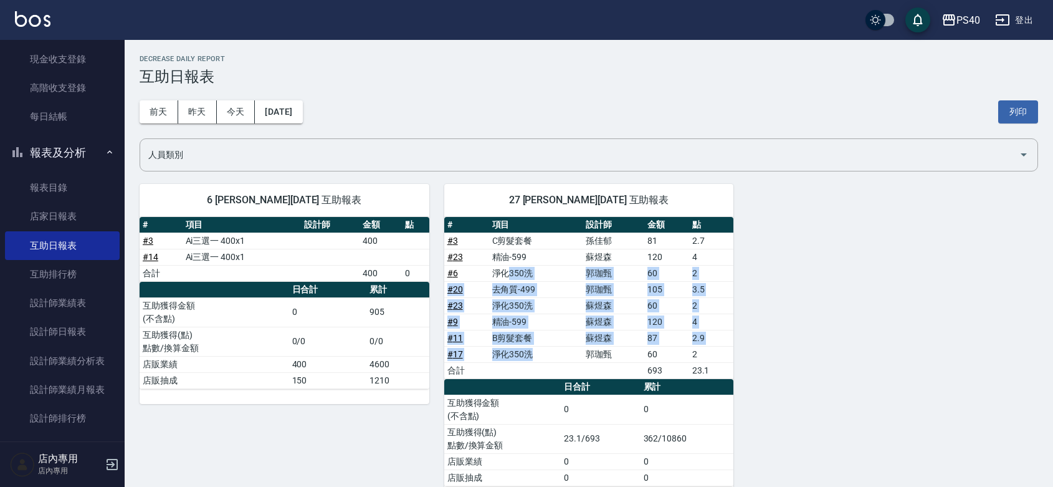
drag, startPoint x: 534, startPoint y: 356, endPoint x: 509, endPoint y: 277, distance: 83.2
click at [509, 277] on tbody "# 3 C剪髮套餐 [PERSON_NAME] 81 2.7 # 23 精油-599 [PERSON_NAME]120 4 # 6 淨化350洗 [PERSO…" at bounding box center [589, 305] width 290 height 146
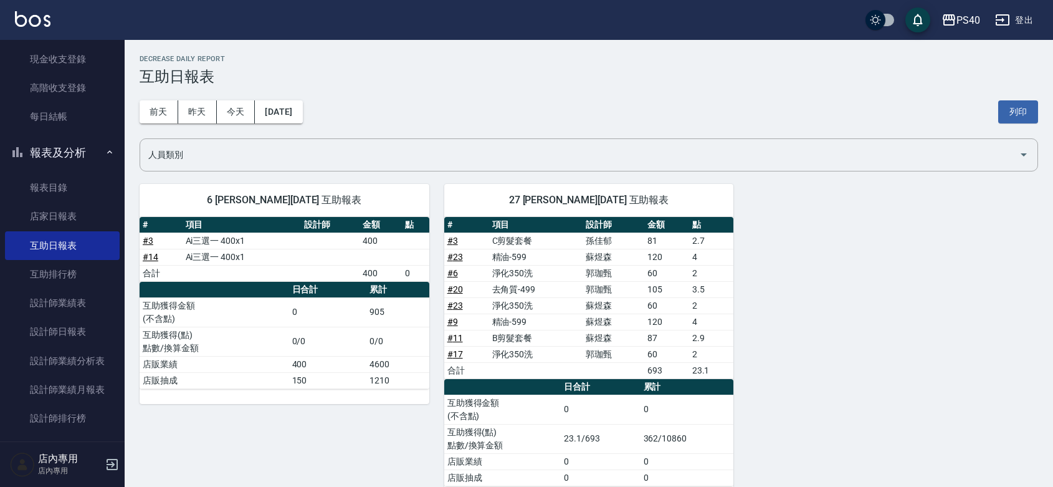
click at [525, 242] on td "C剪髮套餐" at bounding box center [536, 240] width 94 height 16
click at [55, 335] on link "設計師日報表" at bounding box center [62, 331] width 115 height 29
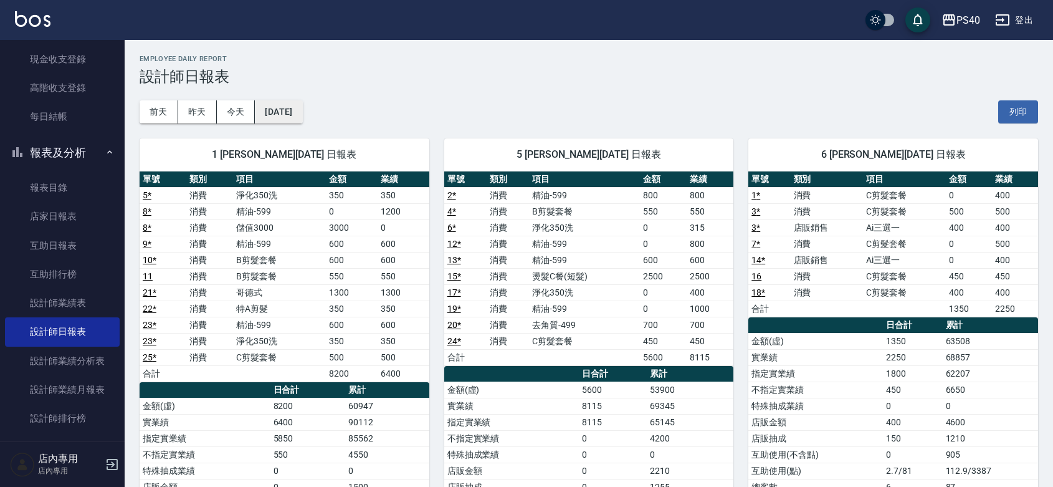
click at [302, 113] on button "[DATE]" at bounding box center [278, 111] width 47 height 23
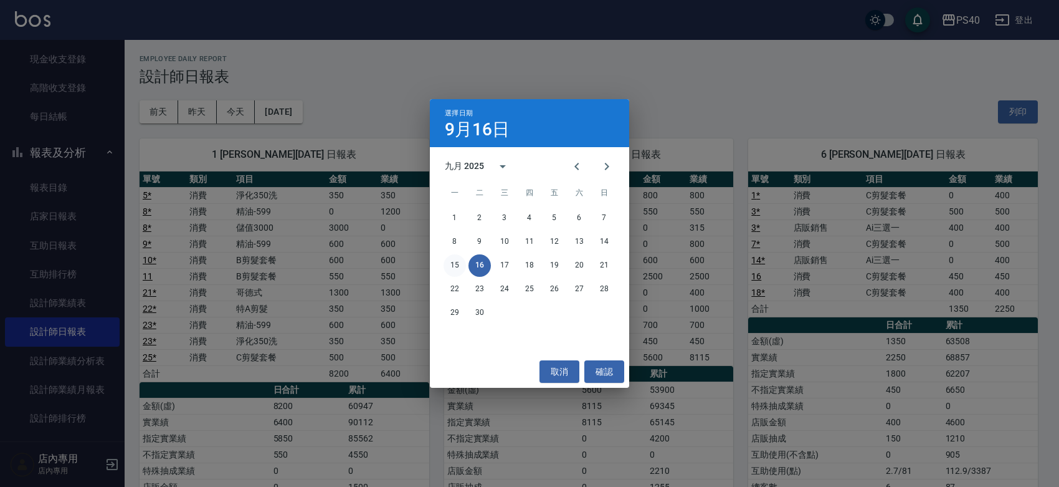
click at [456, 265] on button "15" at bounding box center [455, 265] width 22 height 22
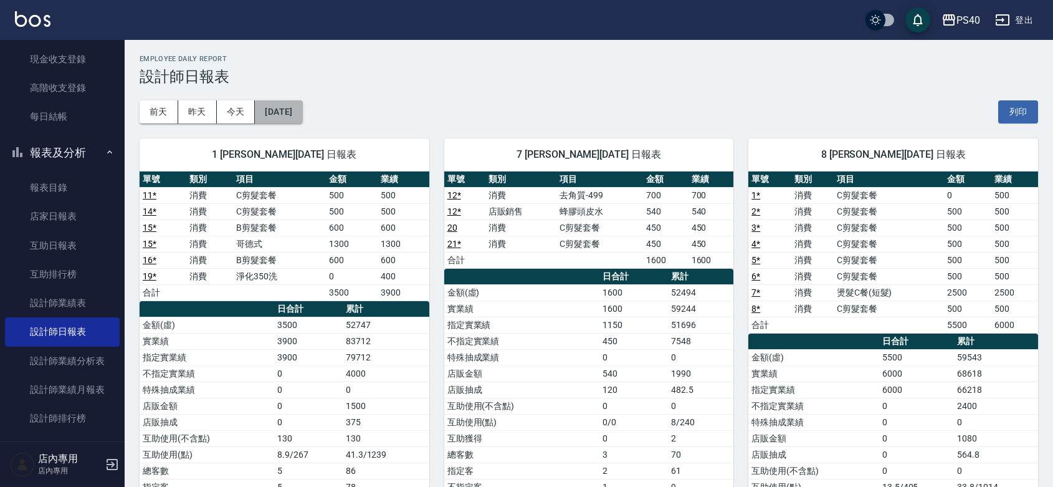
click at [278, 107] on button "[DATE]" at bounding box center [278, 111] width 47 height 23
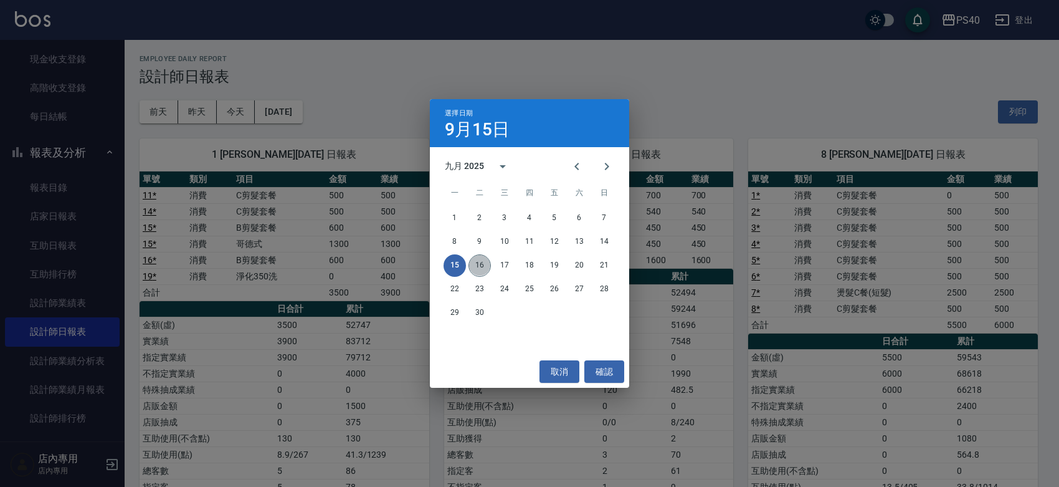
click at [480, 260] on button "16" at bounding box center [480, 265] width 22 height 22
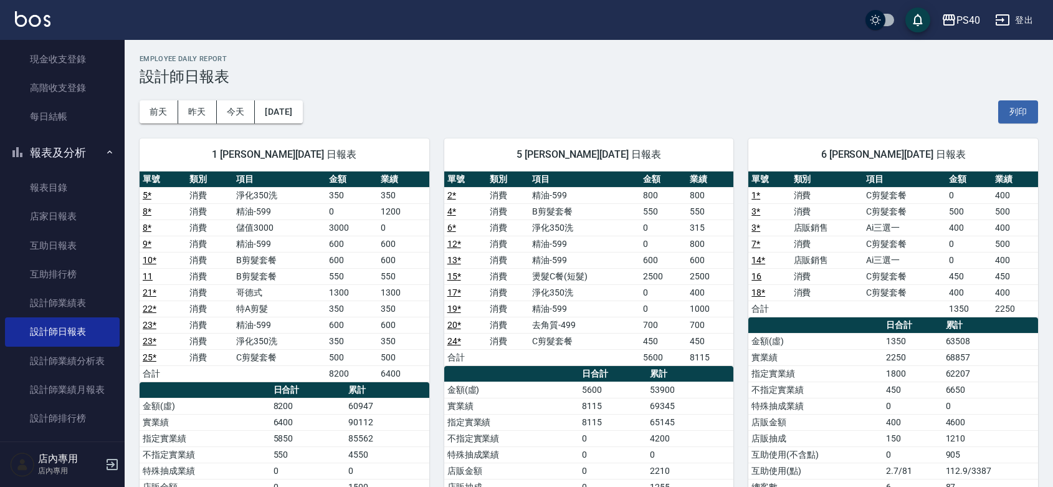
click at [818, 257] on td "店販銷售" at bounding box center [827, 260] width 73 height 16
click at [838, 109] on div "[DATE] [DATE] [DATE] [DATE] 列印" at bounding box center [589, 111] width 899 height 53
